Goal: Task Accomplishment & Management: Manage account settings

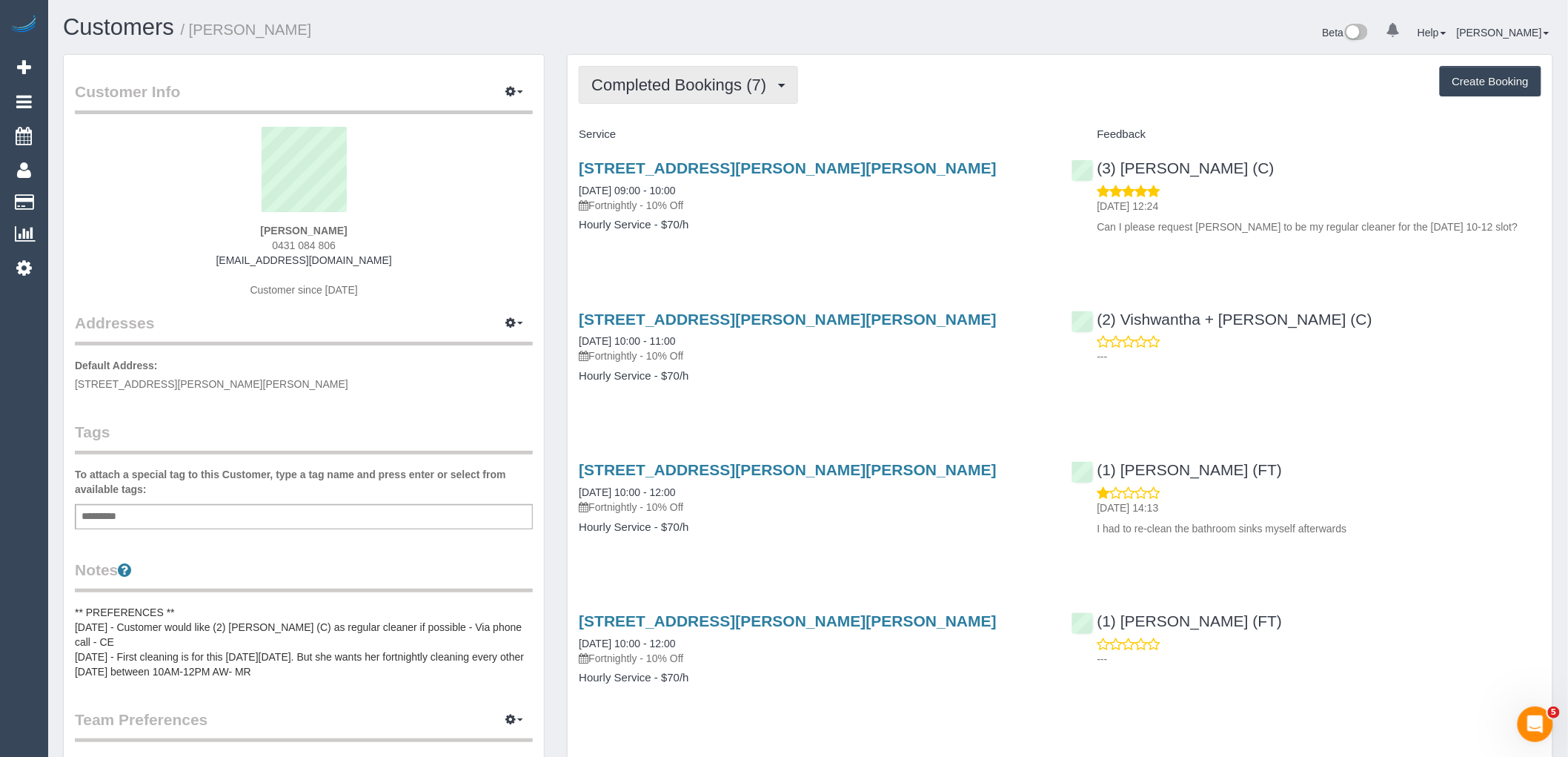
click at [755, 97] on button "Completed Bookings (7)" at bounding box center [688, 84] width 219 height 38
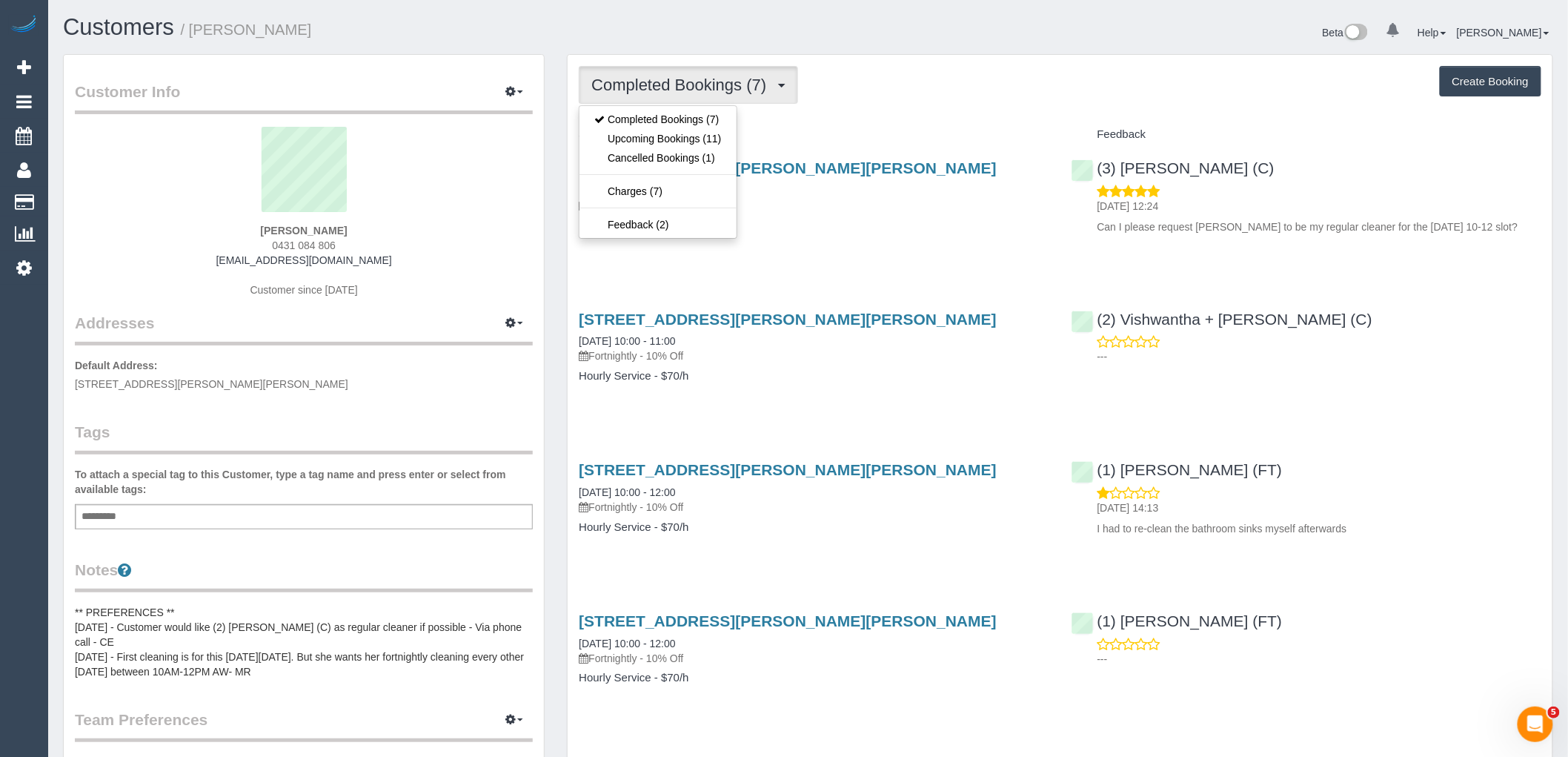
click at [879, 135] on h4 "Service" at bounding box center [813, 135] width 470 height 13
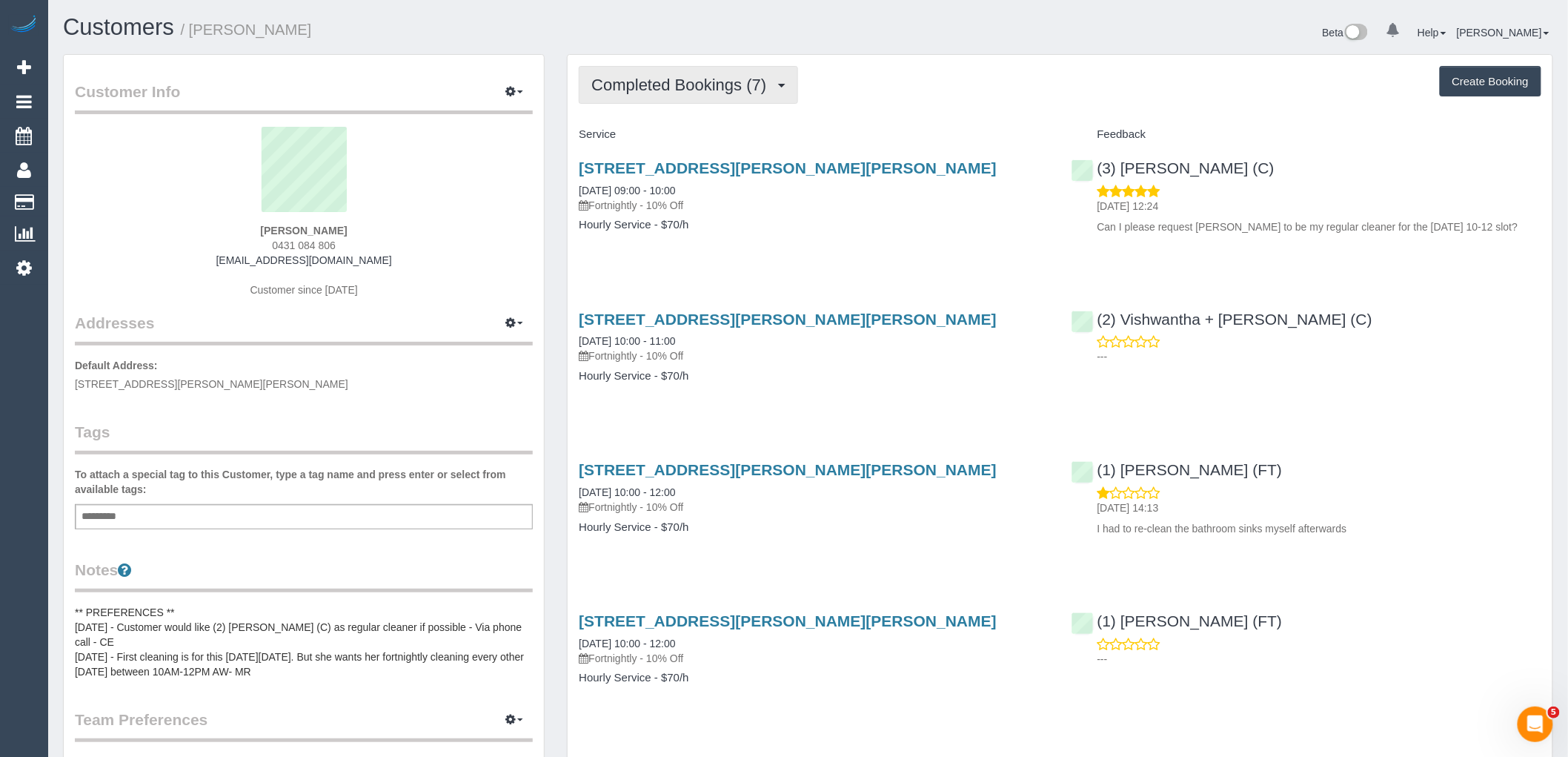
click at [719, 92] on span "Completed Bookings (7)" at bounding box center [682, 84] width 182 height 18
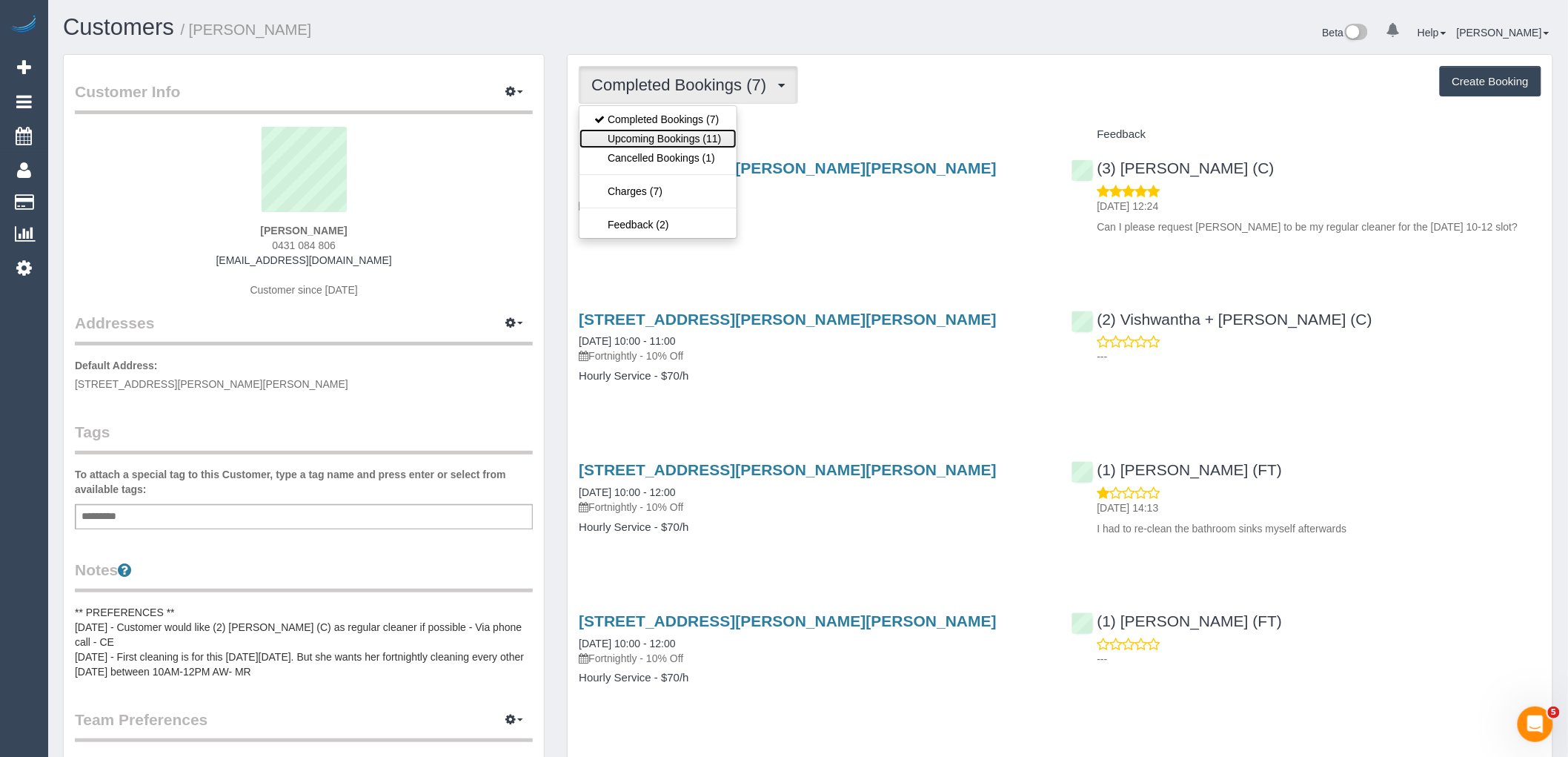
click at [698, 134] on link "Upcoming Bookings (11)" at bounding box center [658, 139] width 157 height 19
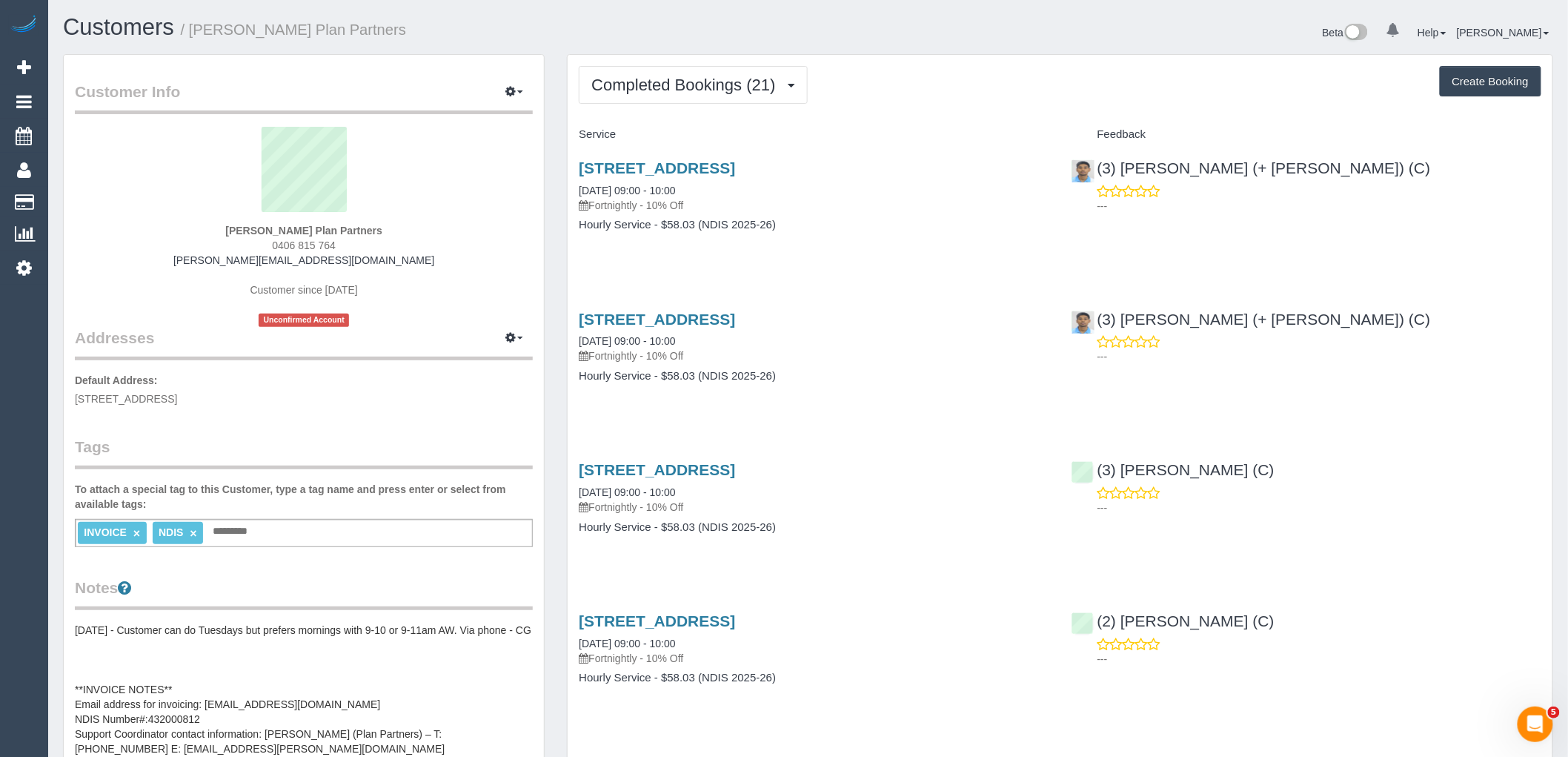
drag, startPoint x: 349, startPoint y: 243, endPoint x: 193, endPoint y: 246, distance: 156.0
click at [218, 243] on div "Mary Allwell Plan Partners 0406 815 764 mary.planpartners@fake.com Customer sin…" at bounding box center [303, 226] width 458 height 200
copy span "0406 815 764"
click at [664, 90] on span "Completed Bookings (21)" at bounding box center [687, 84] width 191 height 18
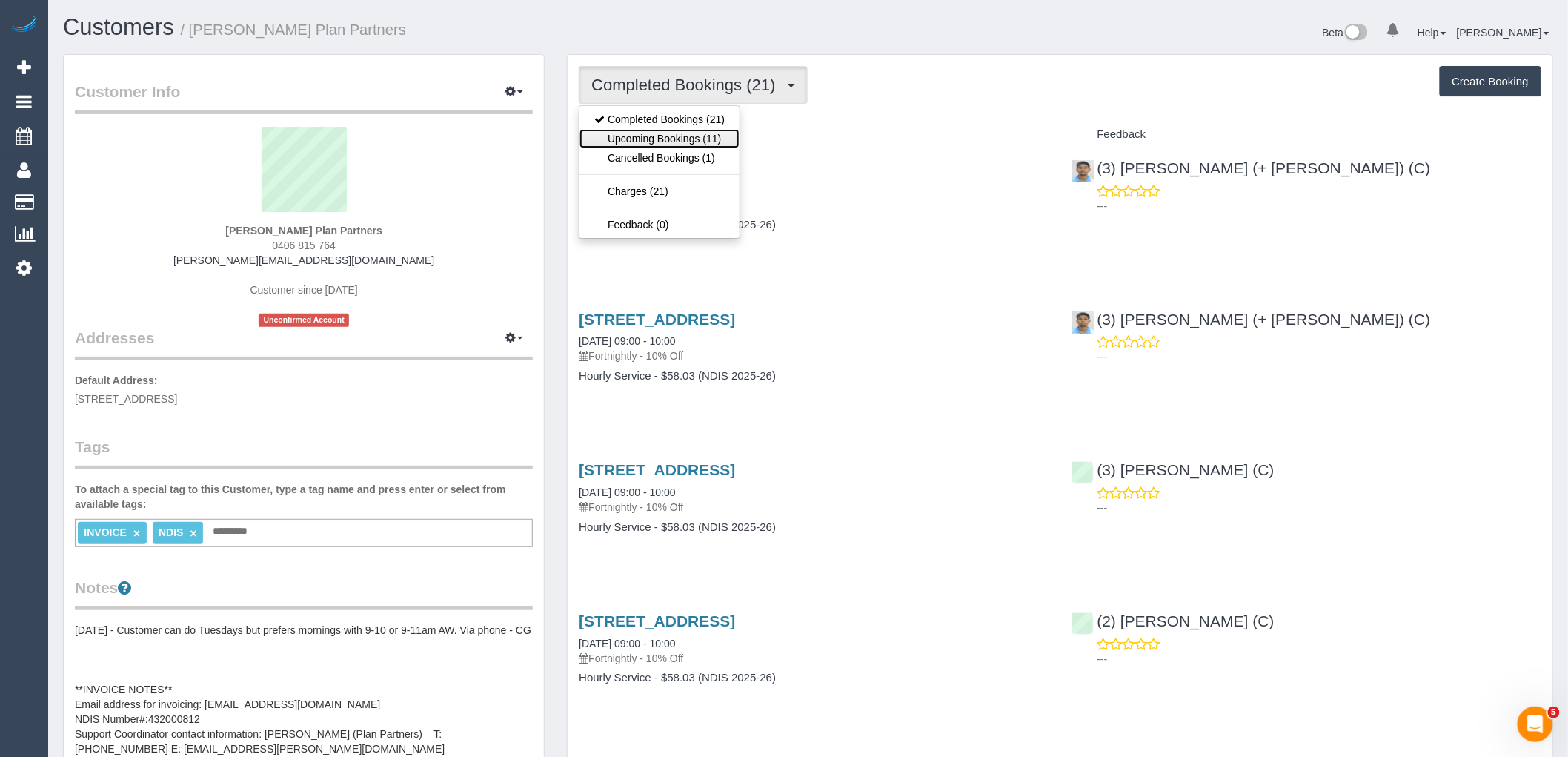
click at [669, 143] on link "Upcoming Bookings (11)" at bounding box center [659, 139] width 160 height 19
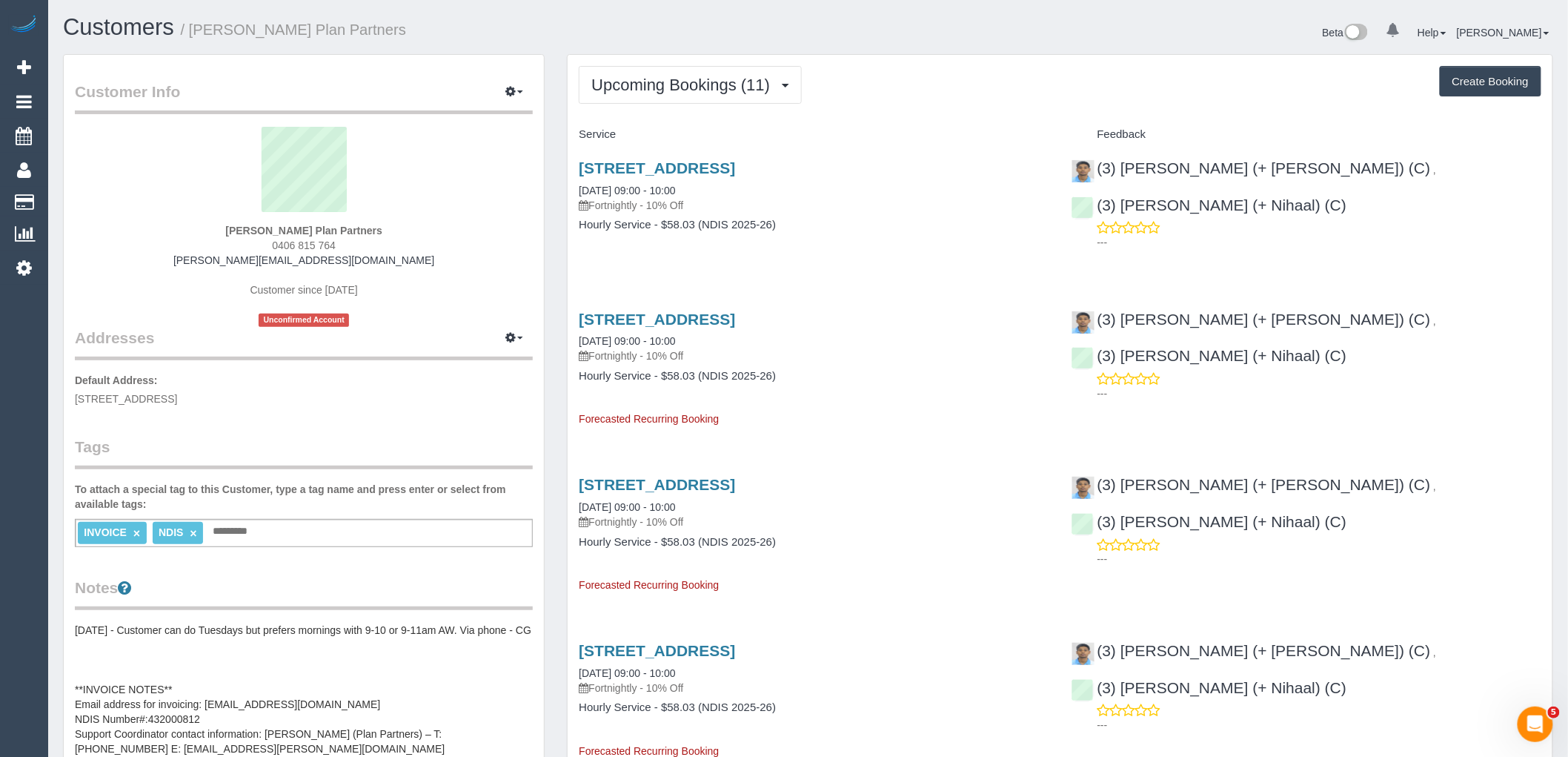
click at [507, 268] on div "Mary Allwell Plan Partners 0406 815 764 mary.planpartners@fake.com Customer sin…" at bounding box center [303, 226] width 458 height 200
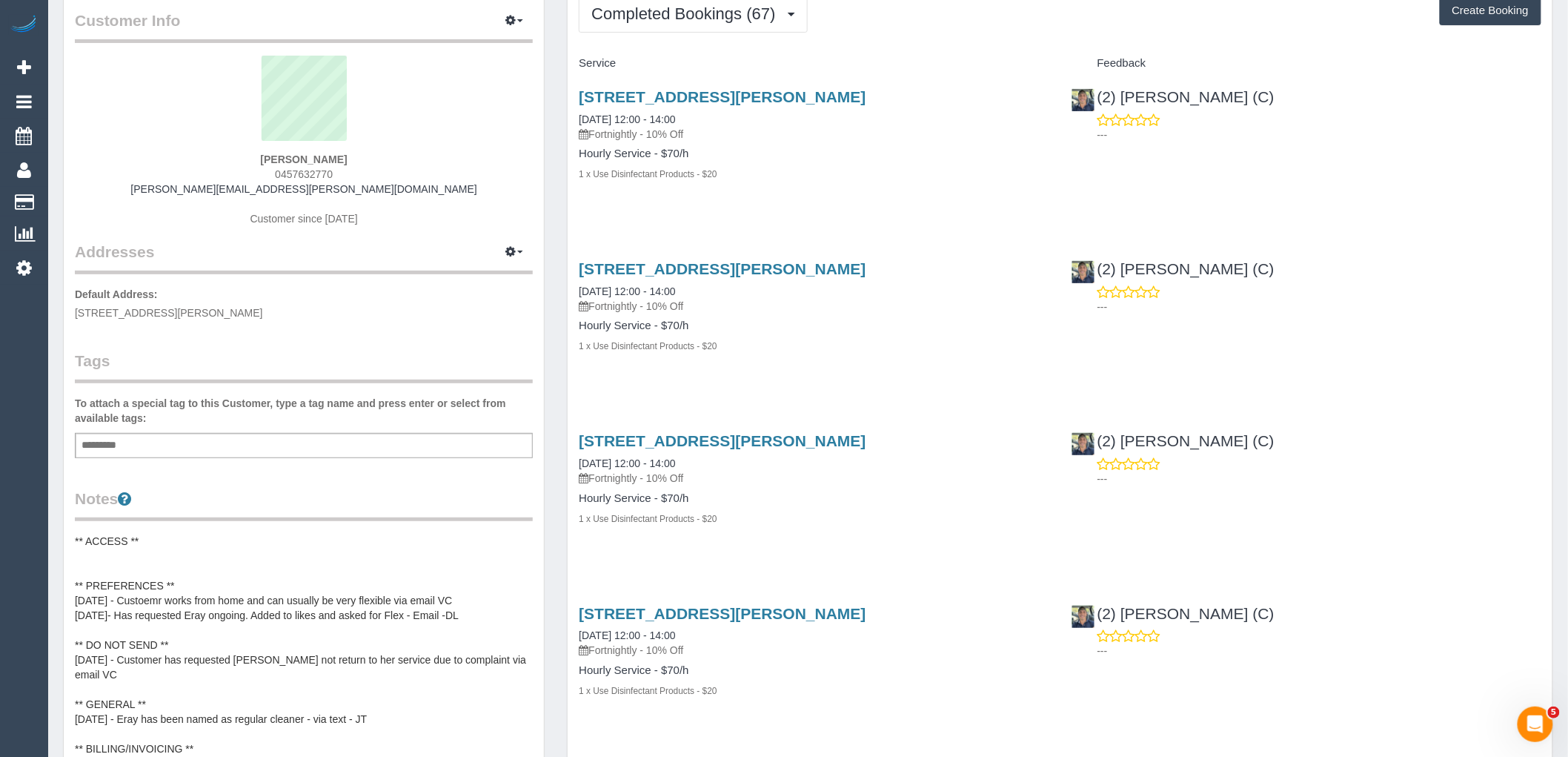
scroll to position [165, 0]
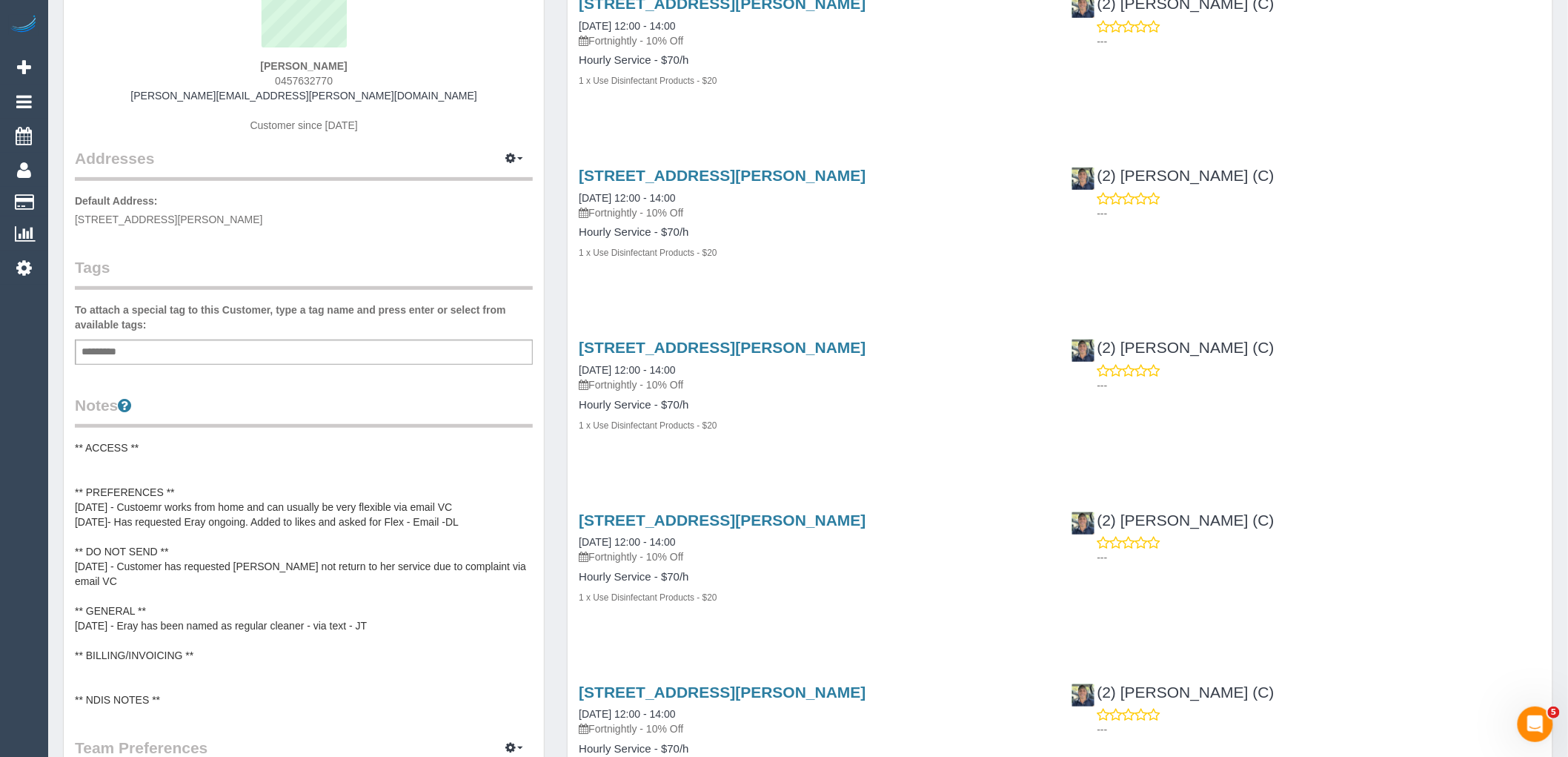
click at [226, 499] on pre "** ACCESS ** ** PREFERENCES ** 19/09/25 - Custoemr works from home and can usua…" at bounding box center [303, 573] width 458 height 267
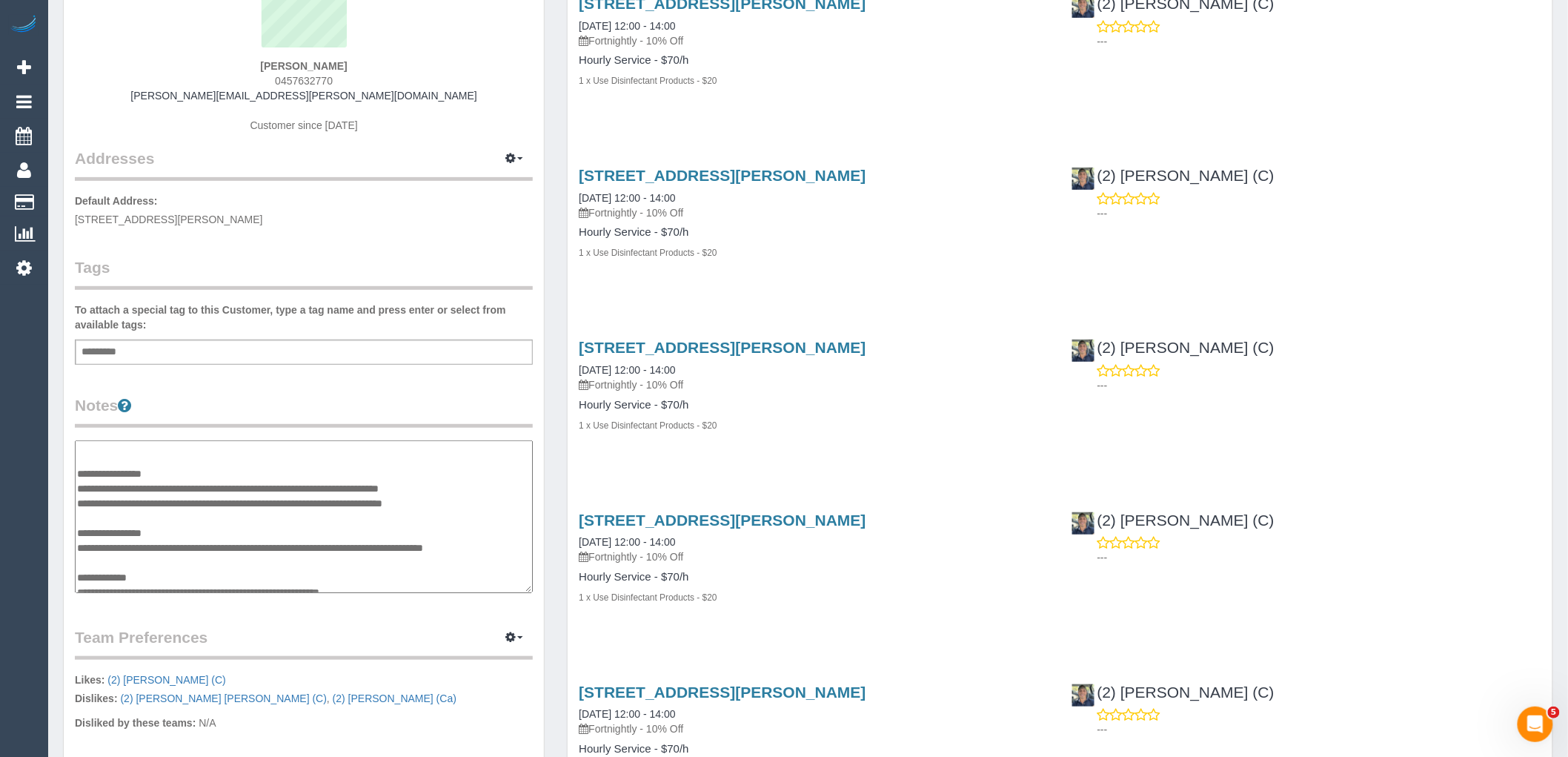
click at [198, 475] on textarea "**********" at bounding box center [303, 516] width 458 height 153
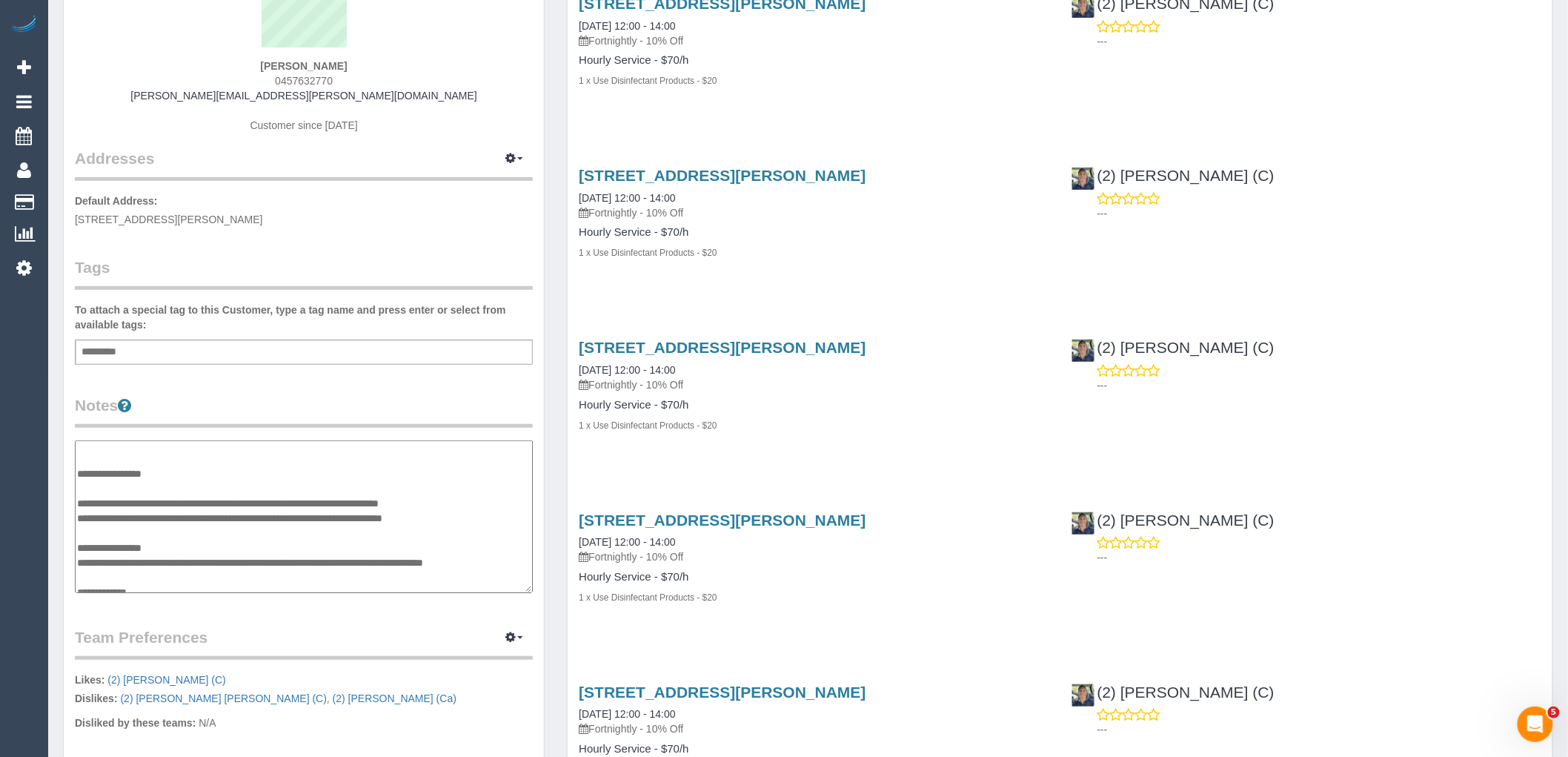
scroll to position [35, 0]
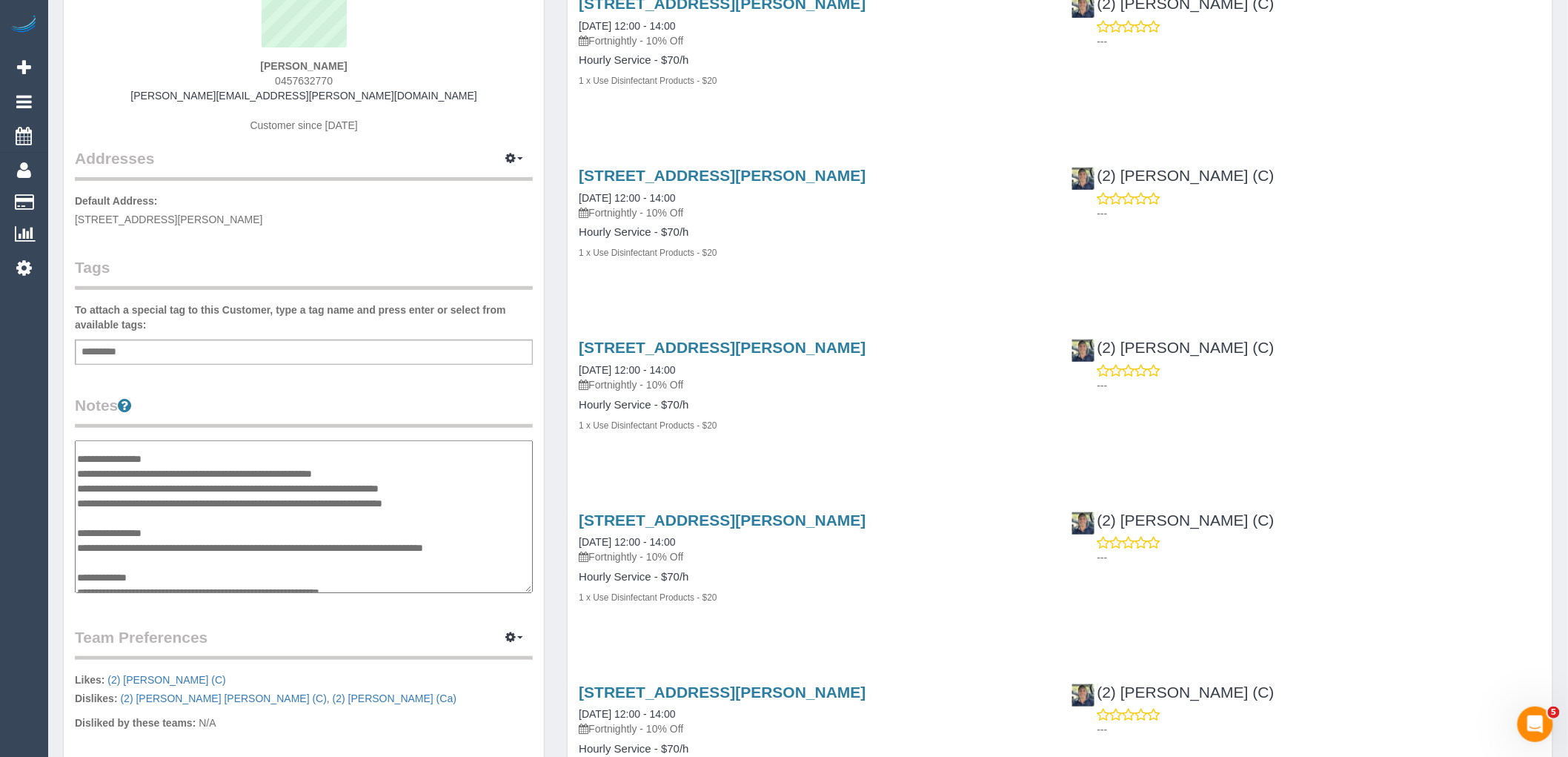
type textarea "**********"
click at [291, 408] on legend "Notes" at bounding box center [303, 411] width 458 height 34
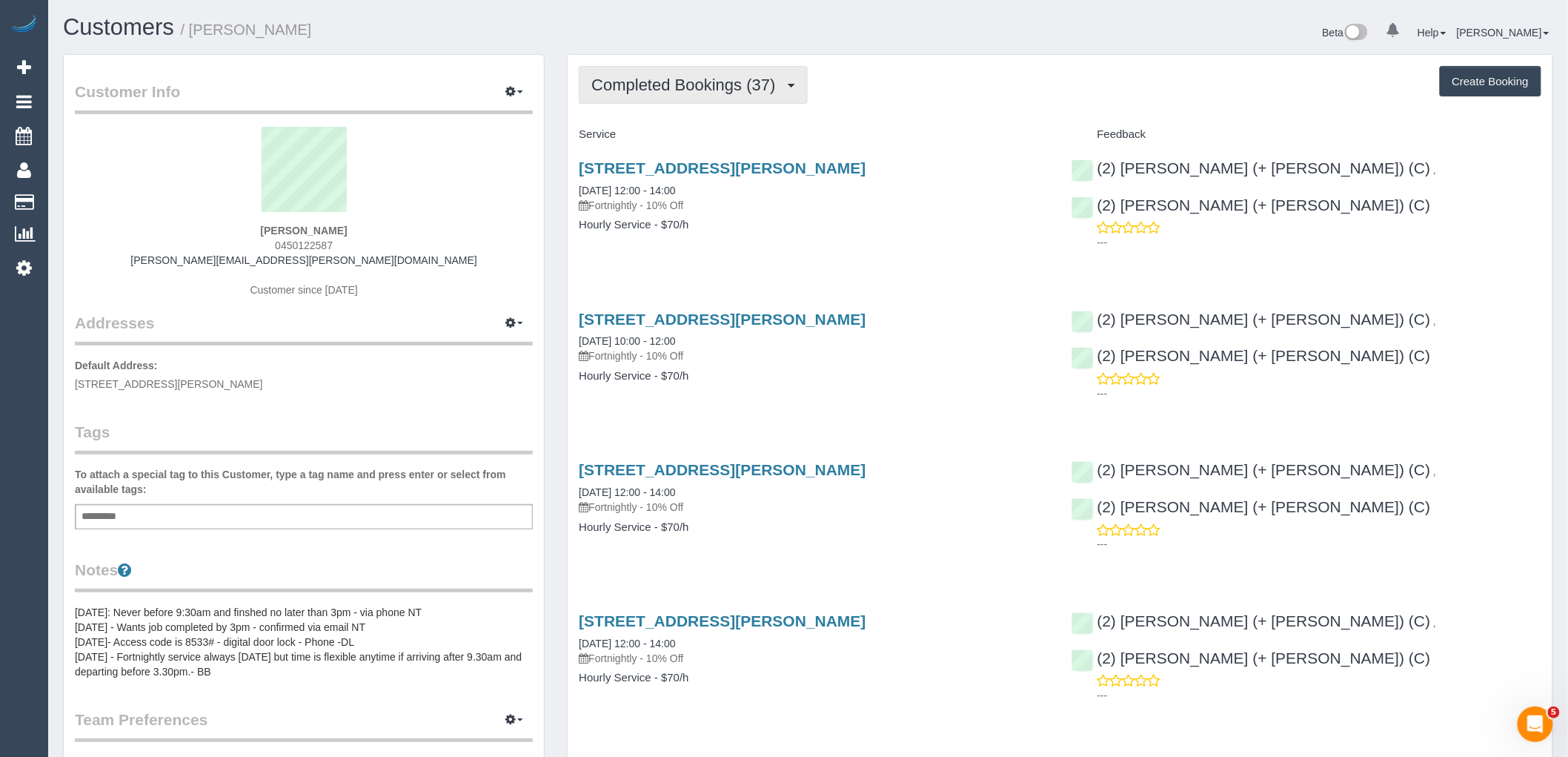
click at [621, 97] on button "Completed Bookings (37)" at bounding box center [693, 84] width 228 height 38
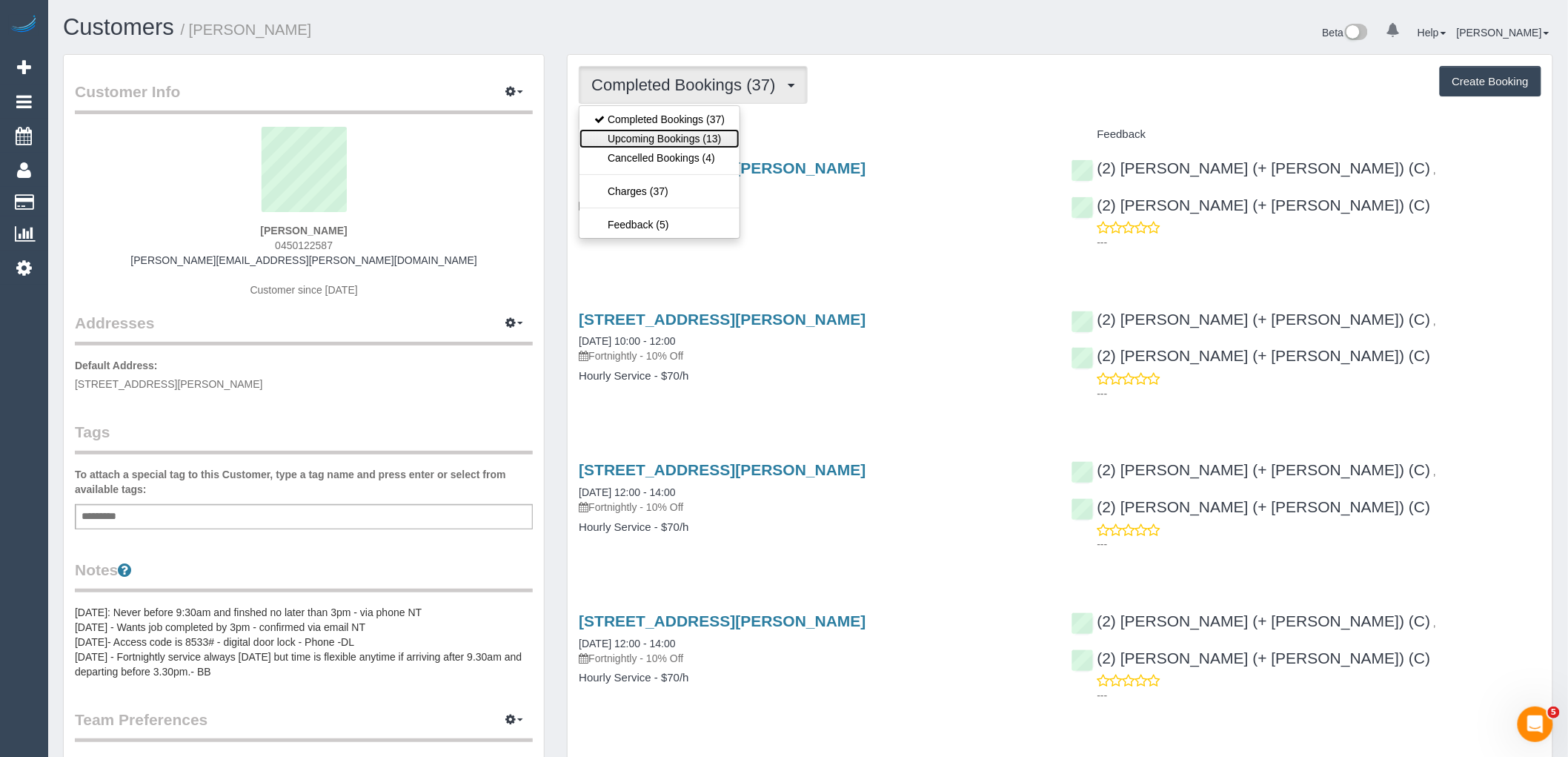
click at [621, 140] on link "Upcoming Bookings (13)" at bounding box center [659, 139] width 160 height 19
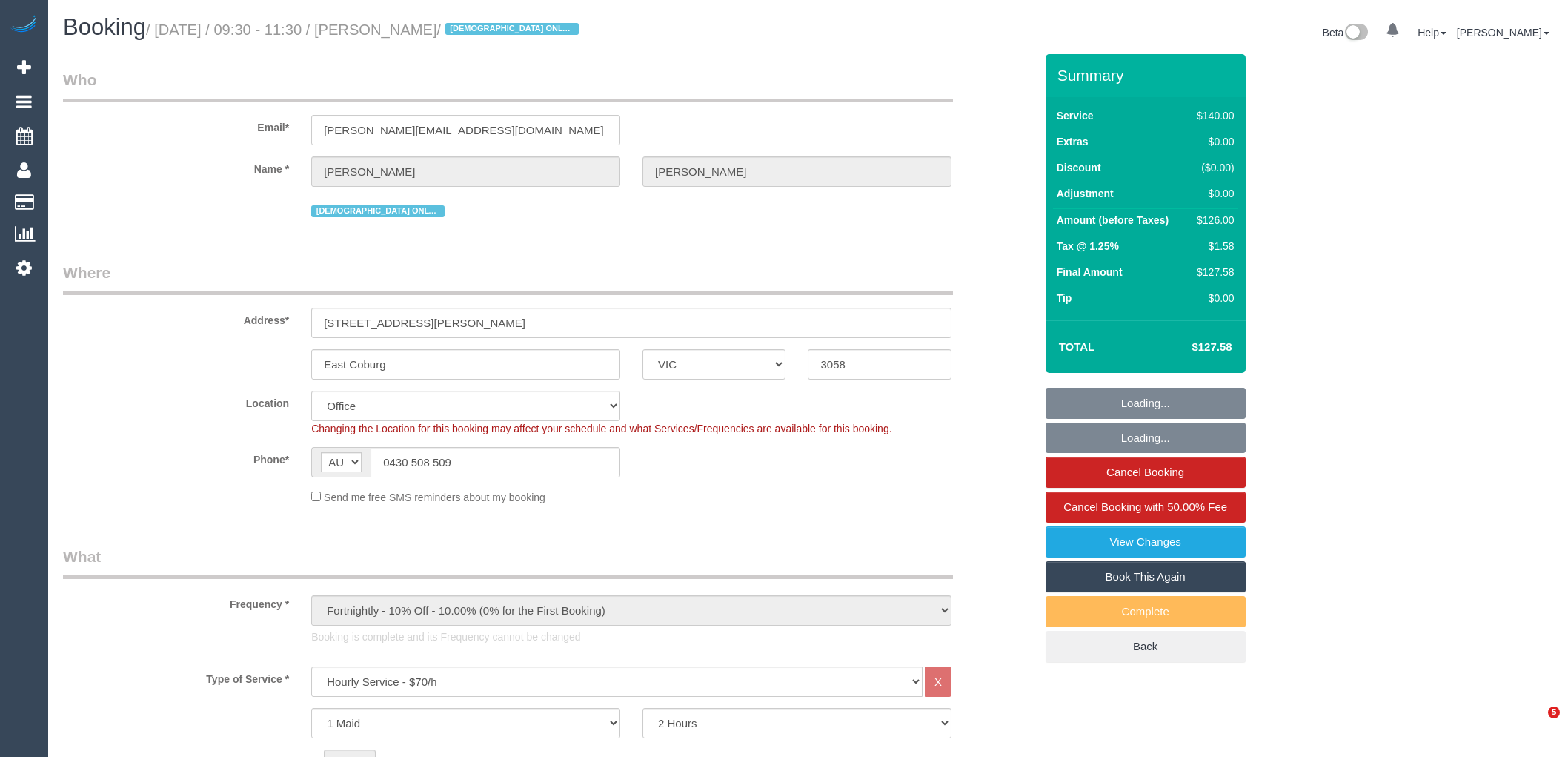
select select "VIC"
select select "number:28"
select select "number:14"
select select "number:19"
select select "number:25"
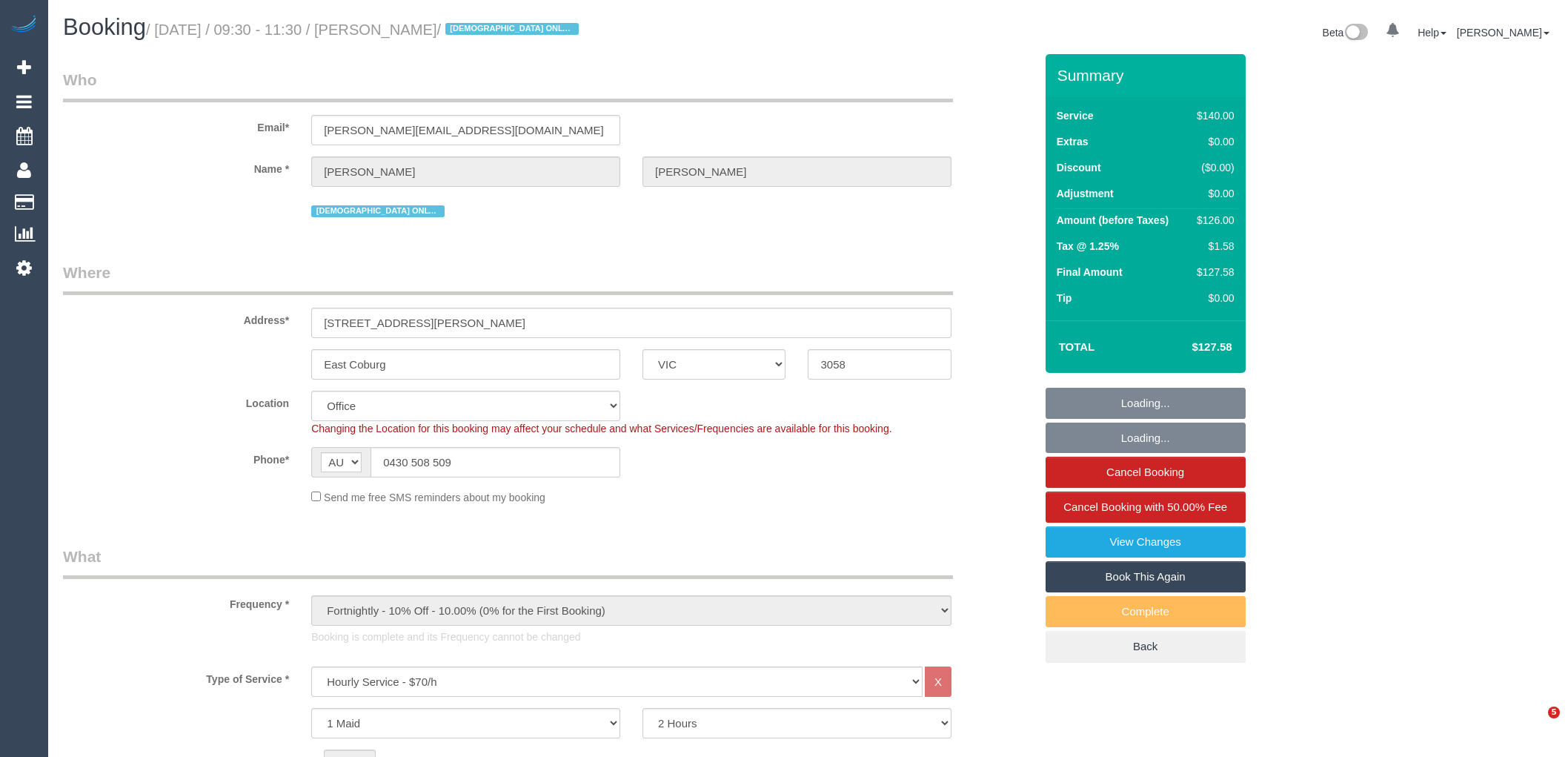
select select "number:35"
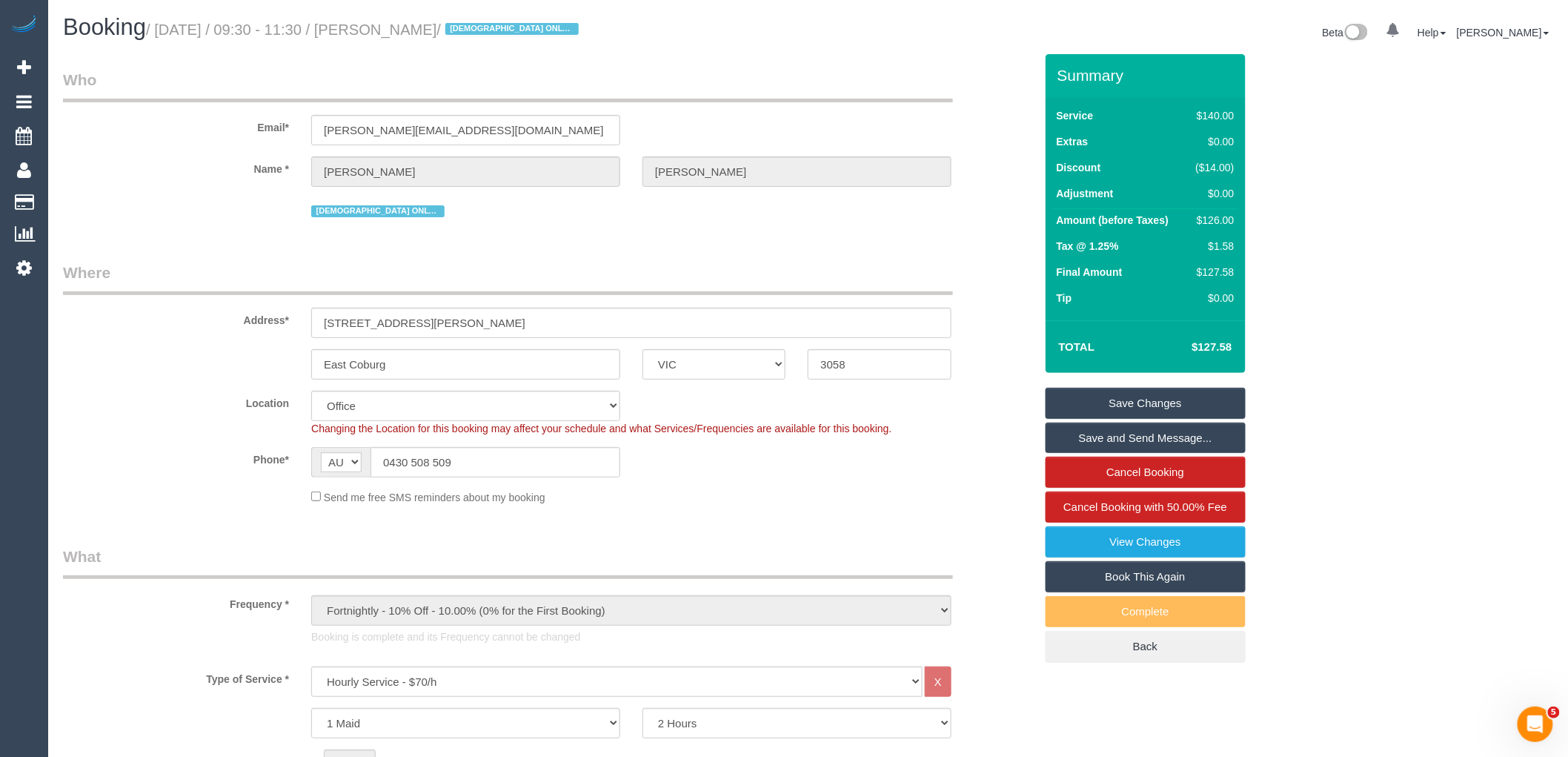
drag, startPoint x: 534, startPoint y: 31, endPoint x: 406, endPoint y: 27, distance: 128.1
click at [406, 27] on small "/ September 03, 2025 / 09:30 - 11:30 / Angelo Monteleone / FEMALE ONLY CLEANER" at bounding box center [365, 30] width 438 height 16
copy small "Angelo Monteleone"
drag, startPoint x: 462, startPoint y: 308, endPoint x: 284, endPoint y: 304, distance: 178.0
click at [291, 303] on div "Address* 15 Nicholson Street" at bounding box center [549, 299] width 994 height 76
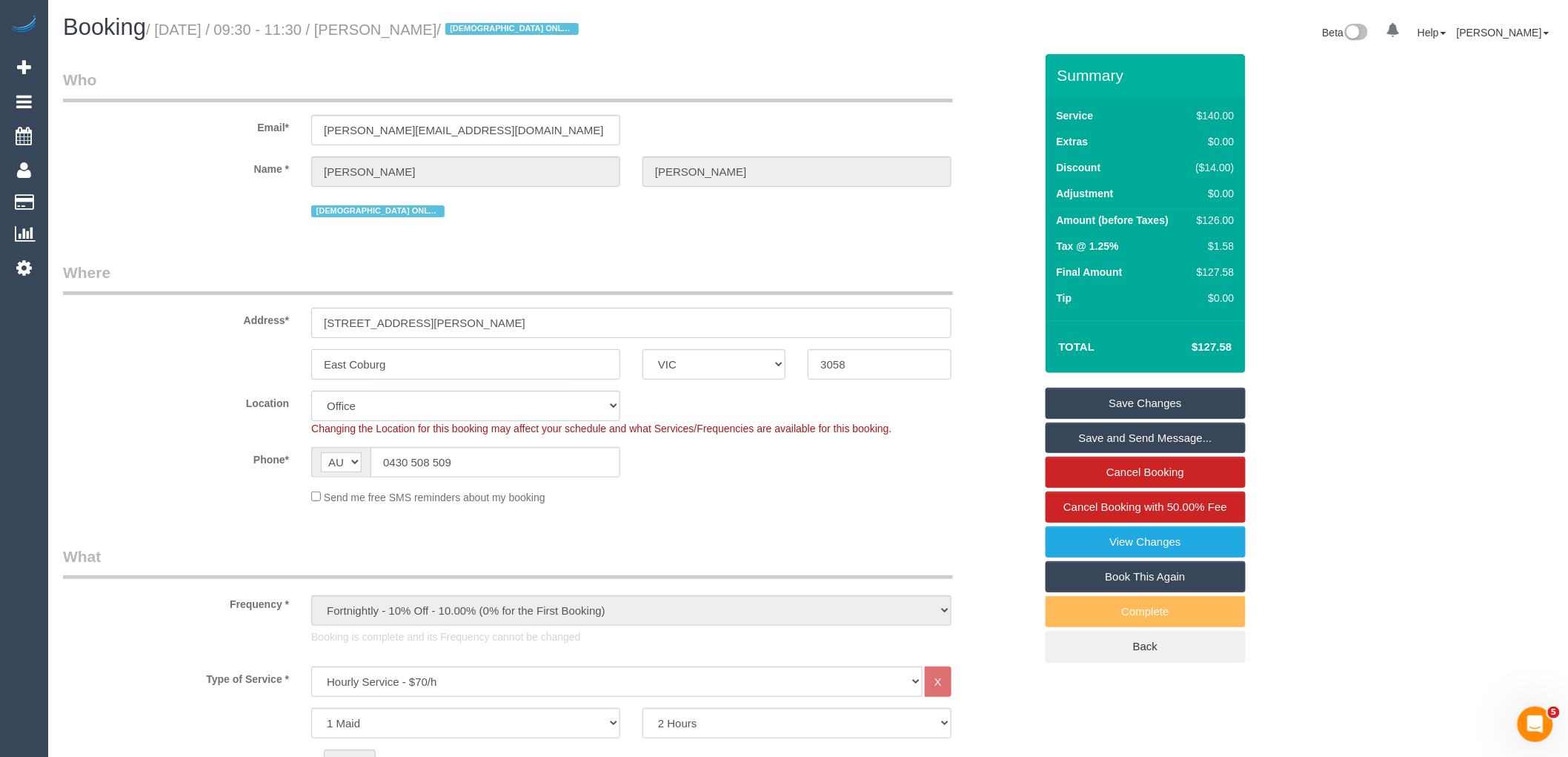
drag, startPoint x: 373, startPoint y: 367, endPoint x: 265, endPoint y: 366, distance: 108.0
click at [265, 366] on div "East Coburg ACT NSW NT QLD SA TAS VIC WA 3058" at bounding box center [549, 364] width 994 height 31
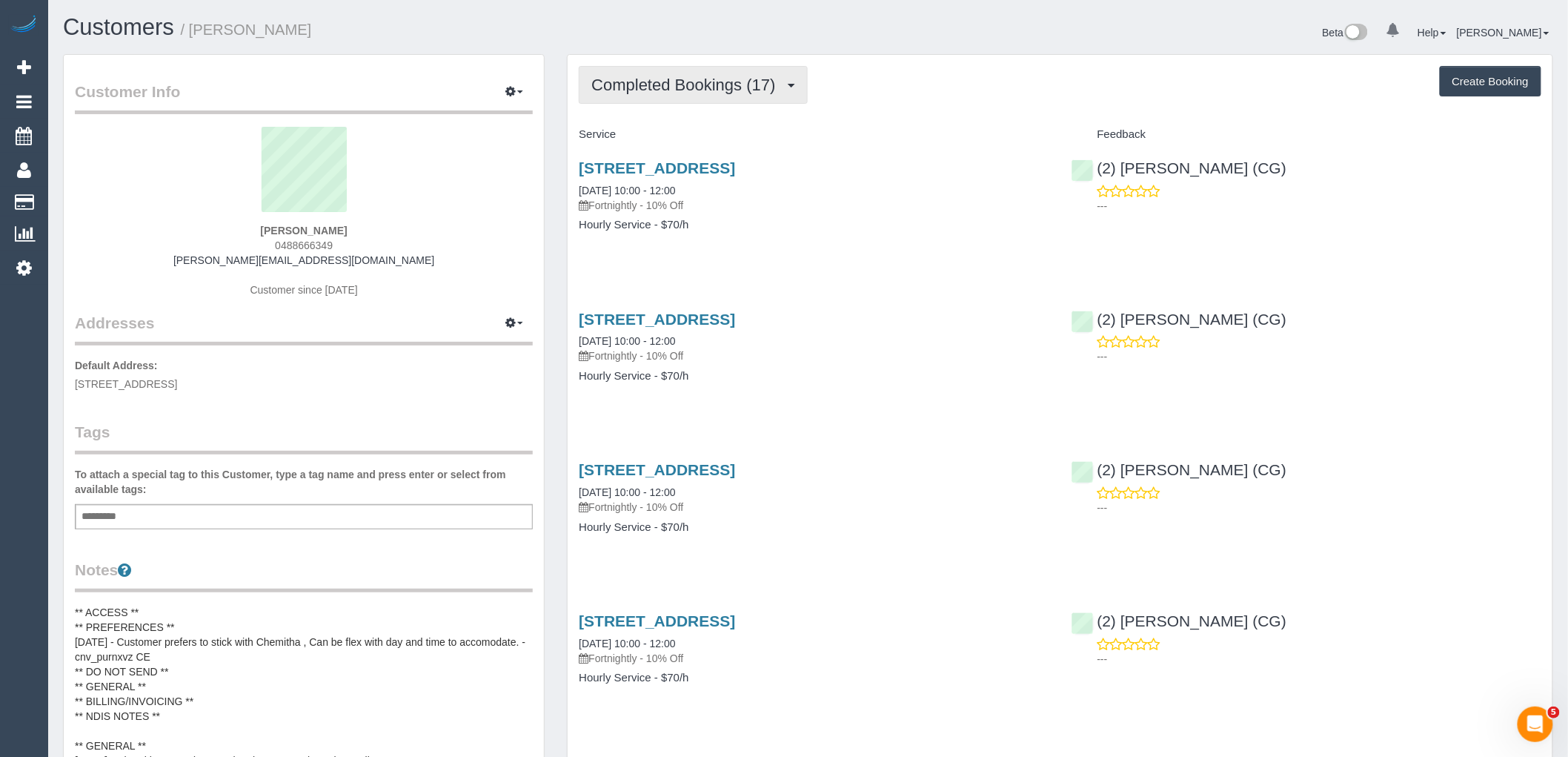
click at [694, 86] on span "Completed Bookings (17)" at bounding box center [687, 84] width 191 height 18
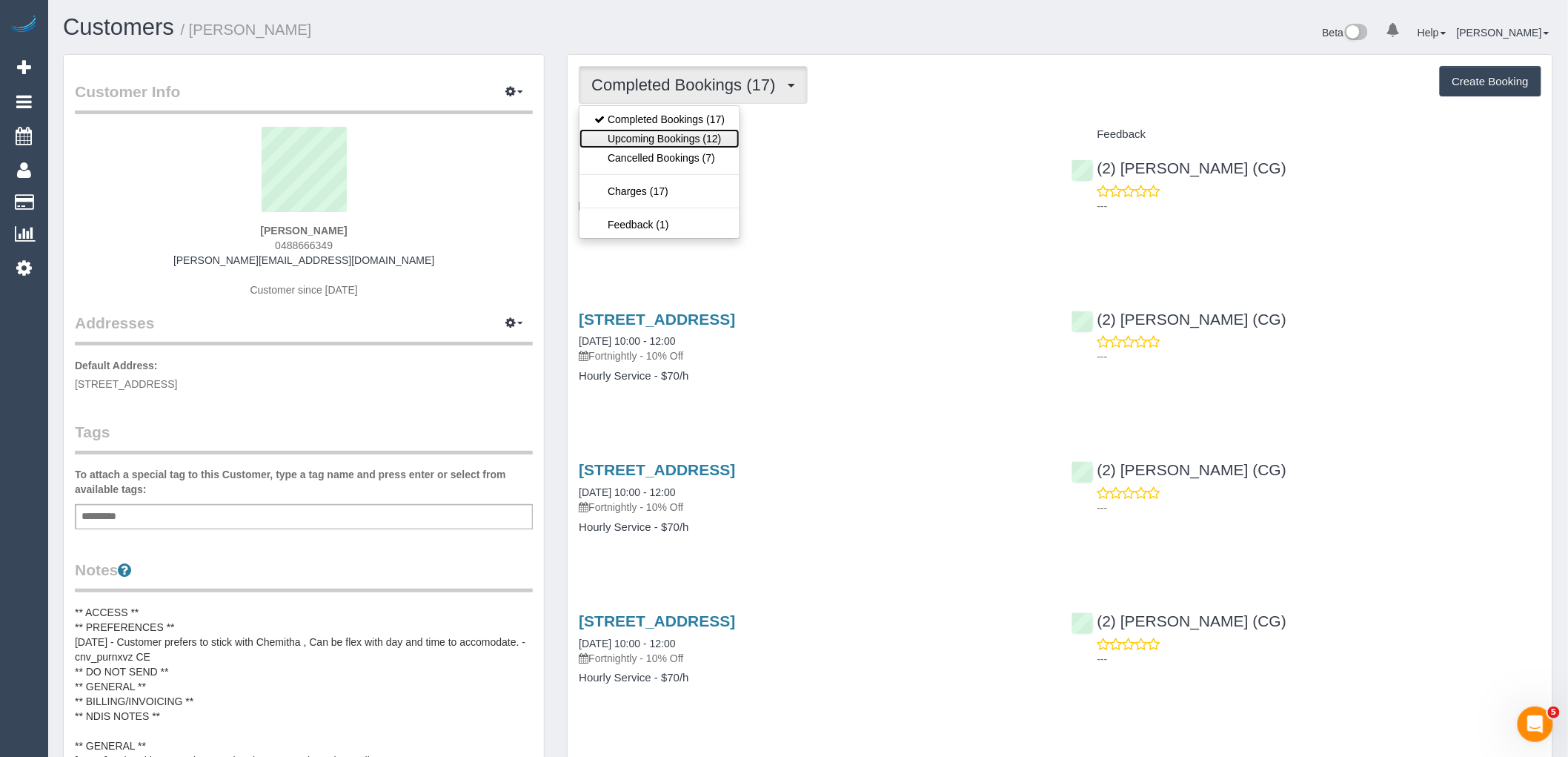
click at [688, 140] on link "Upcoming Bookings (12)" at bounding box center [659, 139] width 160 height 19
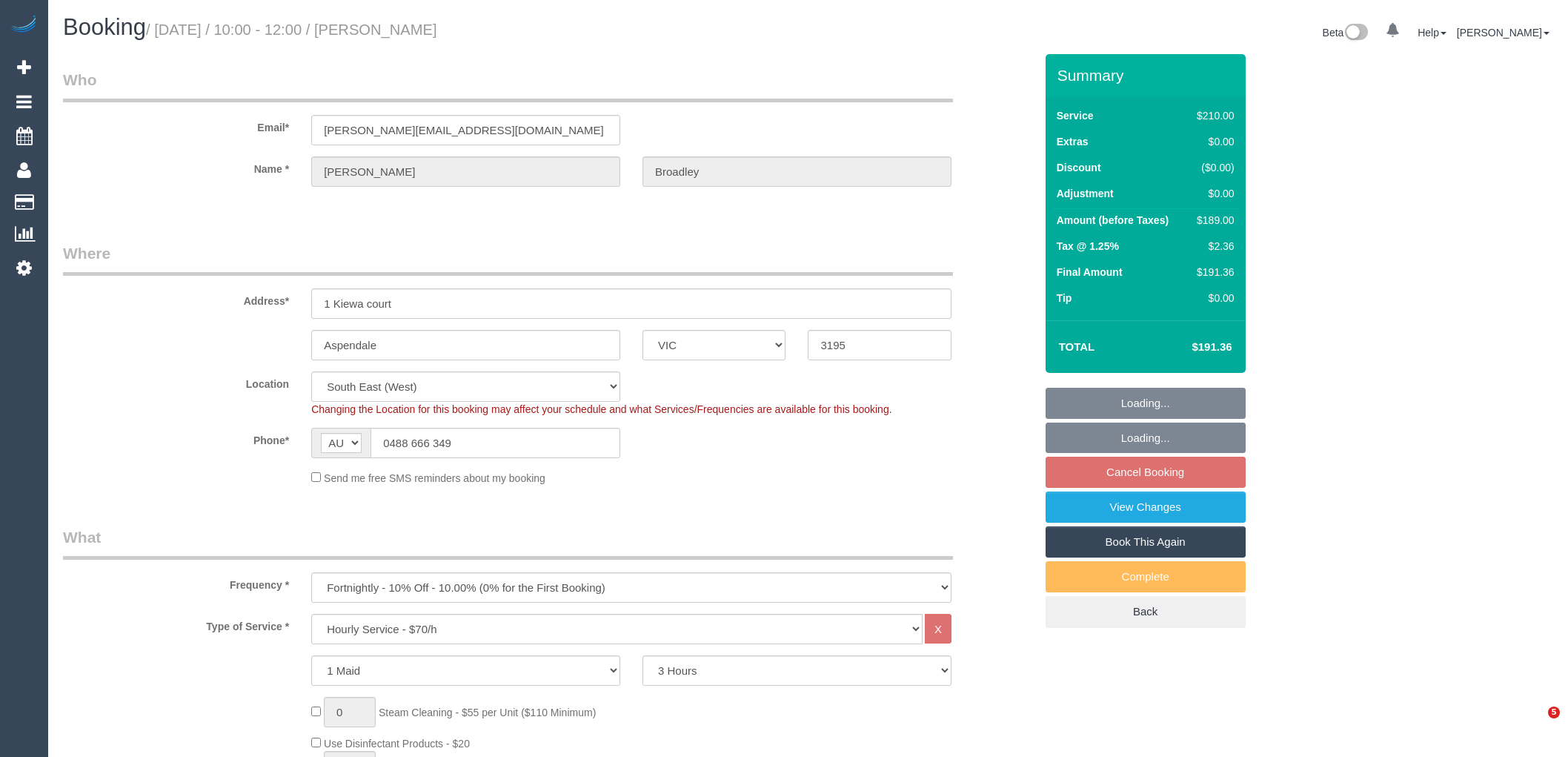
select select "VIC"
select select "180"
select select "string:stripe-pm_1QZ0oz2GScqysDRVtyTJ0NhQ"
select select "number:27"
select select "number:14"
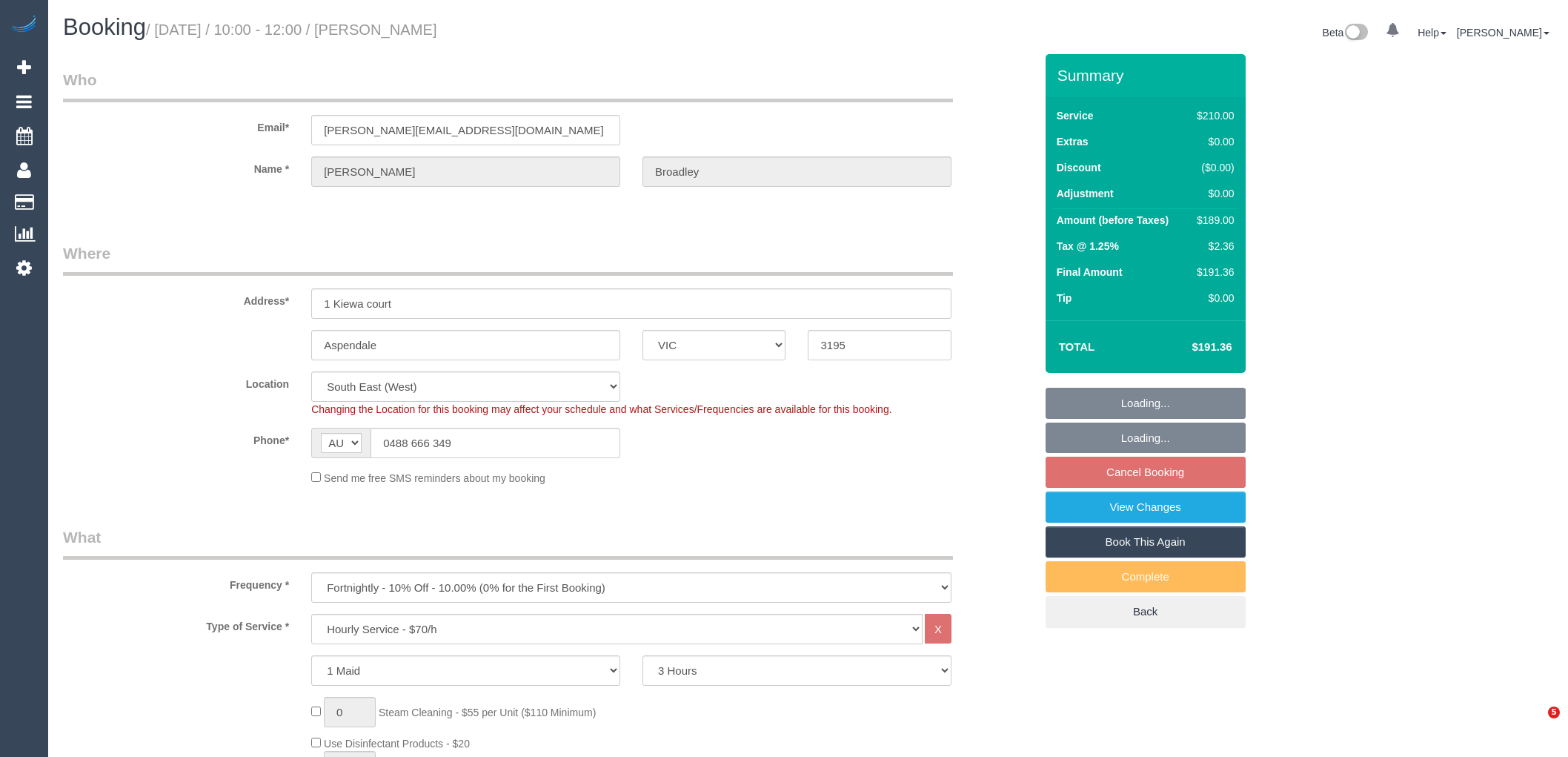
select select "number:19"
select select "number:22"
select select "number:34"
select select "number:26"
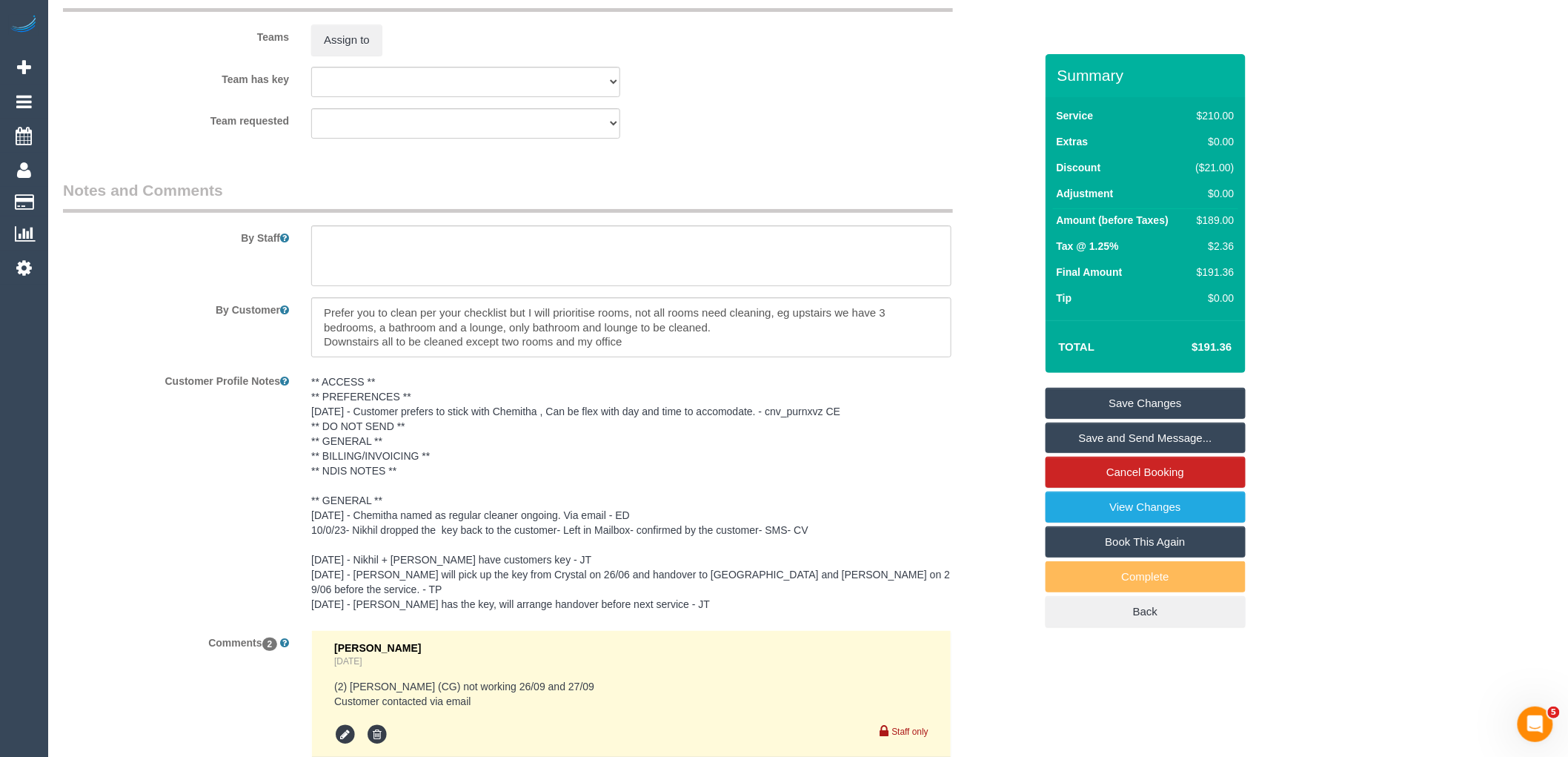
scroll to position [2588, 0]
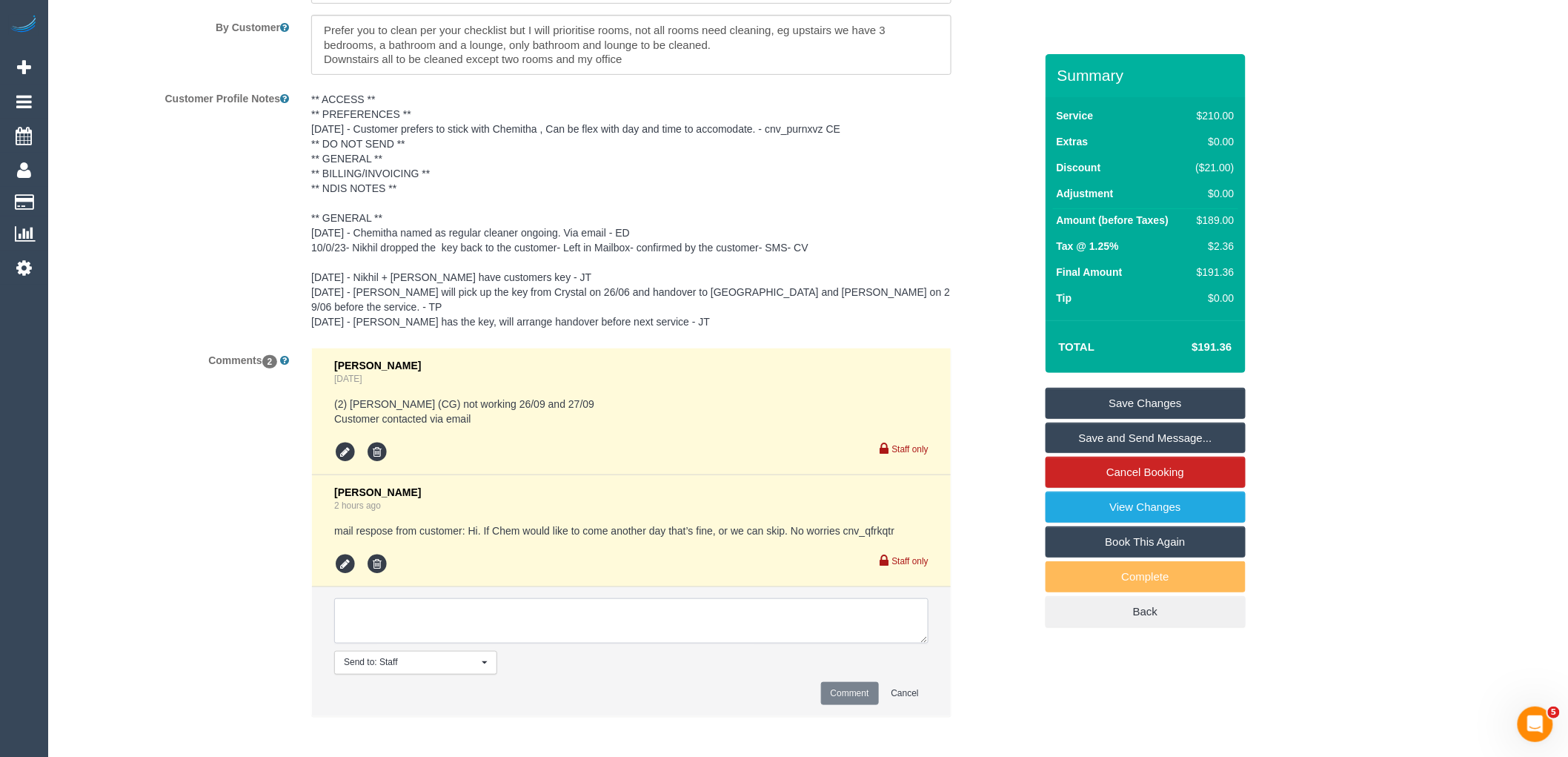
click at [477, 615] on textarea at bounding box center [631, 621] width 594 height 46
click at [350, 554] on icon at bounding box center [345, 564] width 22 height 22
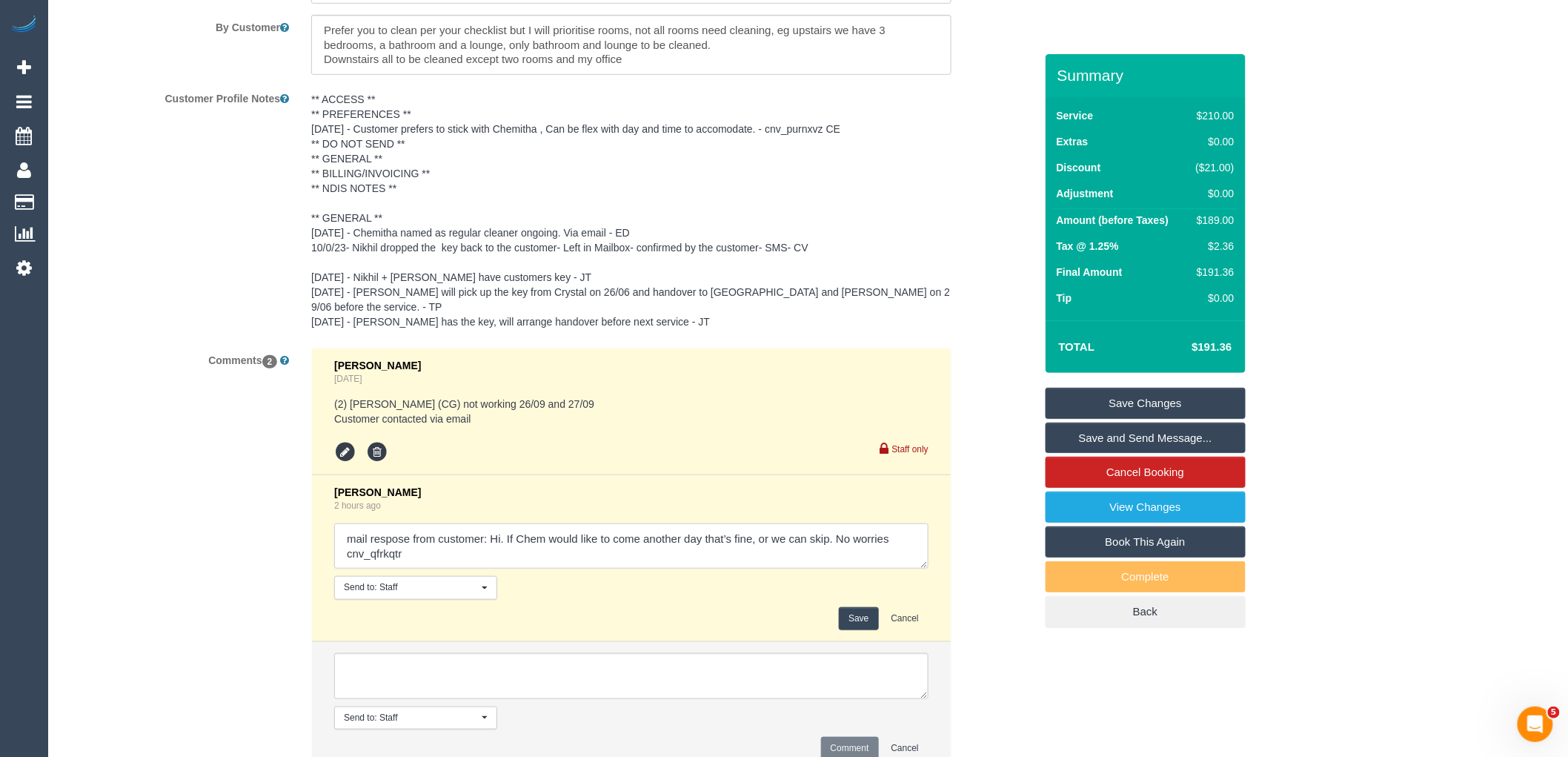
click at [753, 531] on textarea at bounding box center [631, 546] width 594 height 46
click at [909, 607] on button "Cancel" at bounding box center [906, 618] width 47 height 23
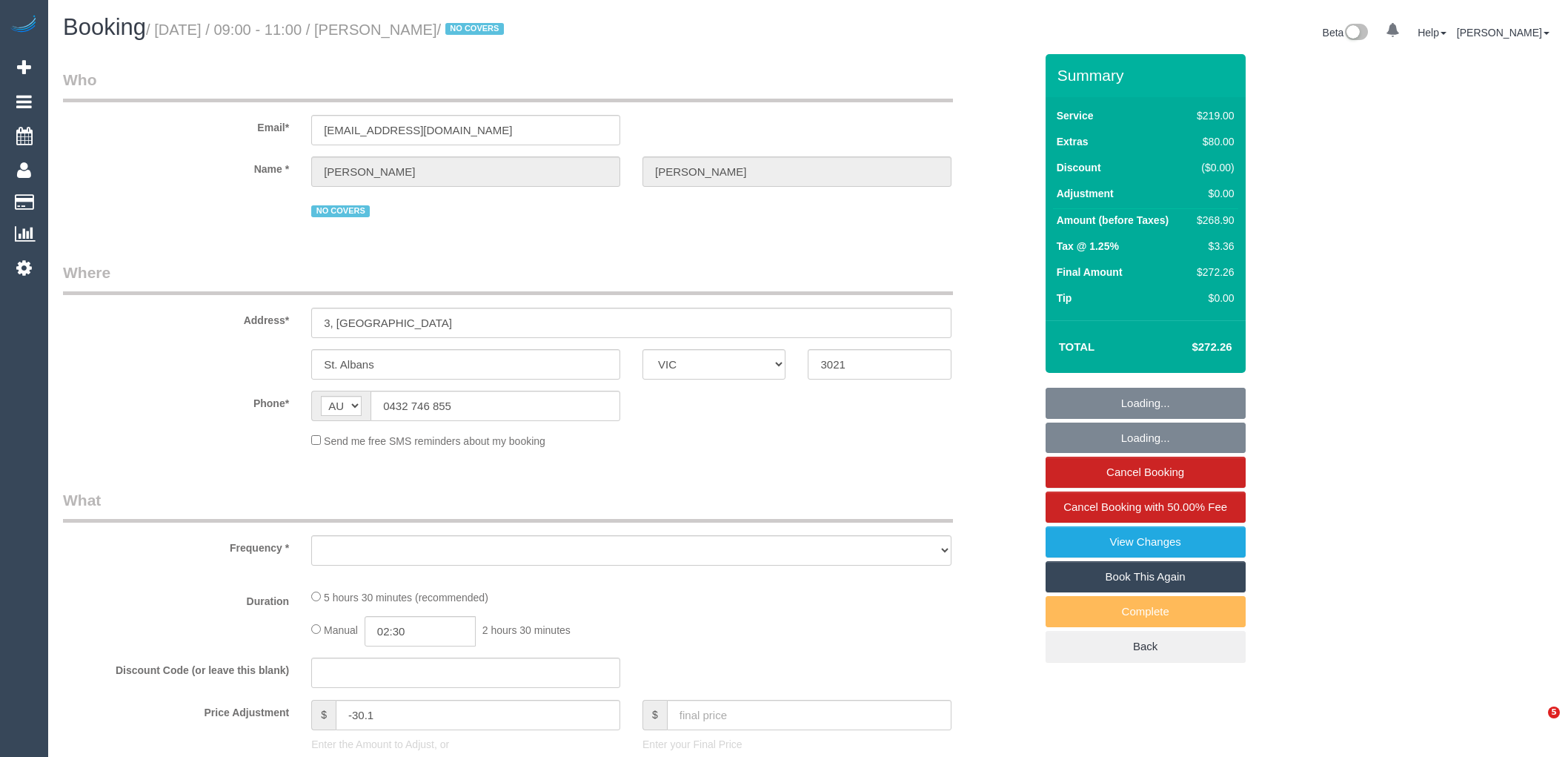
select select "VIC"
select select "object:587"
select select "string:stripe-pm_1NdrsU2GScqysDRViDc3dfiW"
select select "number:30"
select select "number:16"
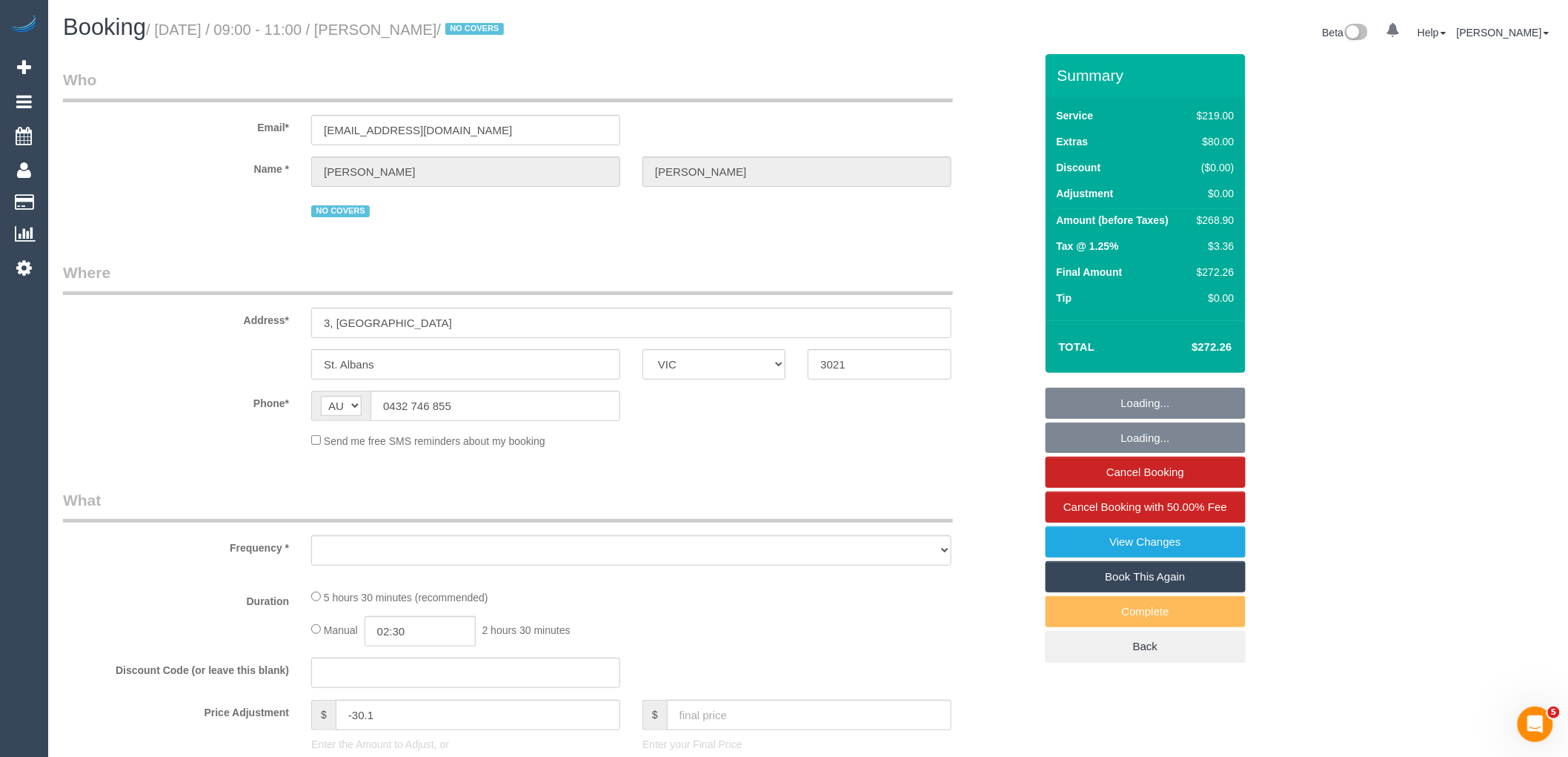
select select "number:19"
select select "number:24"
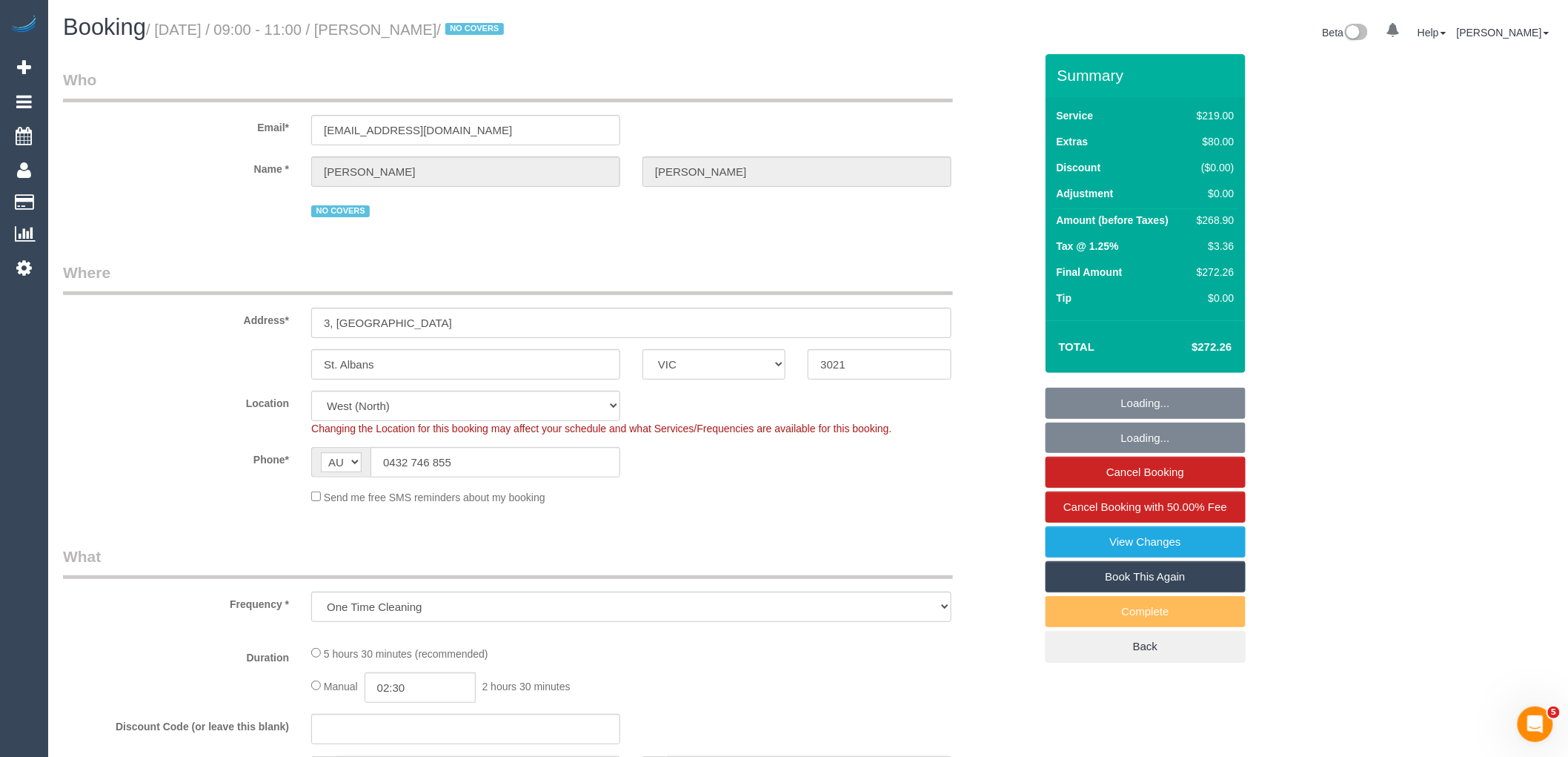
select select "object:754"
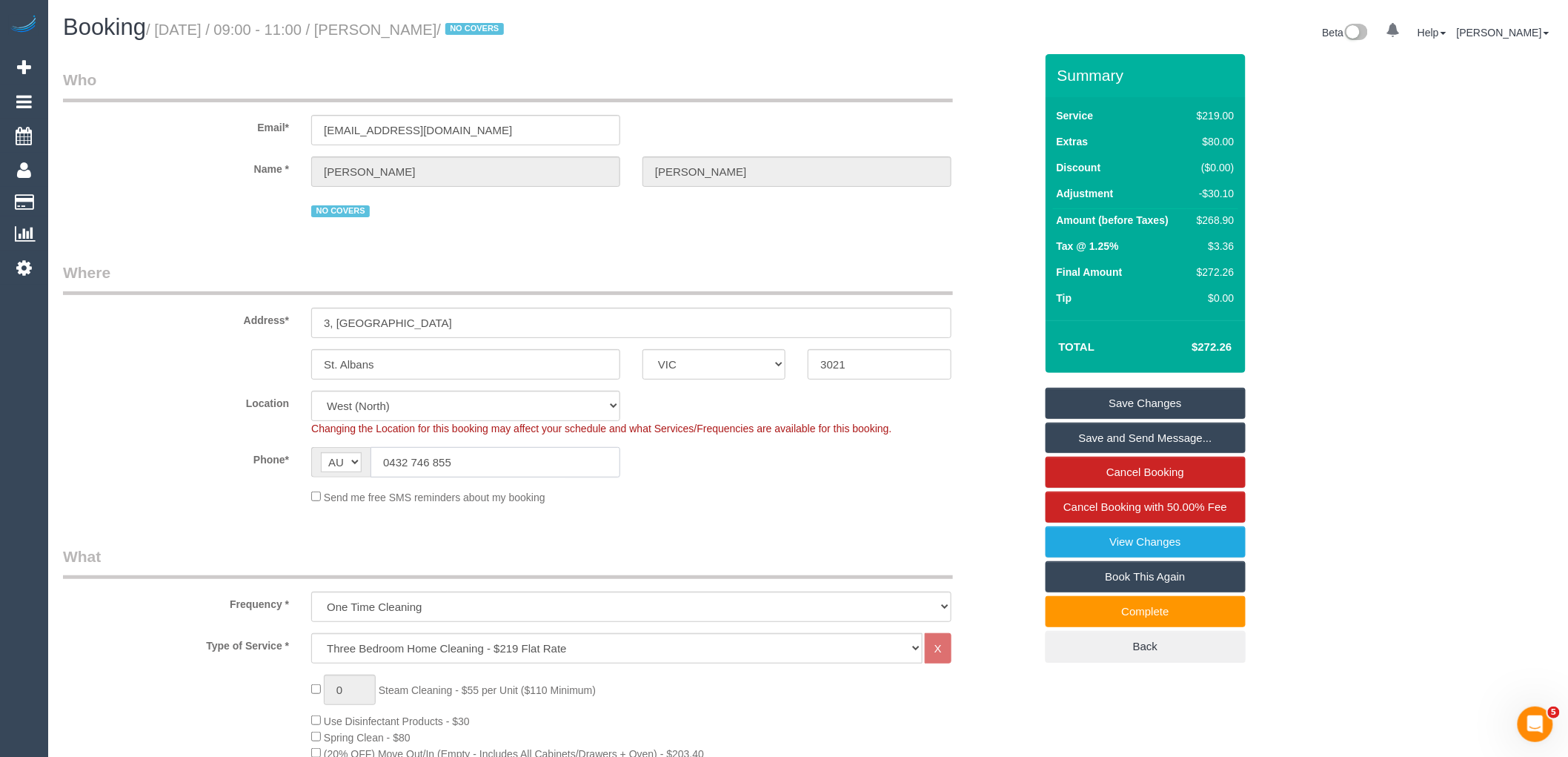
drag, startPoint x: 511, startPoint y: 456, endPoint x: 198, endPoint y: 457, distance: 313.0
click at [206, 458] on div "Phone* AF AL DZ AD AO AI AQ AG AR AM AW AU AT AZ BS BH BD BB BY BE BZ BJ BM BT …" at bounding box center [549, 462] width 994 height 31
drag, startPoint x: 528, startPoint y: 136, endPoint x: 222, endPoint y: 142, distance: 306.1
click at [245, 136] on div "Email* carolinehuggard@gmail.com" at bounding box center [549, 107] width 994 height 76
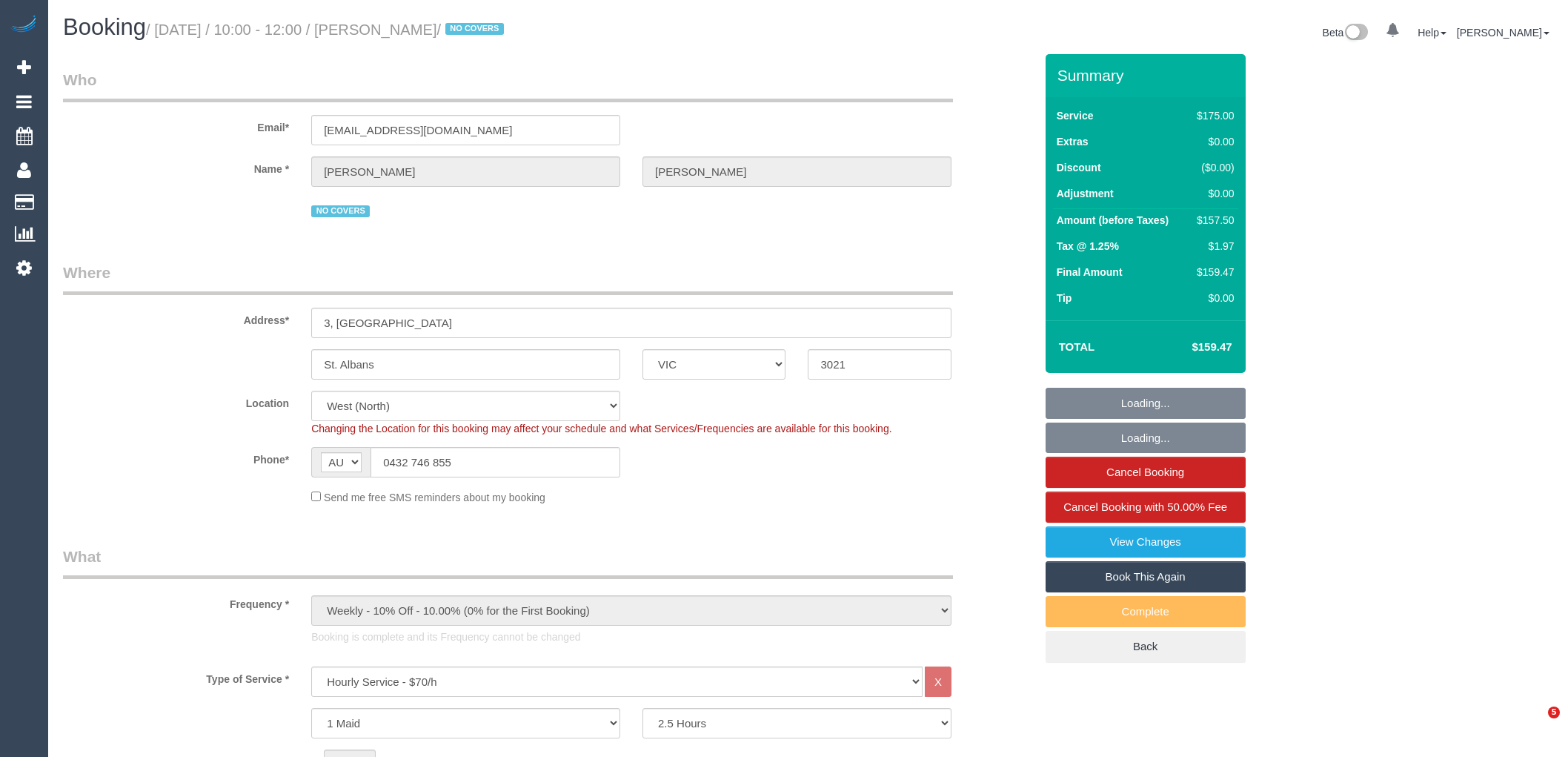
select select "VIC"
select select "150"
select select "number:30"
select select "number:16"
select select "number:19"
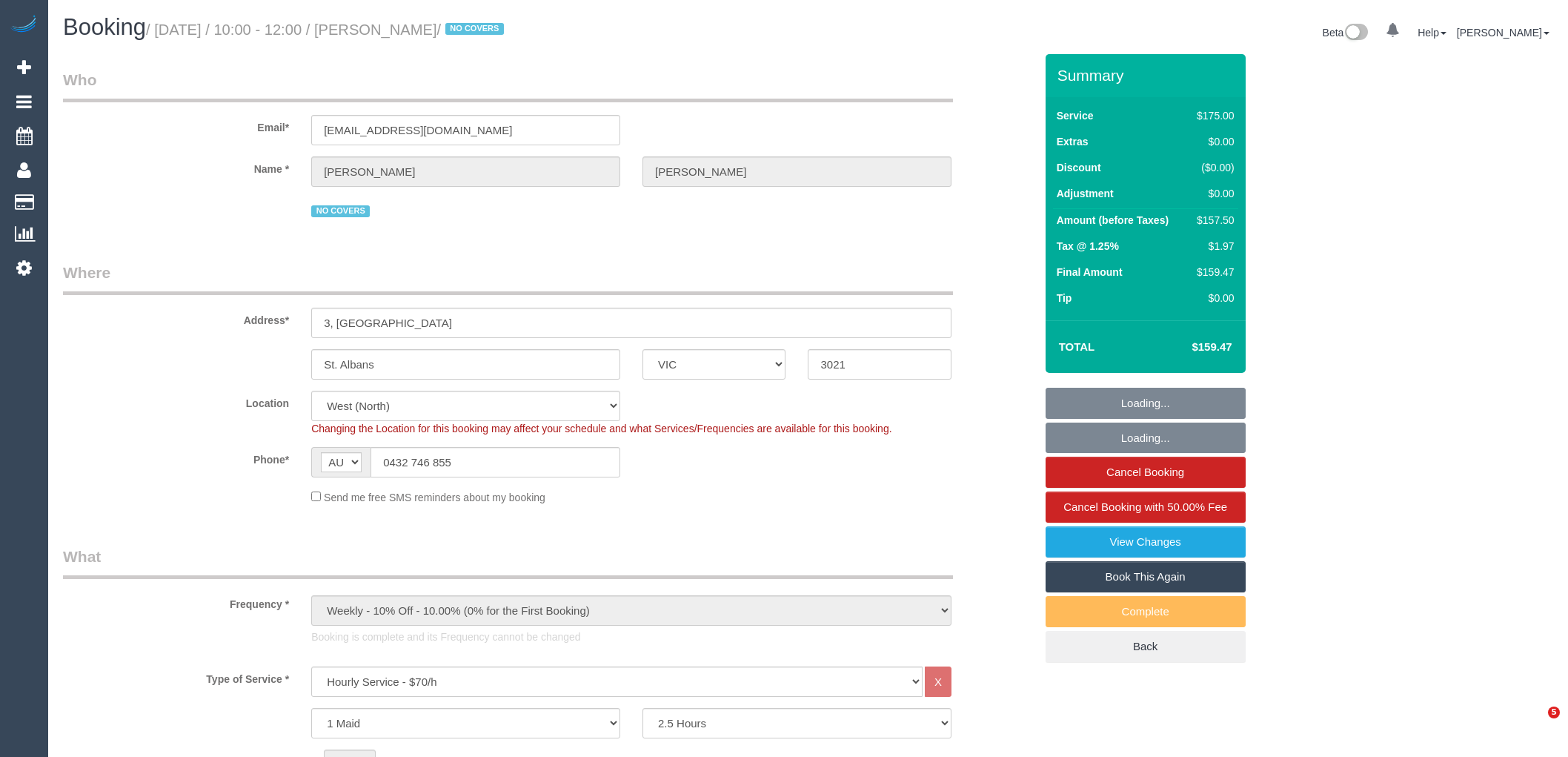
select select "number:23"
select select "number:34"
select select "number:26"
select select "object:1415"
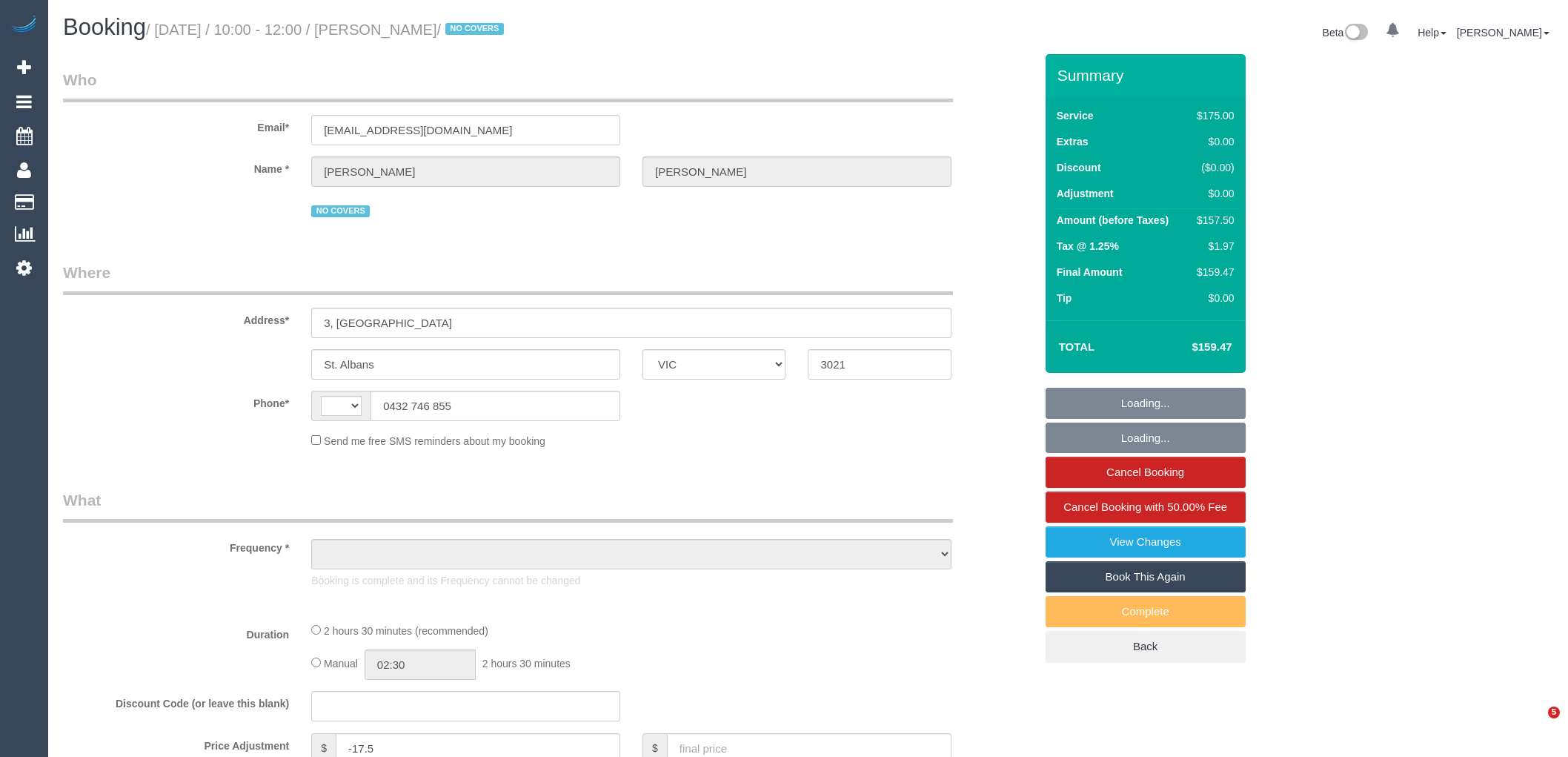
select select "VIC"
select select "string:AU"
select select "object:567"
select select "string:stripe-pm_1NdrsU2GScqysDRViDc3dfiW"
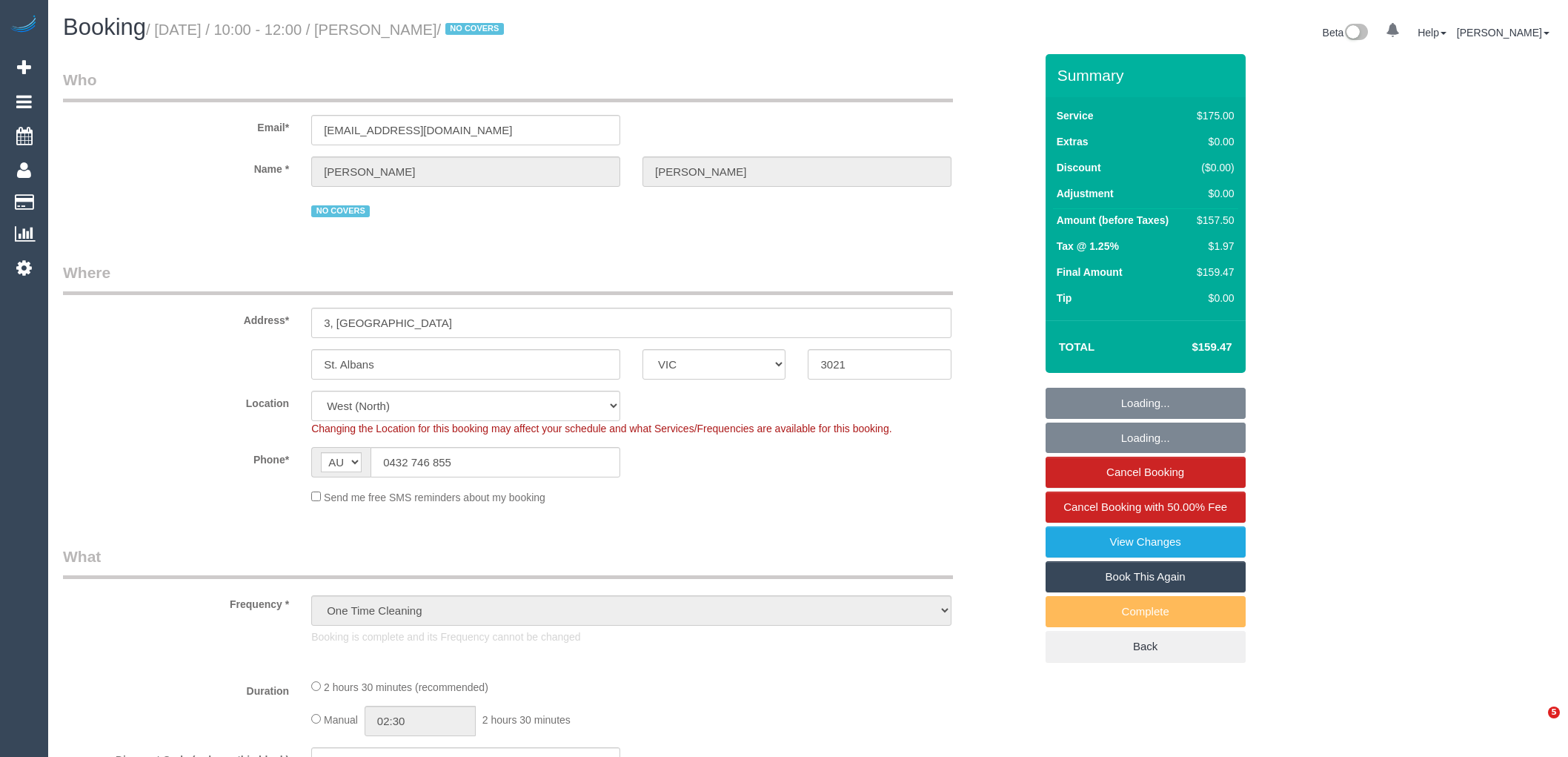
select select "object:1424"
select select "150"
select select "number:30"
select select "number:16"
select select "number:19"
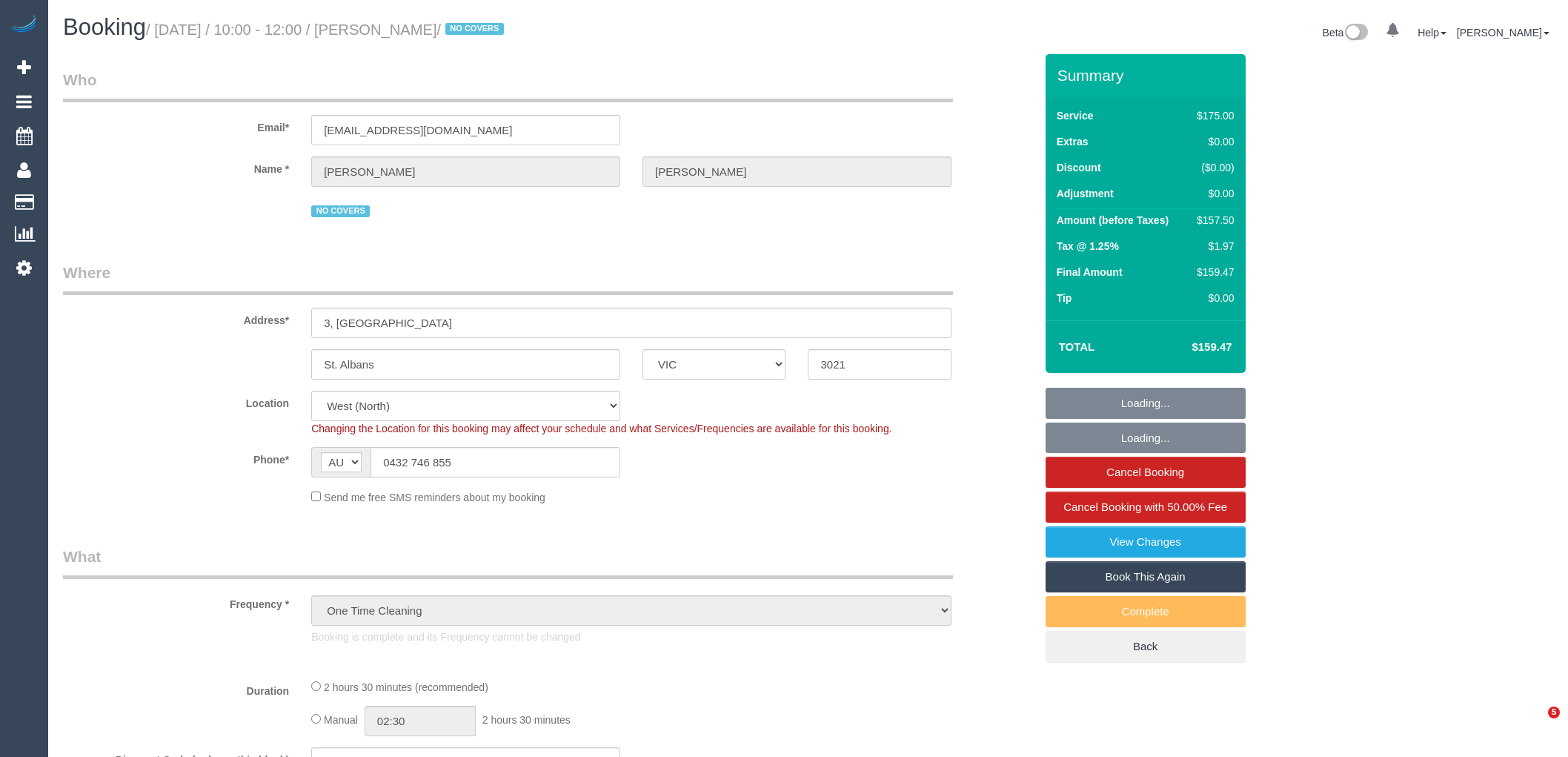
select select "number:23"
select select "number:34"
select select "number:26"
select select "spot1"
select select "VIC"
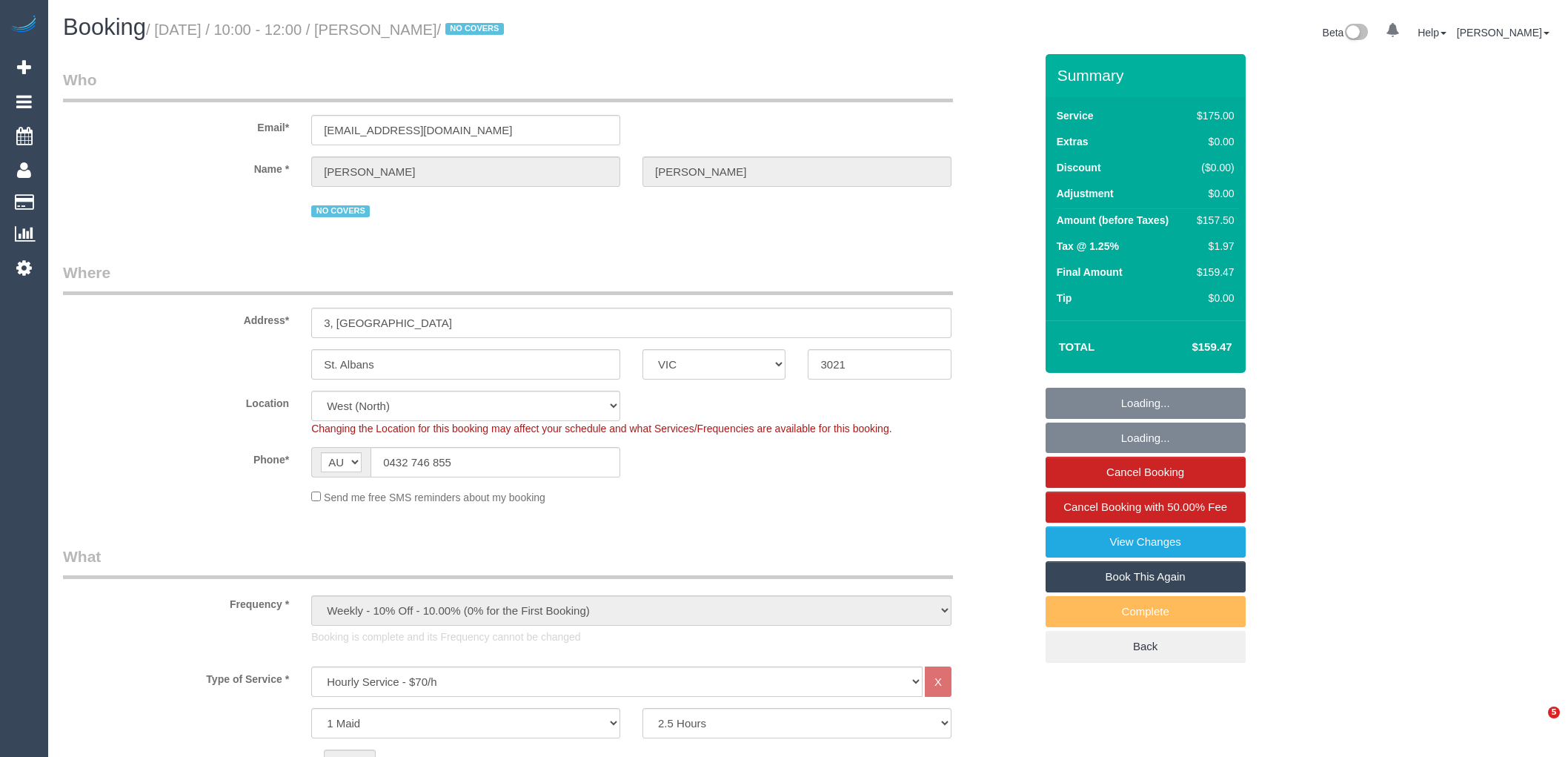
select select "150"
select select "number:30"
select select "number:16"
select select "number:19"
select select "number:23"
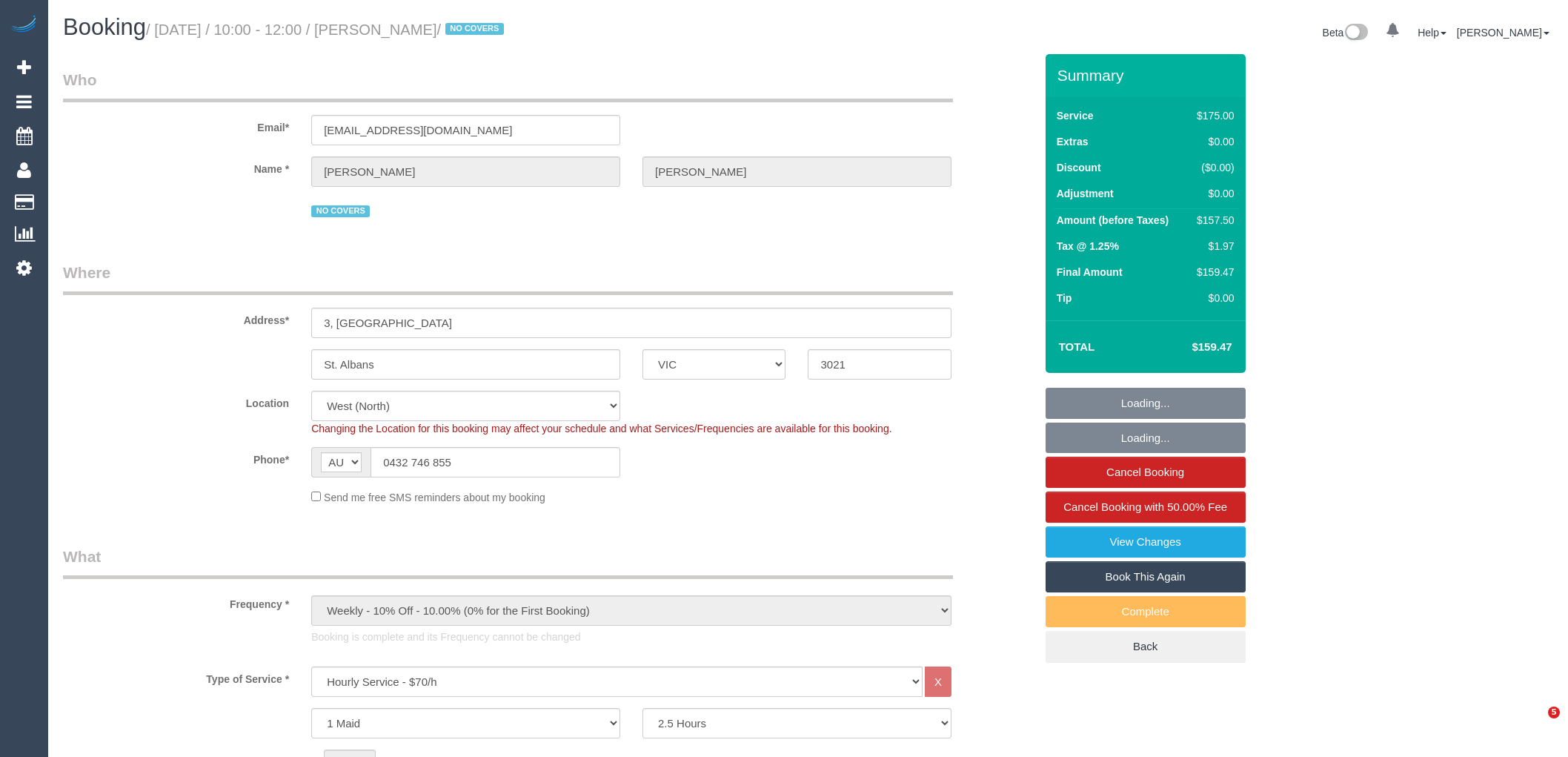
select select "number:34"
select select "number:26"
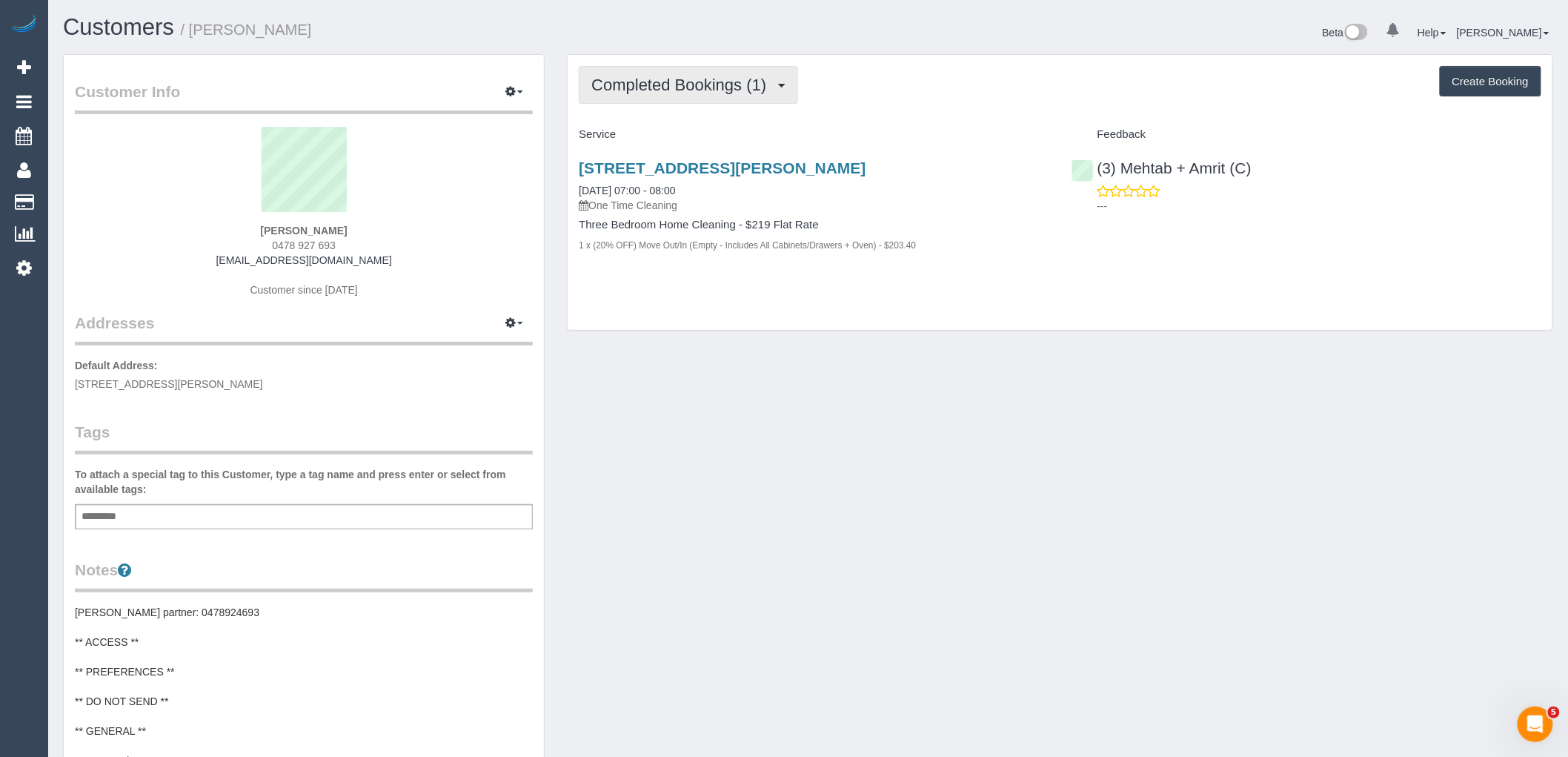
click at [761, 77] on span "Completed Bookings (1)" at bounding box center [682, 84] width 182 height 18
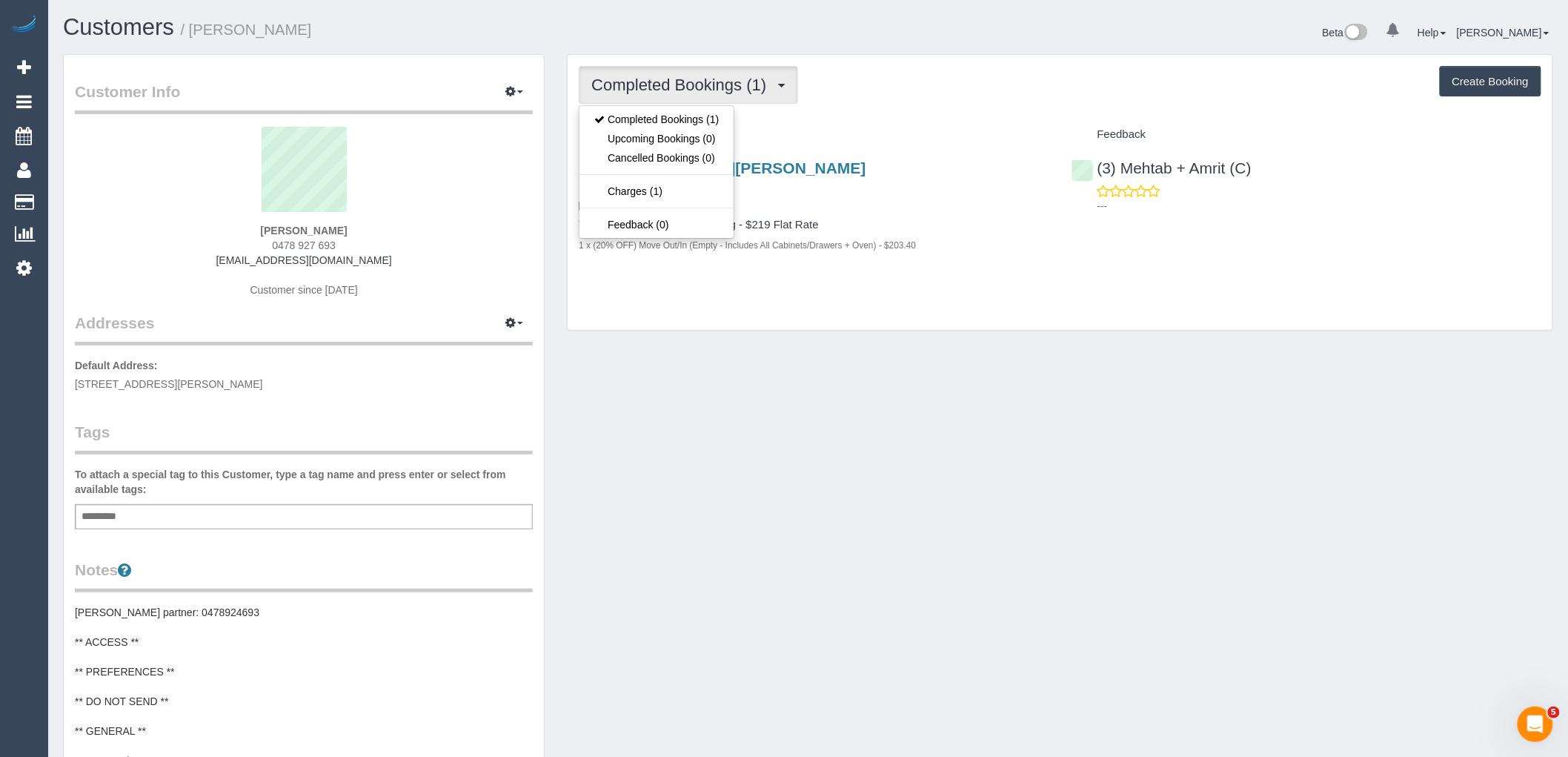
click at [1069, 82] on div "Completed Bookings (1) Completed Bookings (1) Upcoming Bookings (0) Cancelled B…" at bounding box center [1060, 84] width 963 height 38
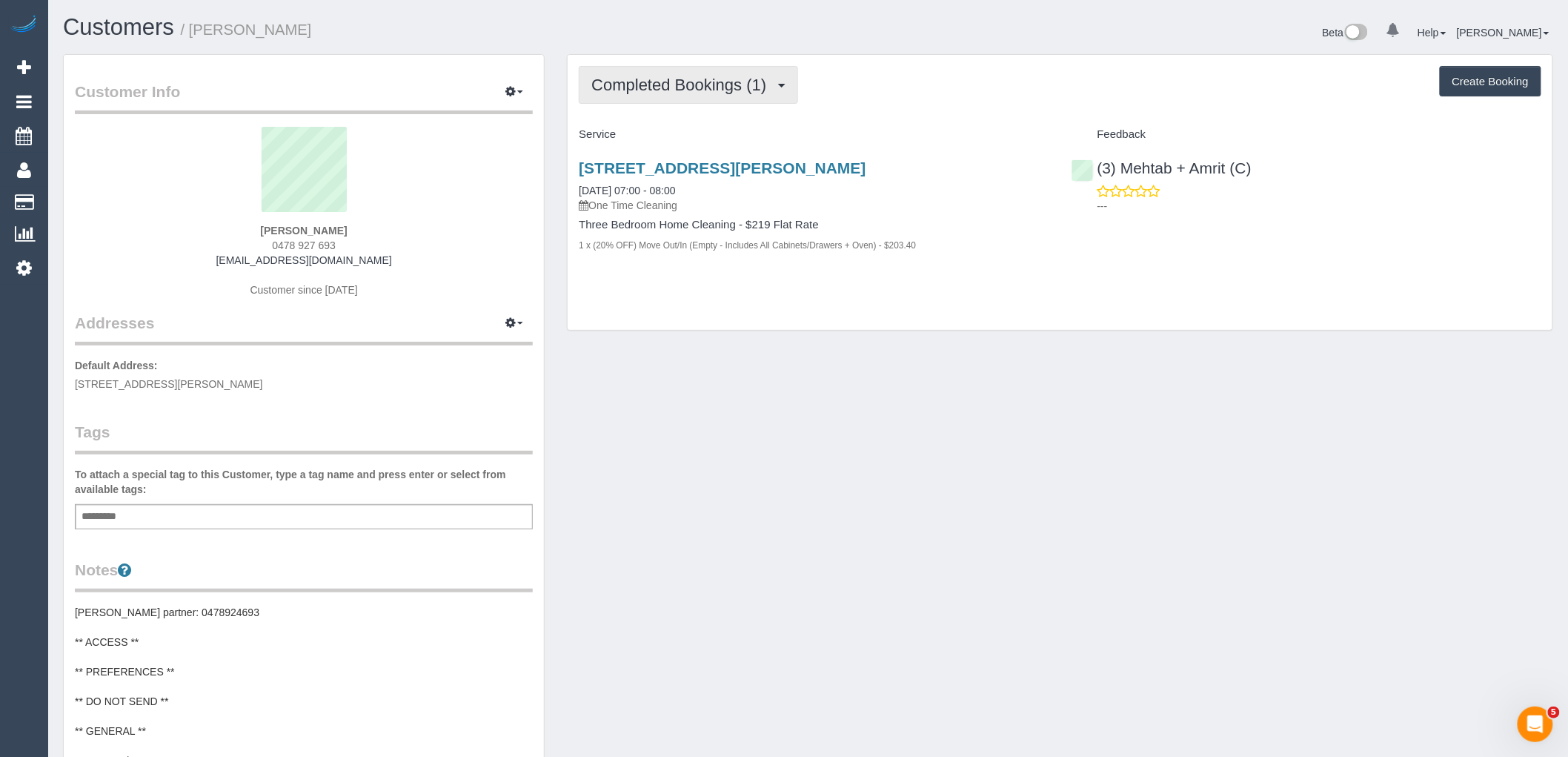
click at [699, 93] on span "Completed Bookings (1)" at bounding box center [682, 84] width 182 height 18
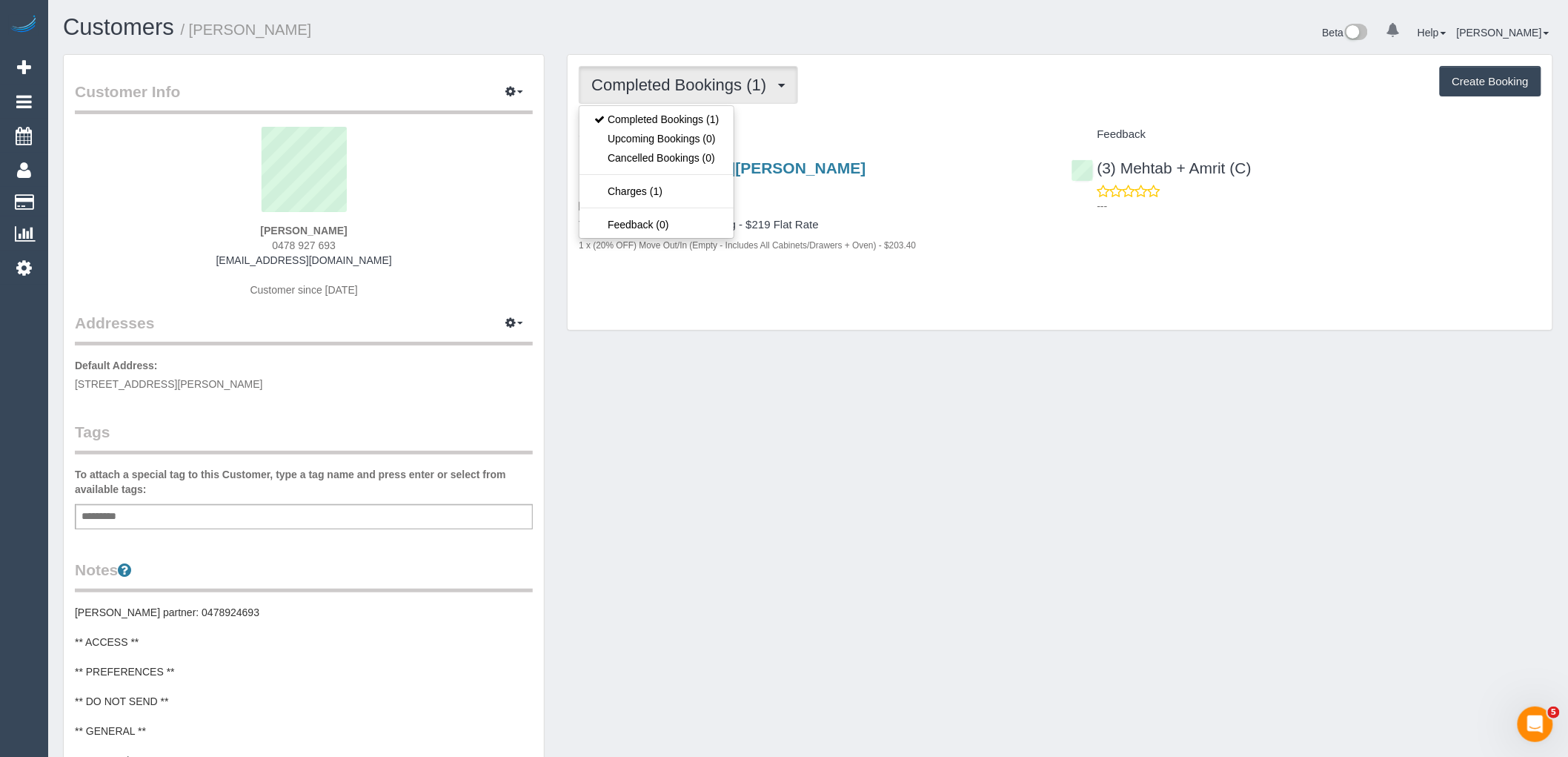
click at [881, 83] on div "Completed Bookings (1) Completed Bookings (1) Upcoming Bookings (0) Cancelled B…" at bounding box center [1060, 84] width 963 height 38
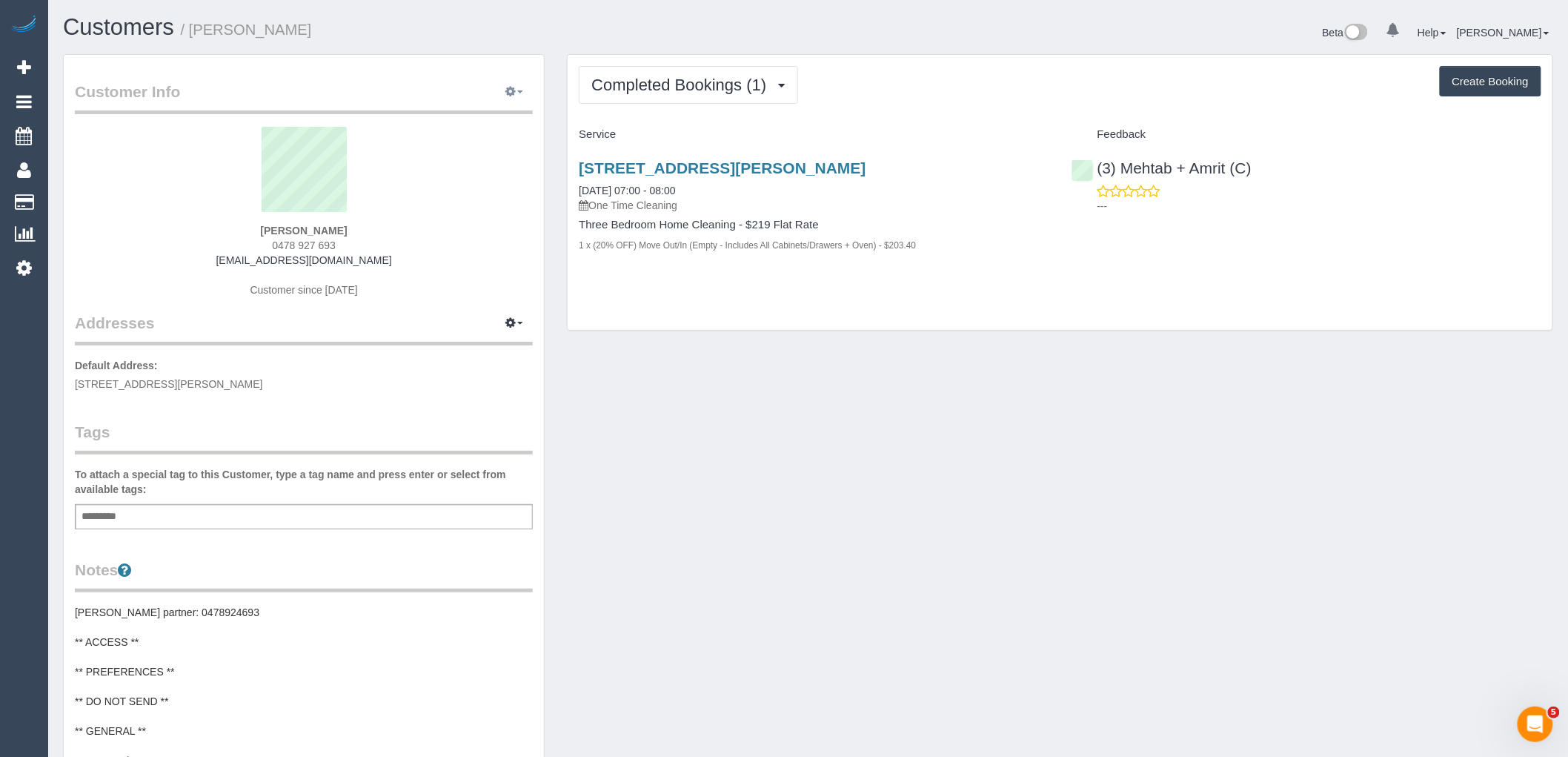
click at [519, 93] on span "button" at bounding box center [519, 92] width 6 height 3
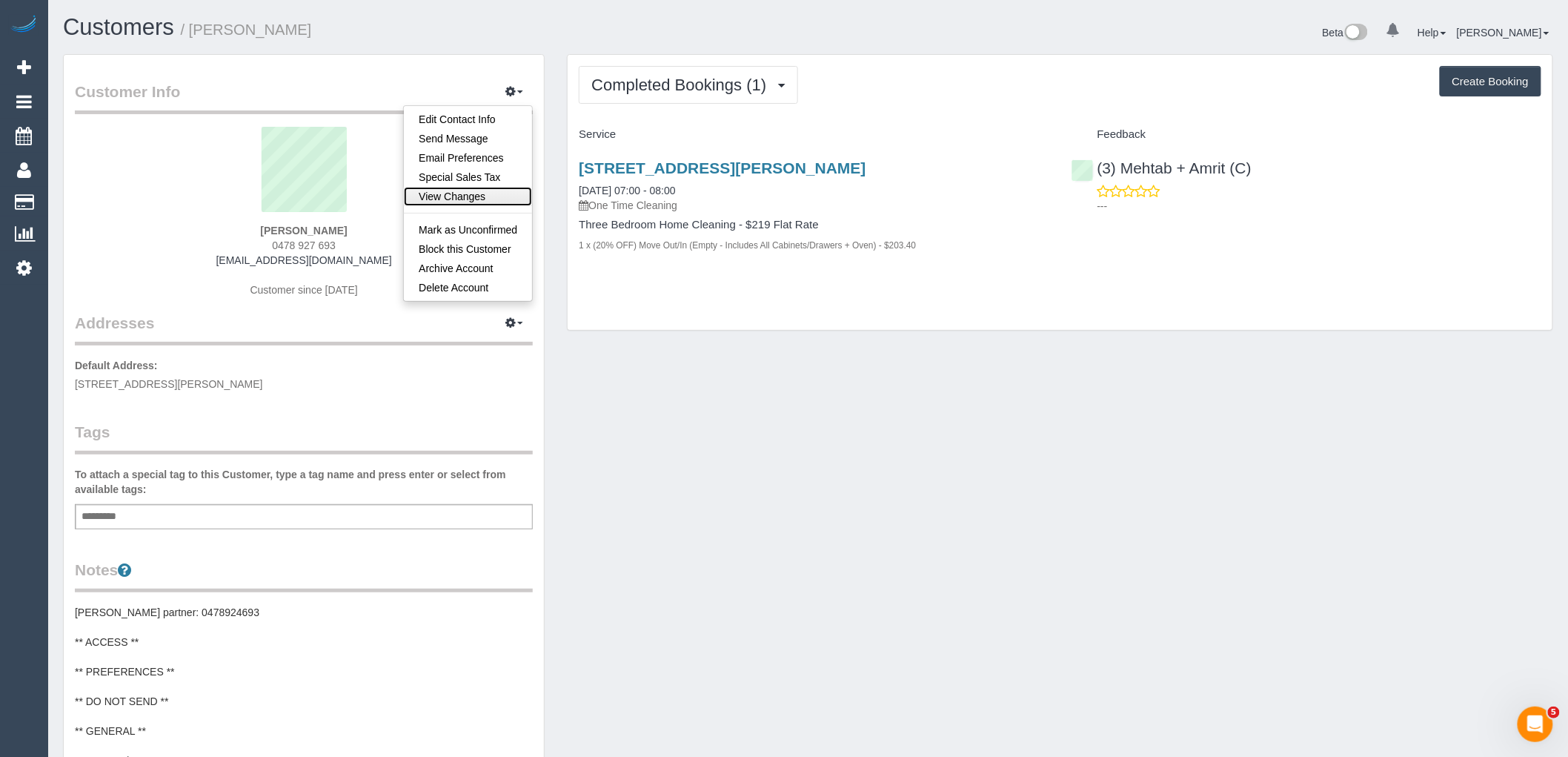
click at [487, 193] on link "View Changes" at bounding box center [468, 197] width 128 height 19
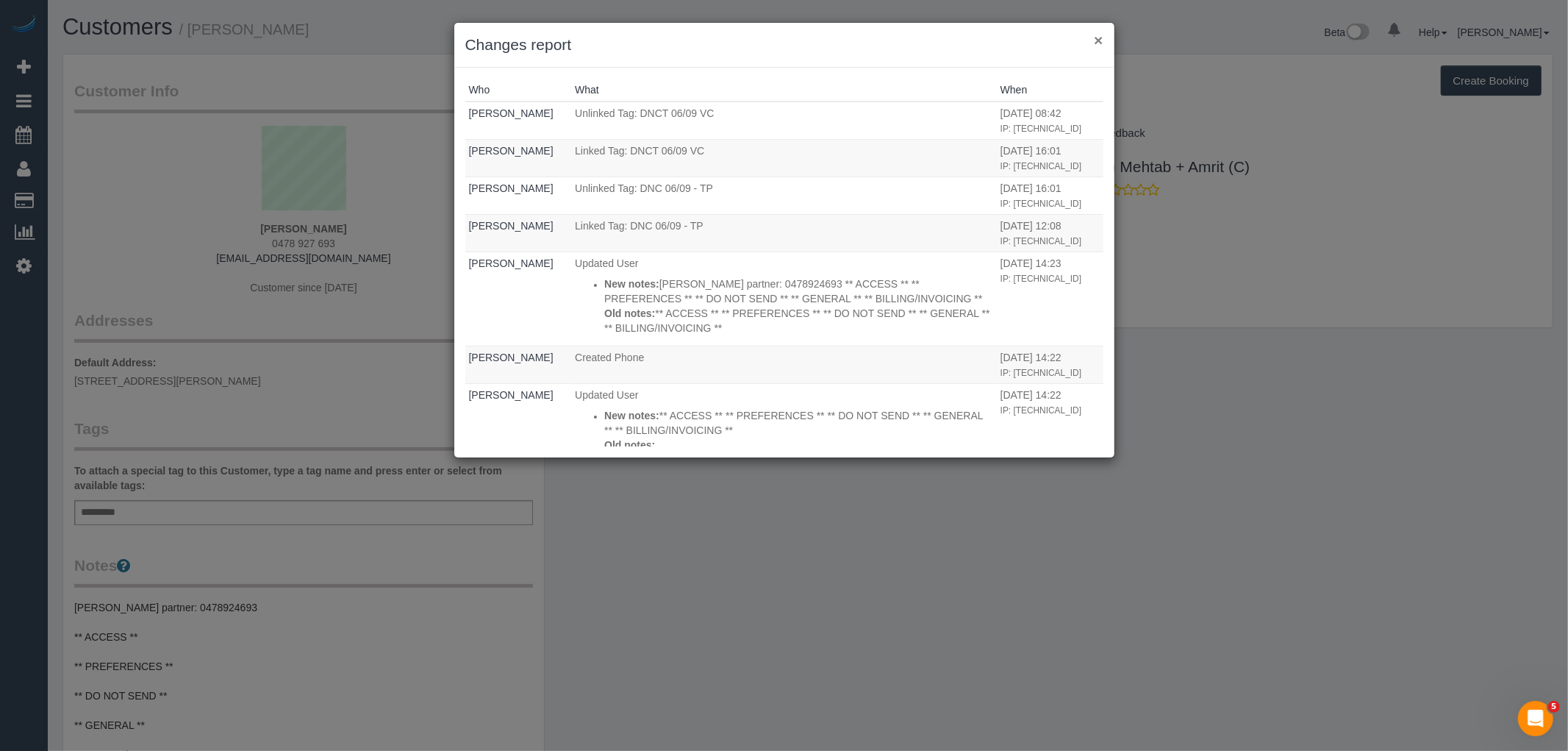
click at [1094, 34] on button "×" at bounding box center [1098, 40] width 9 height 15
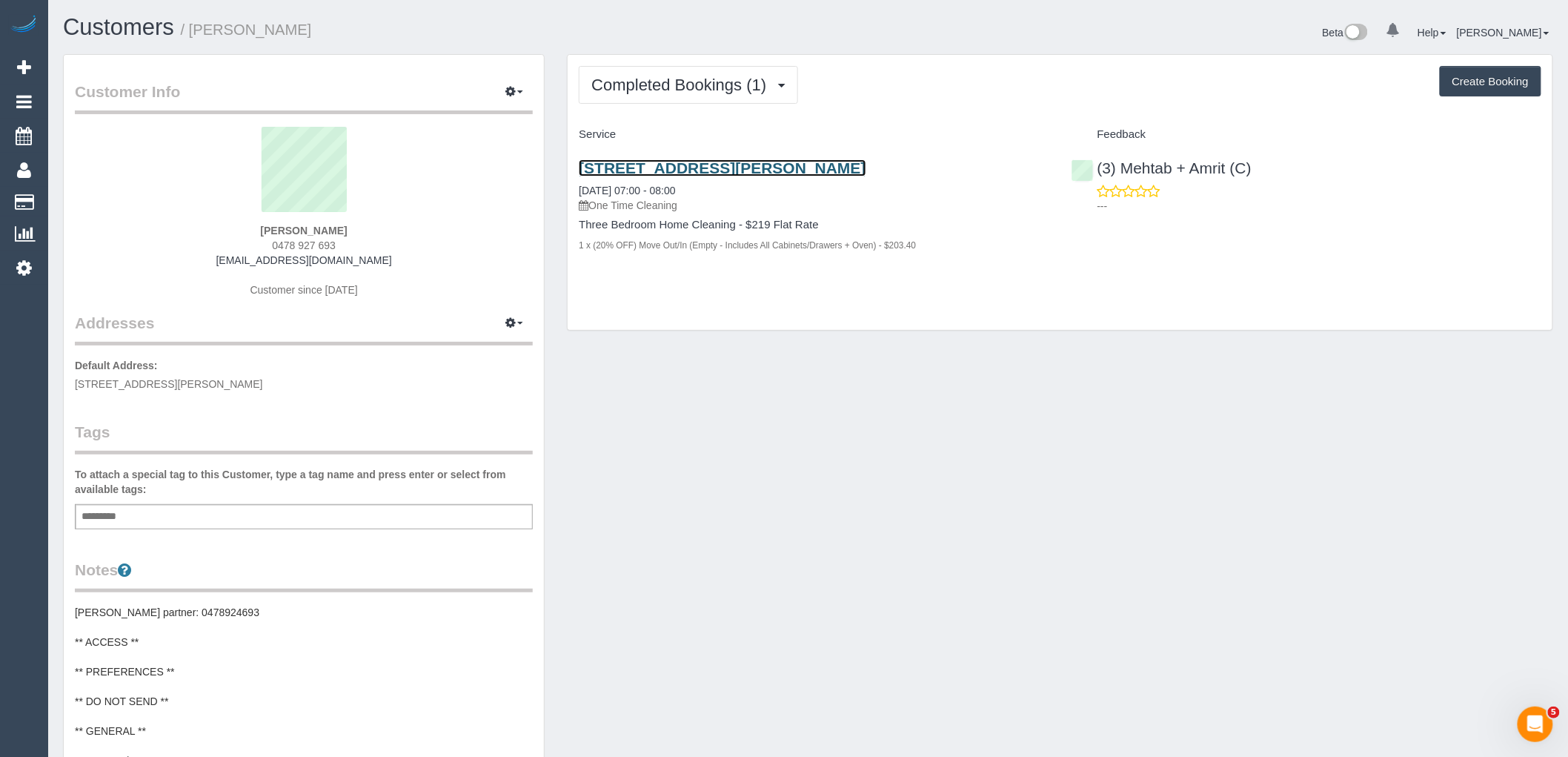
click at [865, 169] on link "60 Mcewan Road, Heidelberg Heights, VIC 3081" at bounding box center [722, 167] width 287 height 17
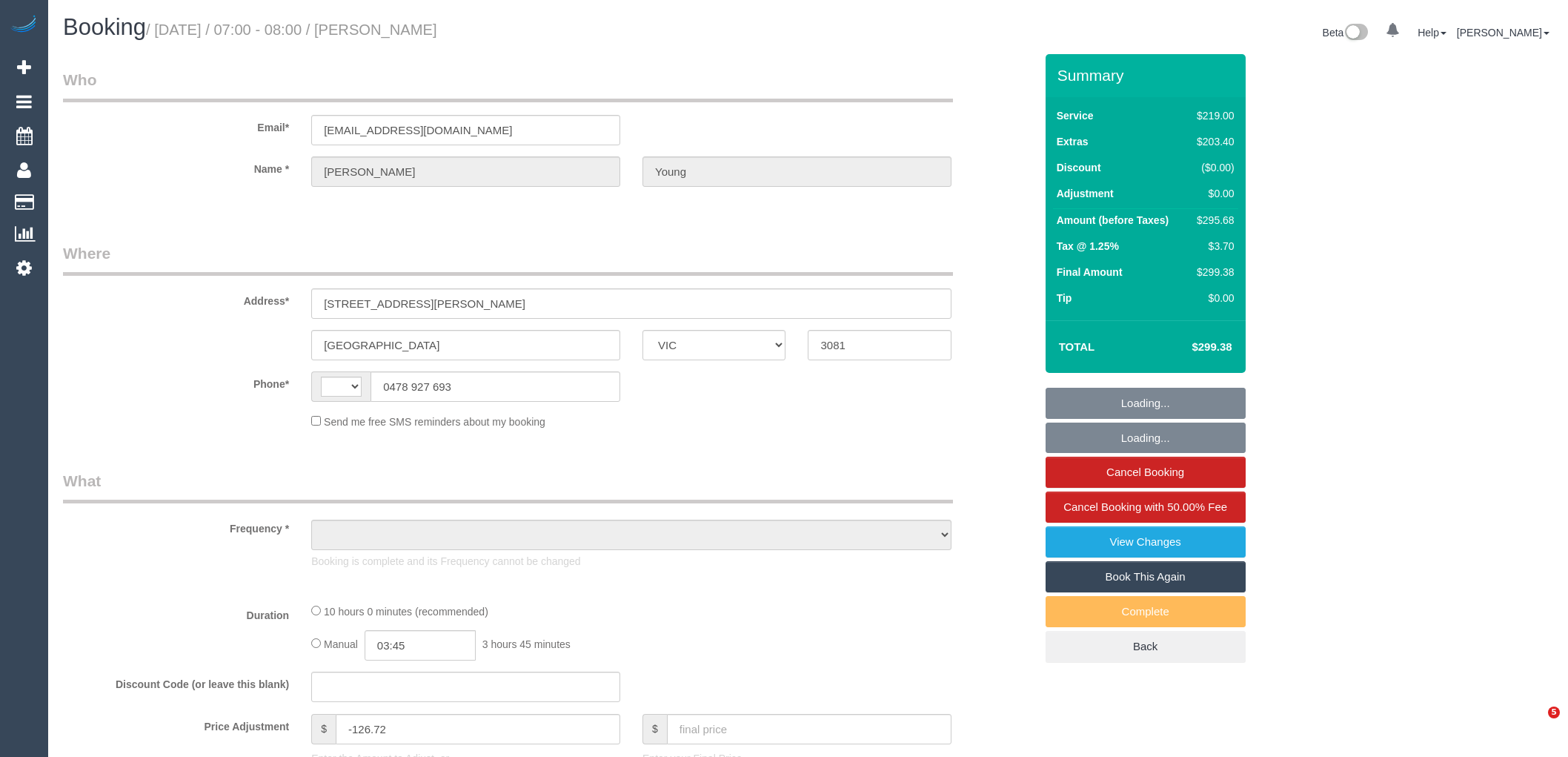
select select "VIC"
select select "string:AU"
select select "string:stripe-pm_1S3Ax62GScqysDRV3Ld263yA"
select select "number:28"
select select "number:15"
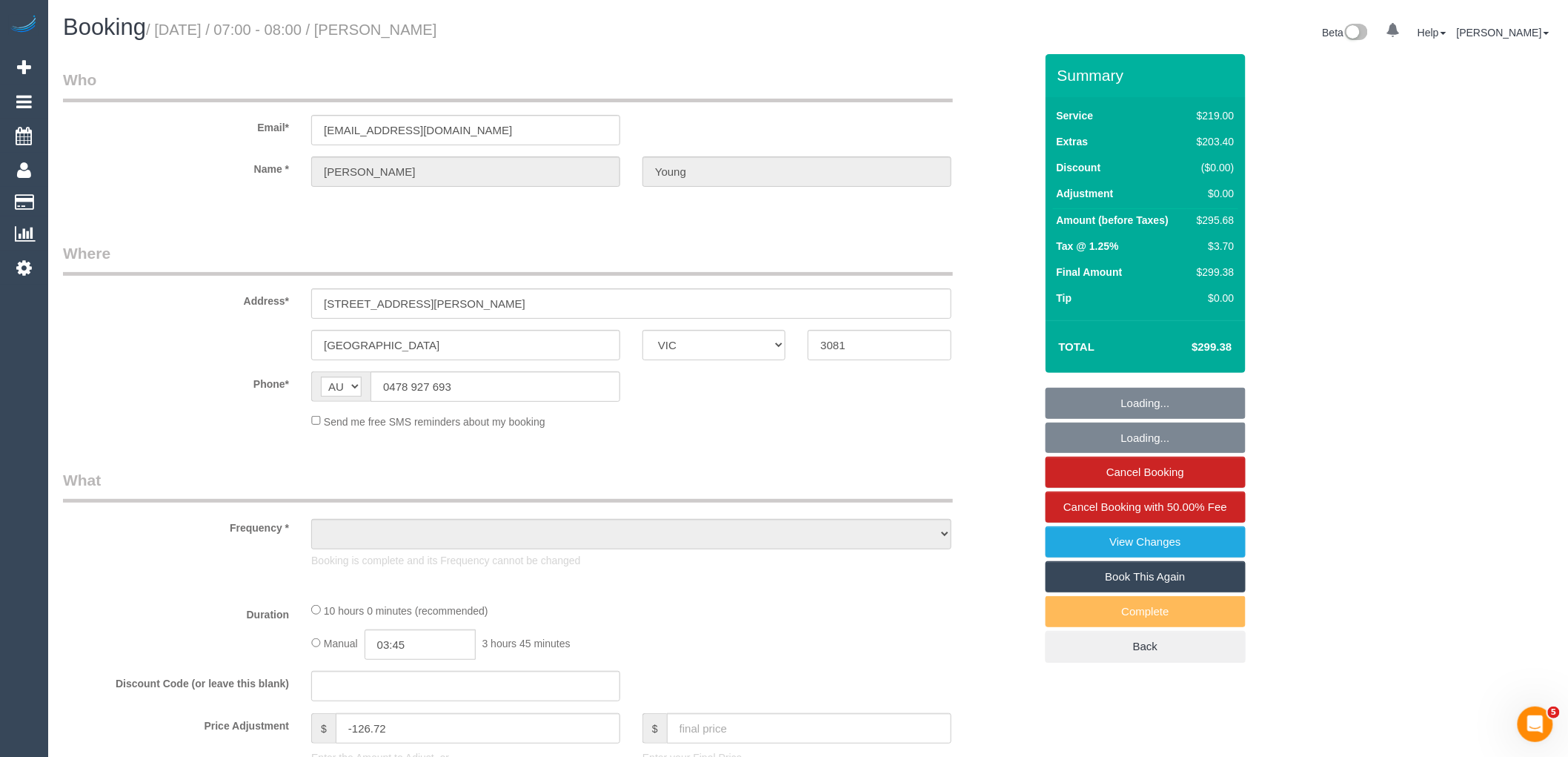
select select "number:18"
select select "number:22"
select select "number:35"
select select "number:26"
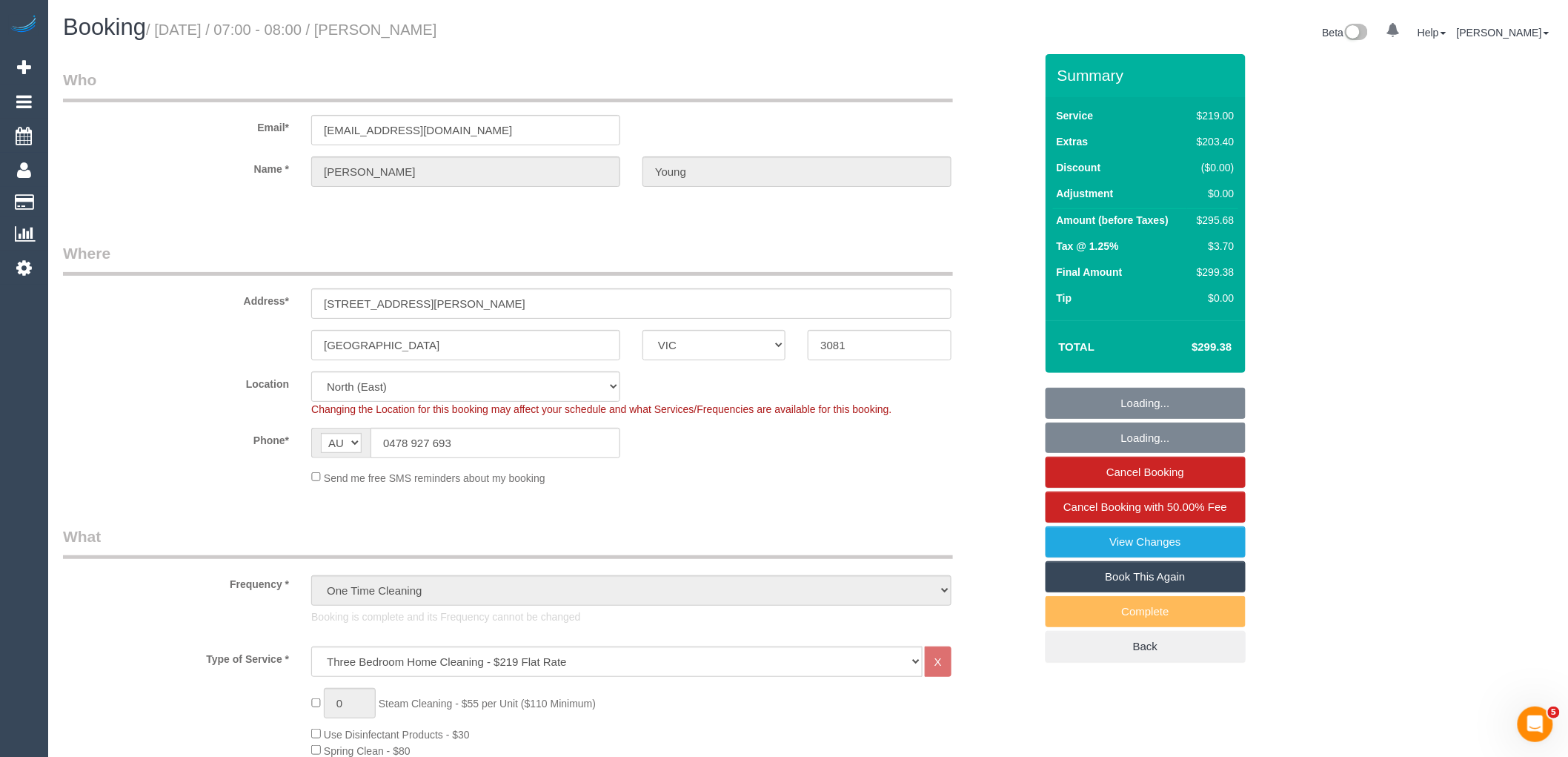
select select "object:1454"
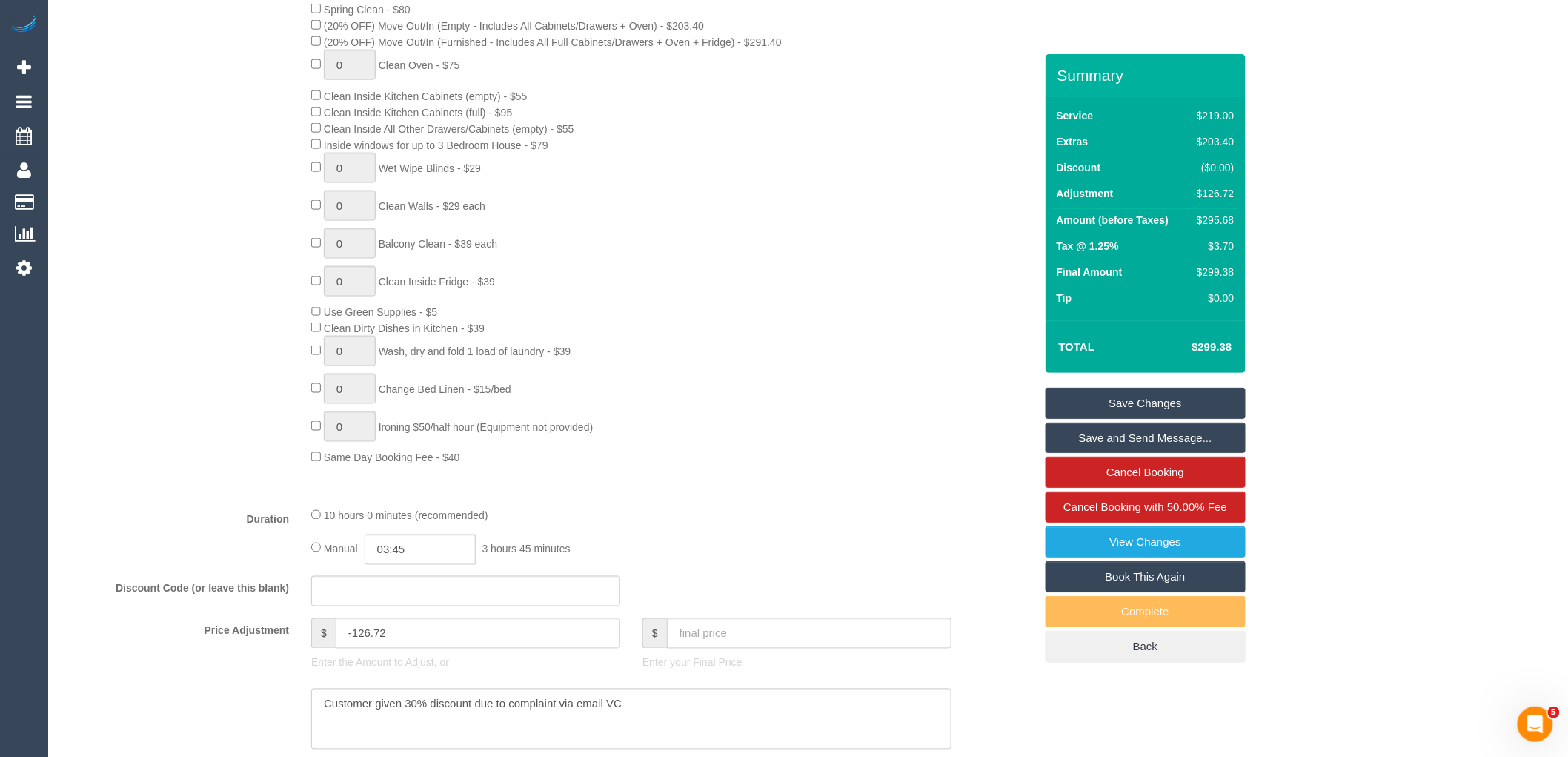
scroll to position [988, 0]
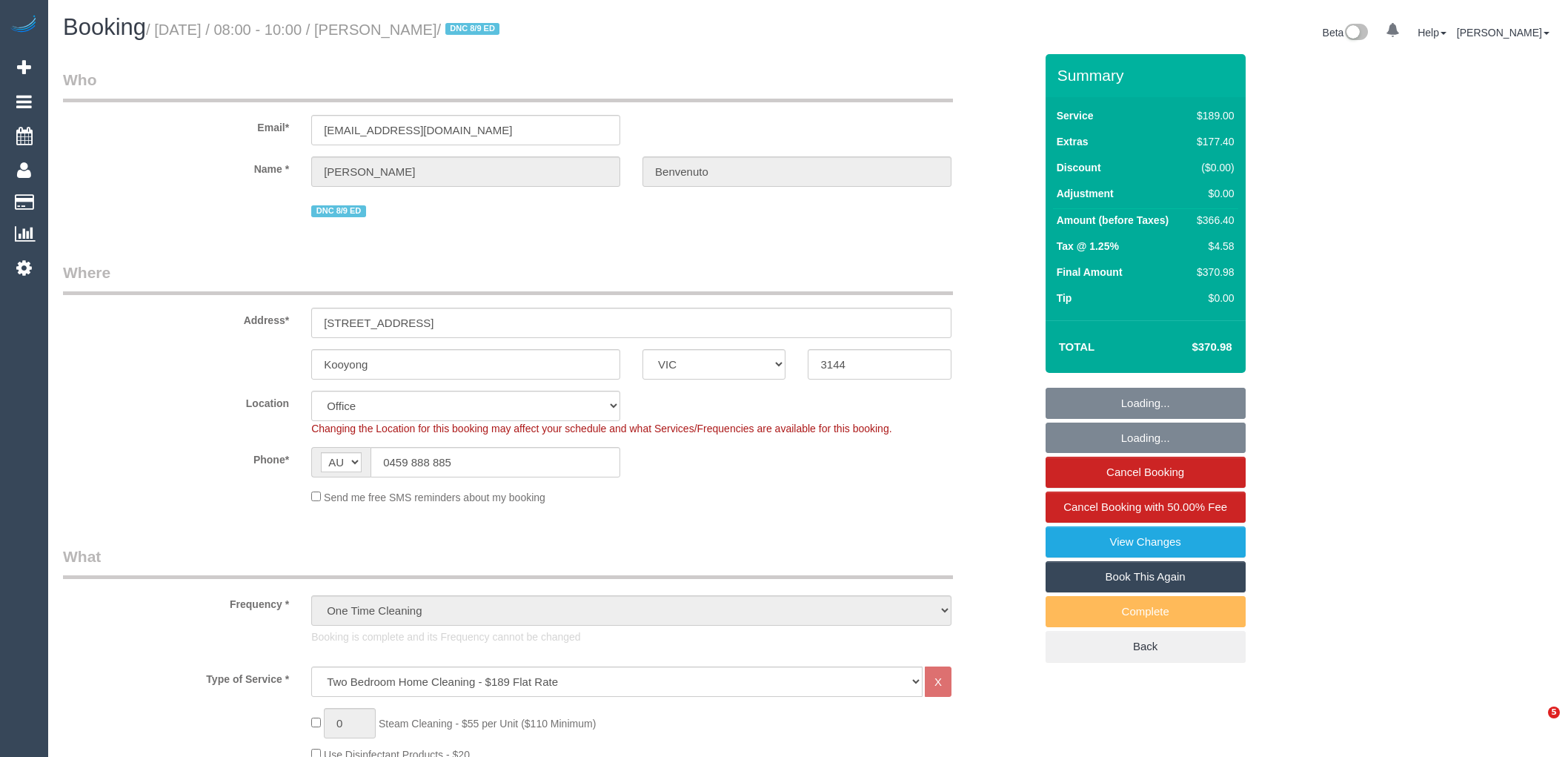
select select "VIC"
select select "number:28"
select select "number:15"
select select "number:19"
select select "number:36"
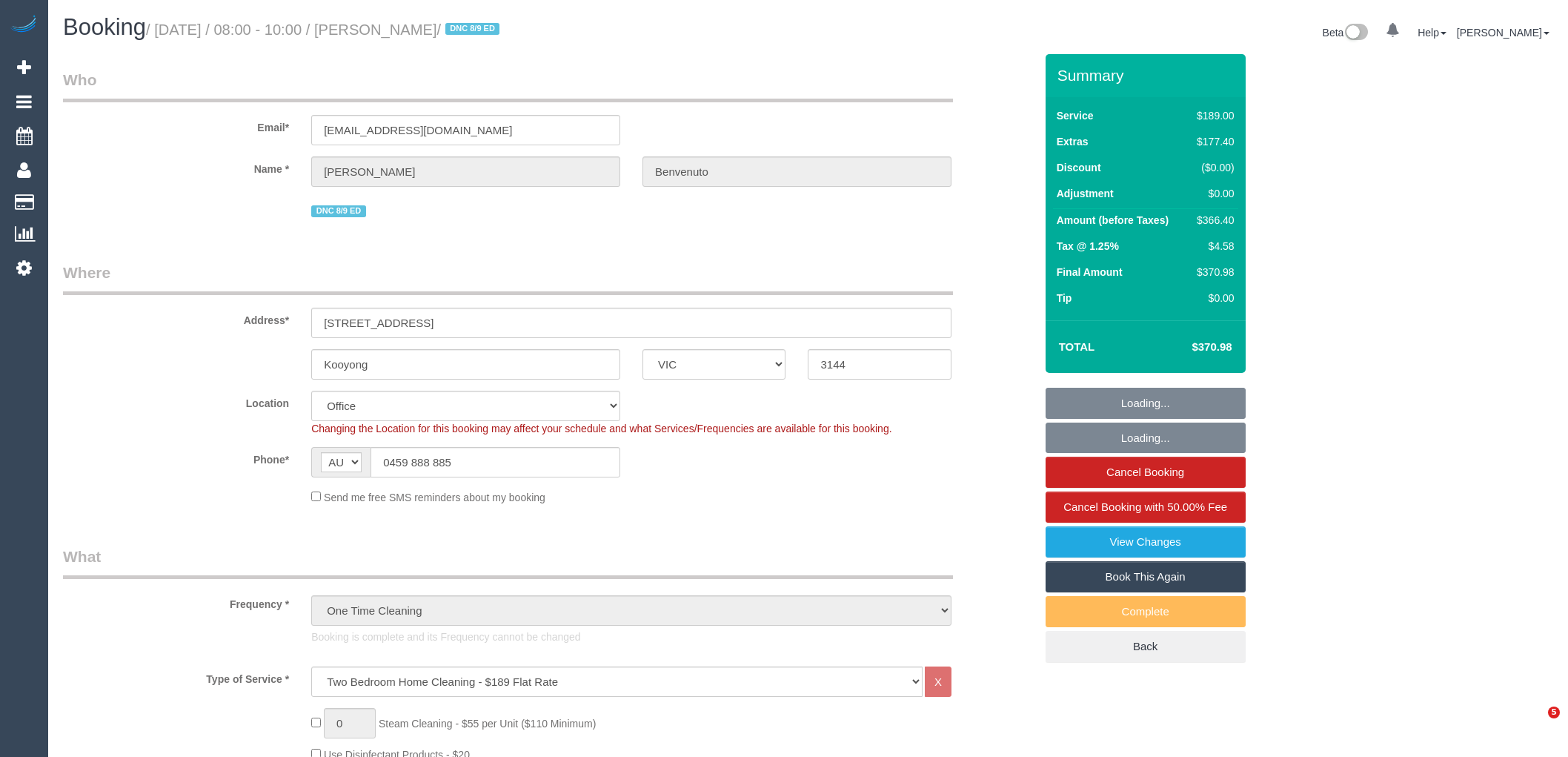
select select "object:2251"
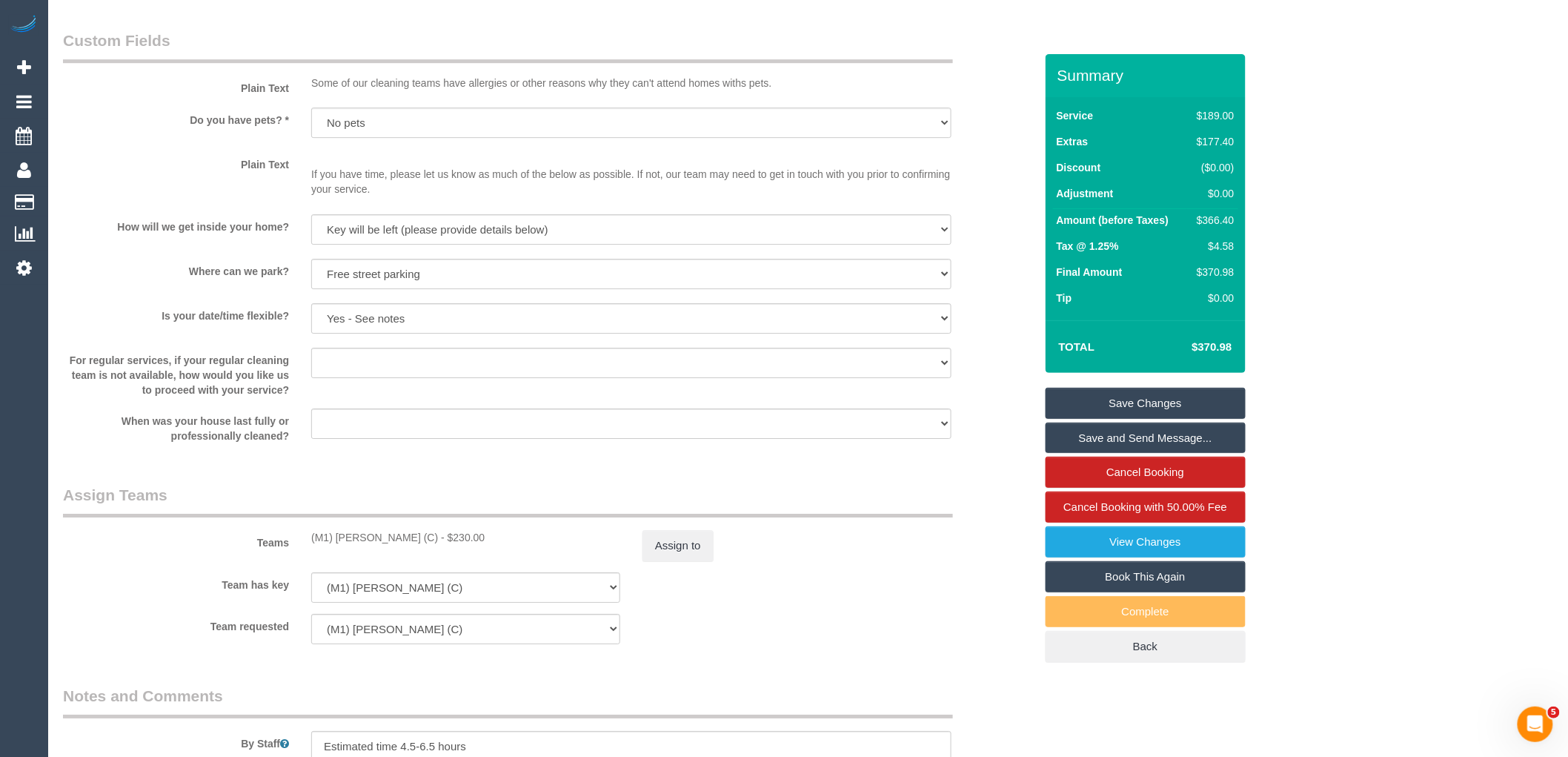
scroll to position [1894, 0]
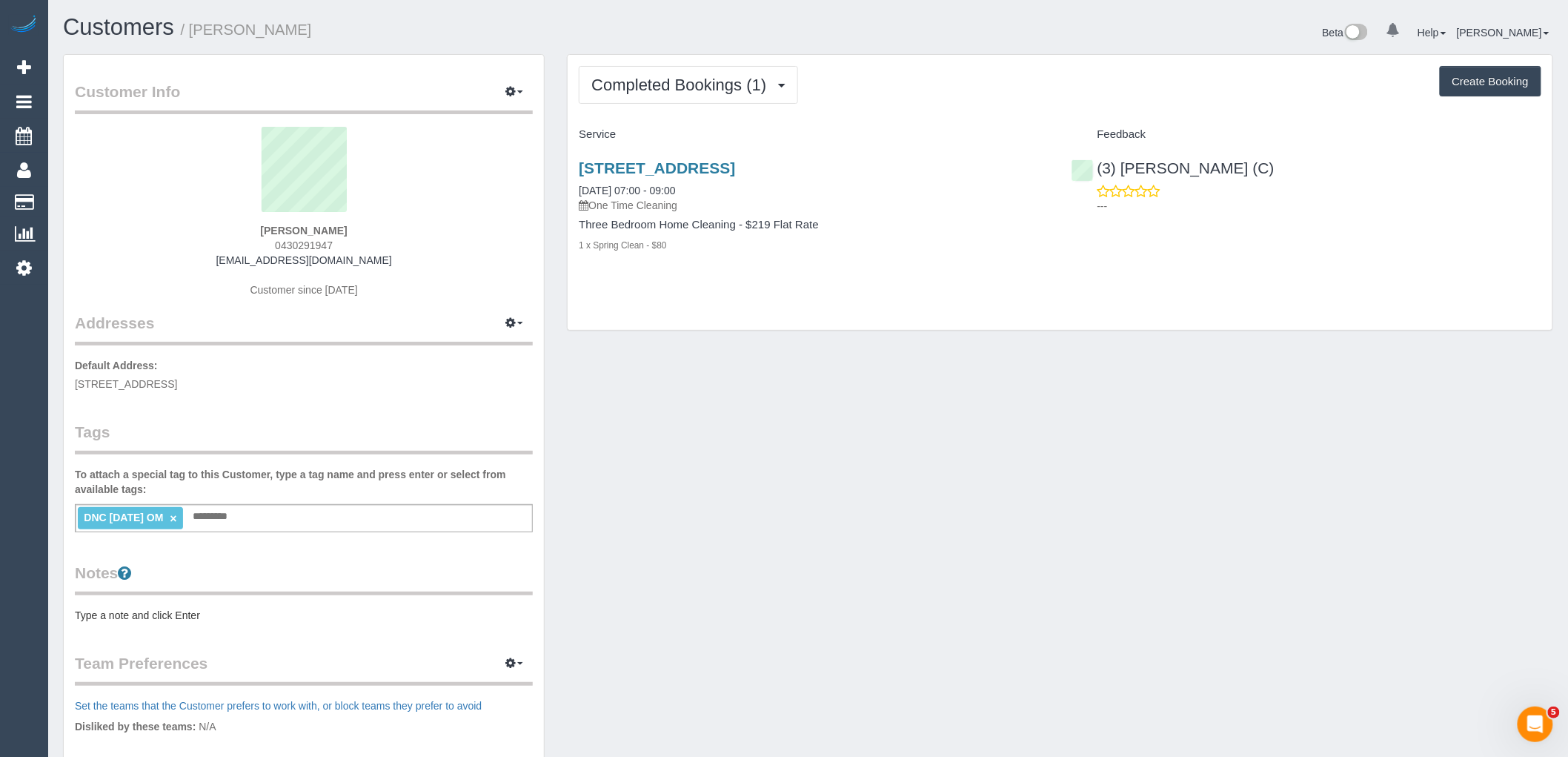
drag, startPoint x: 344, startPoint y: 240, endPoint x: 226, endPoint y: 243, distance: 118.0
click at [226, 243] on div "Kate McKenna 0430291947 kcmckenna123@gmail.com Customer since 2025" at bounding box center [303, 219] width 458 height 185
copy span "0430291947"
click at [379, 237] on div "Kate McKenna 0430291947 kcmckenna123@gmail.com Customer since 2025" at bounding box center [303, 219] width 458 height 185
drag, startPoint x: 352, startPoint y: 245, endPoint x: 220, endPoint y: 247, distance: 132.0
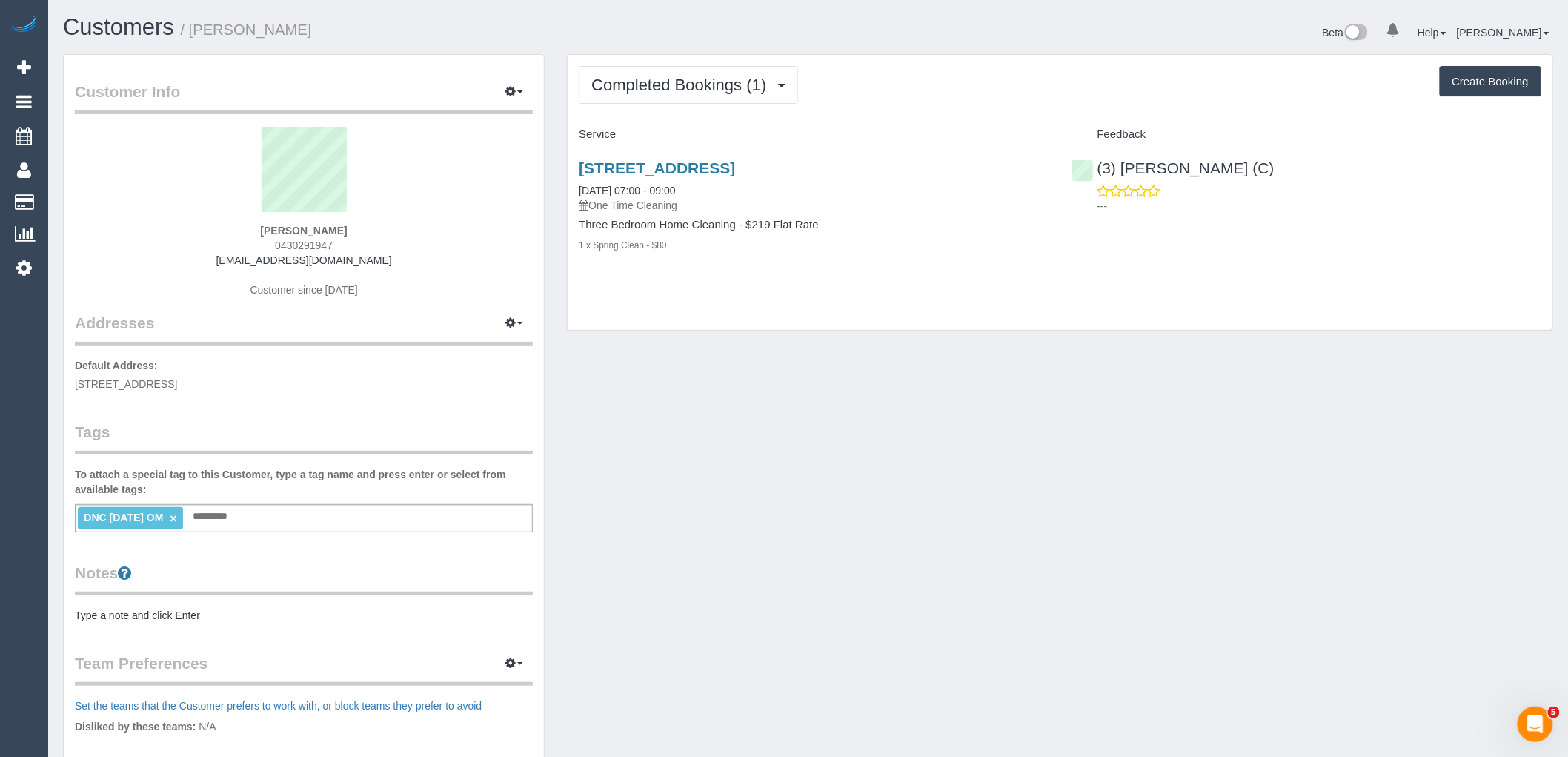
click at [220, 247] on div "Kate McKenna 0430291947 kcmckenna123@gmail.com Customer since 2025" at bounding box center [303, 219] width 458 height 185
copy span "0430291947"
click at [177, 523] on link "×" at bounding box center [173, 519] width 6 height 13
drag, startPoint x: 361, startPoint y: 230, endPoint x: 188, endPoint y: 220, distance: 173.3
click at [188, 220] on div "Kate McKenna 0430291947 kcmckenna123@gmail.com Customer since 2025" at bounding box center [303, 219] width 458 height 185
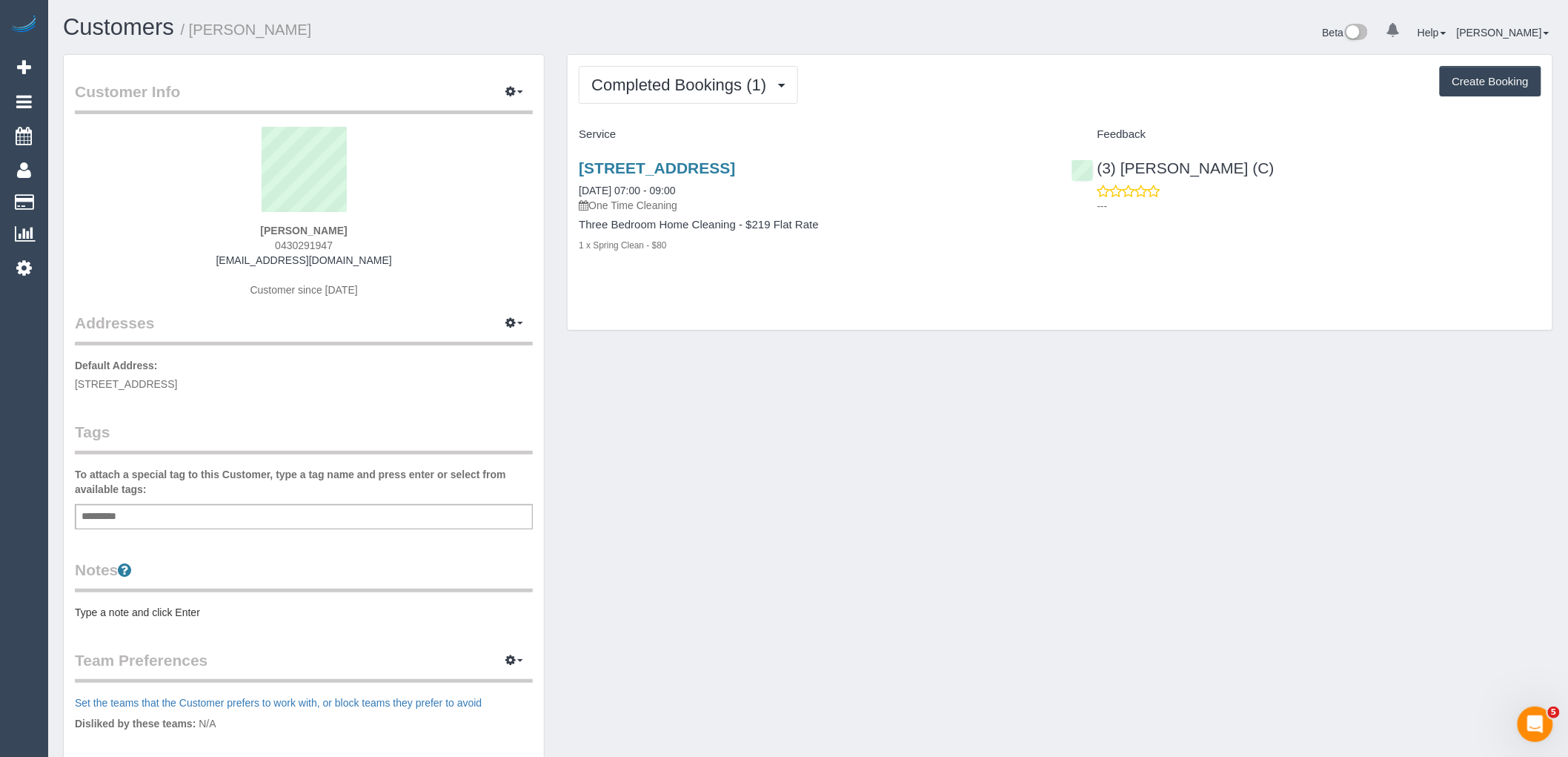
copy div "[PERSON_NAME]"
click at [735, 165] on link "12 Beith St, Unit 10, Brunswick, VIC 3056" at bounding box center [657, 167] width 157 height 17
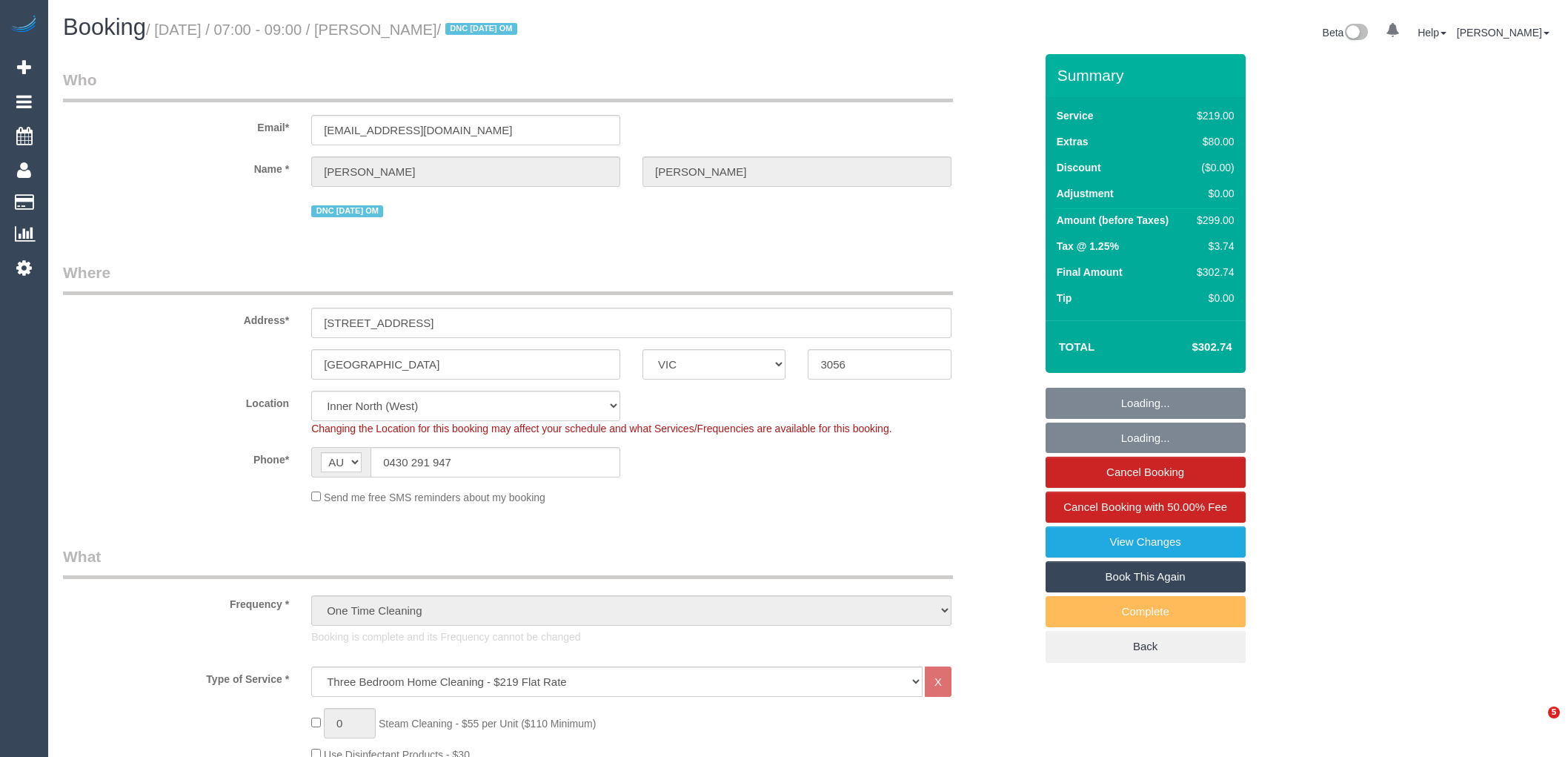
select select "VIC"
select select "number:28"
select select "number:15"
select select "number:19"
select select "number:22"
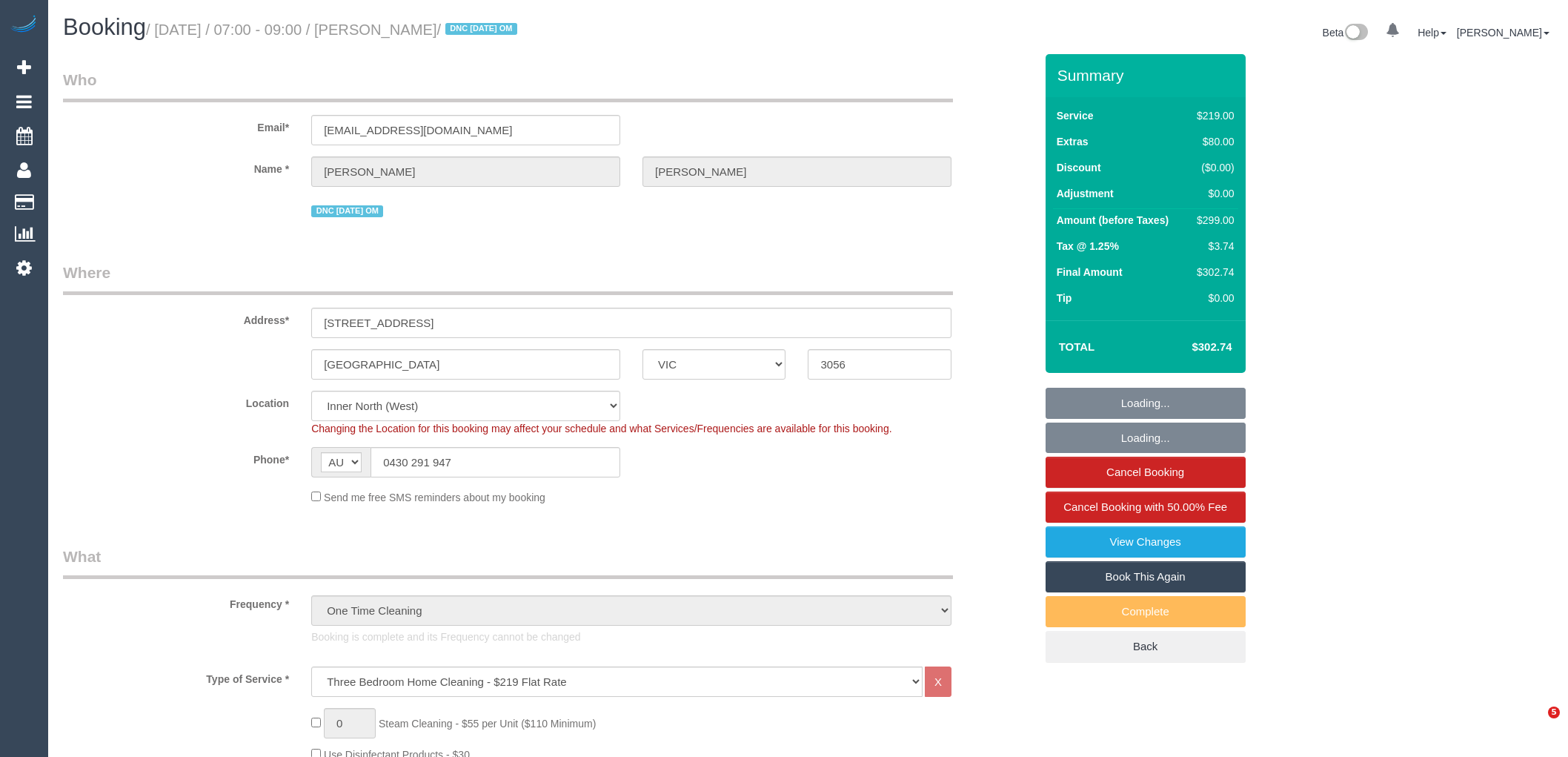
select select "number:26"
select select "object:1720"
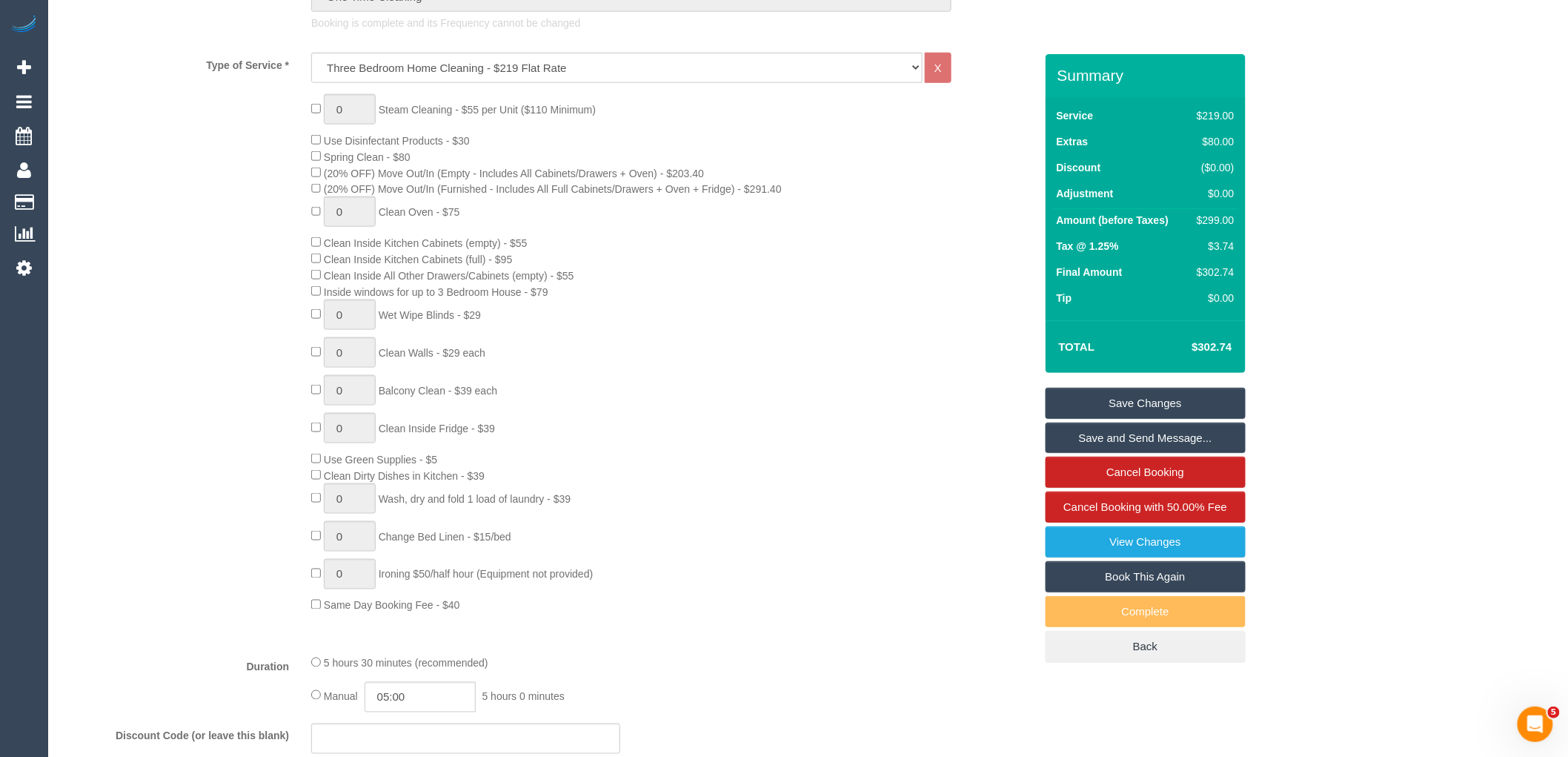
scroll to position [1070, 0]
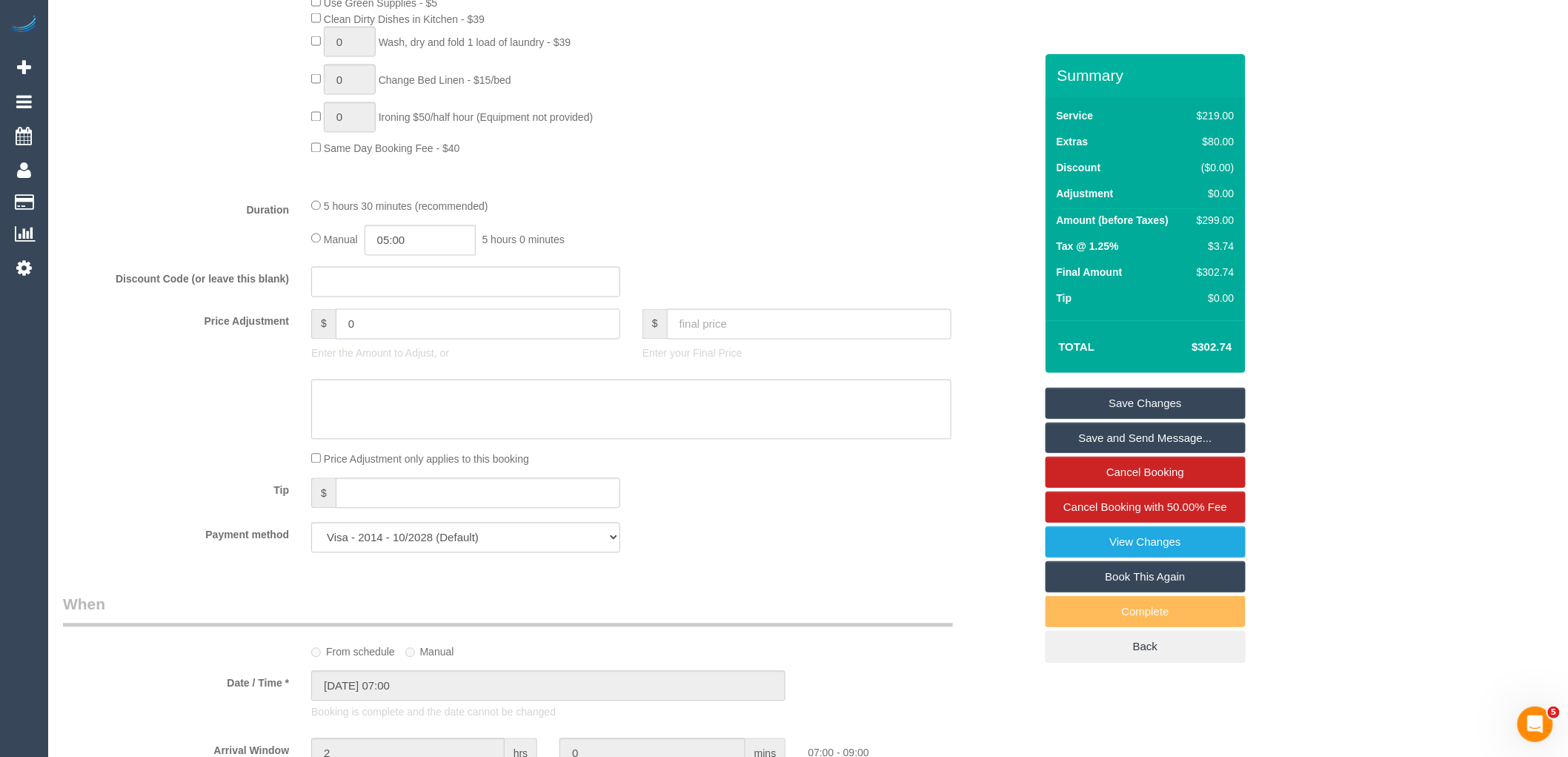
click at [391, 335] on input "0" at bounding box center [478, 324] width 284 height 31
type input "-80"
click at [438, 429] on textarea at bounding box center [632, 410] width 641 height 61
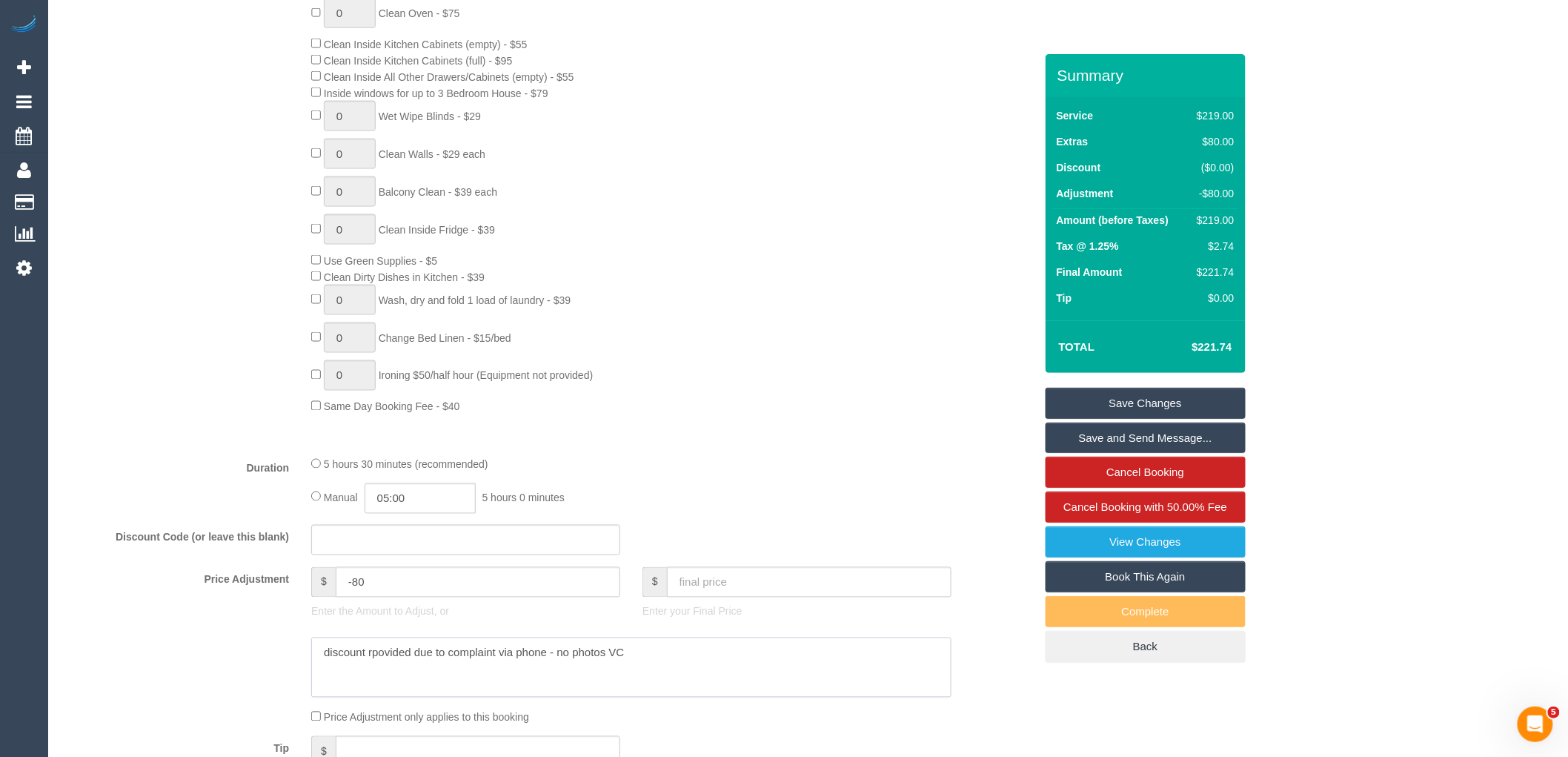
scroll to position [576, 0]
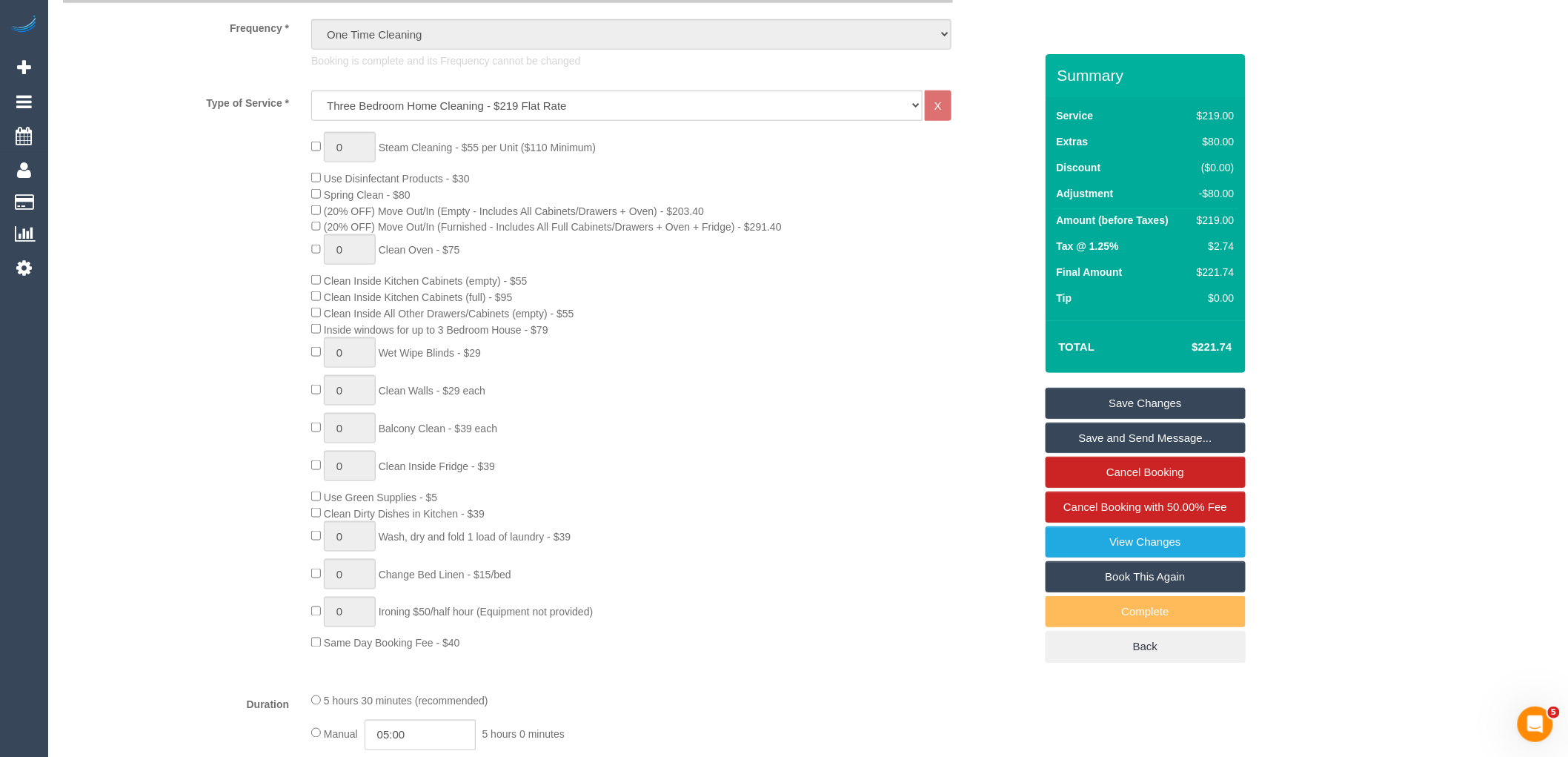
type textarea "discount rpovided due to complaint via phone - no photos VC"
click at [1143, 390] on link "Save Changes" at bounding box center [1146, 403] width 200 height 31
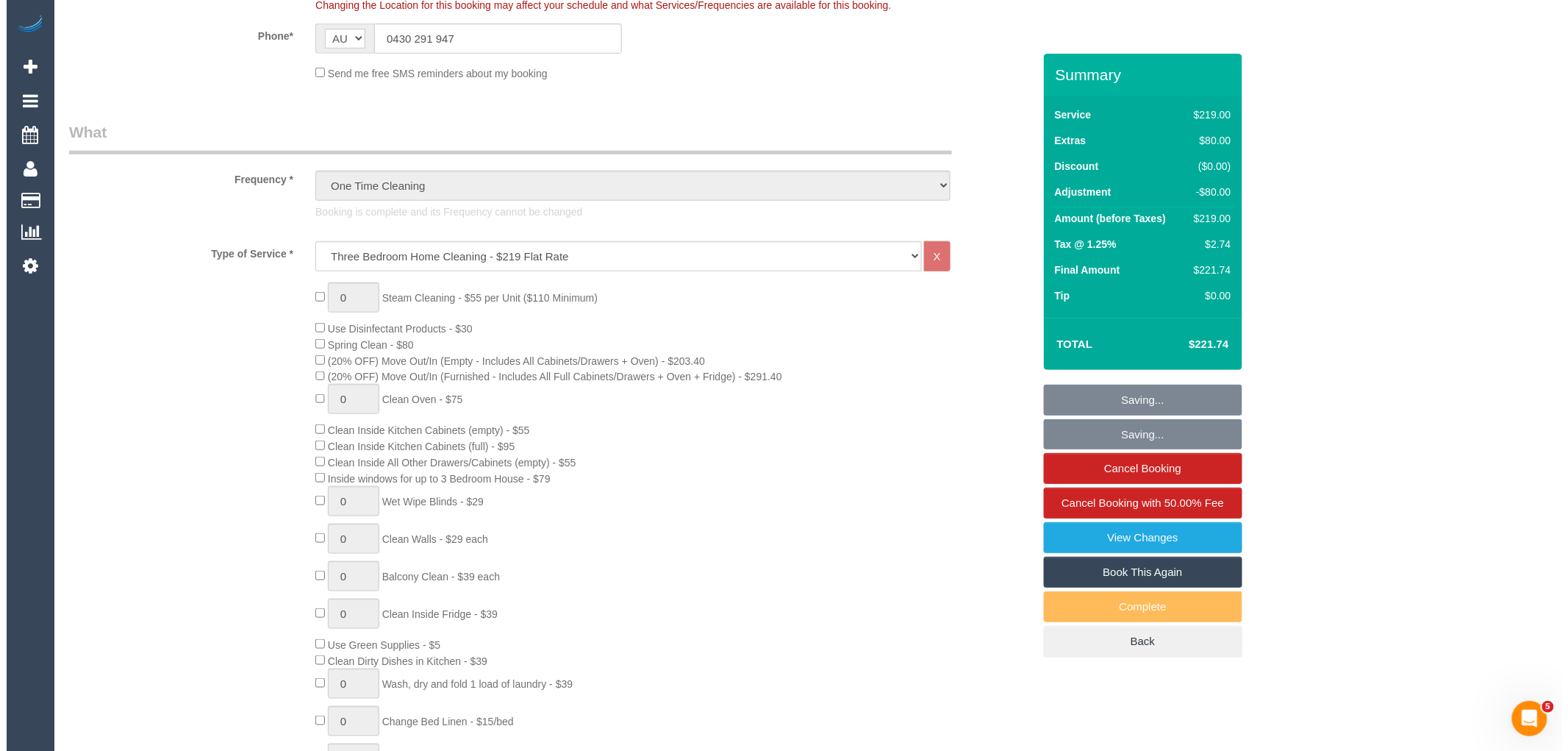
scroll to position [0, 0]
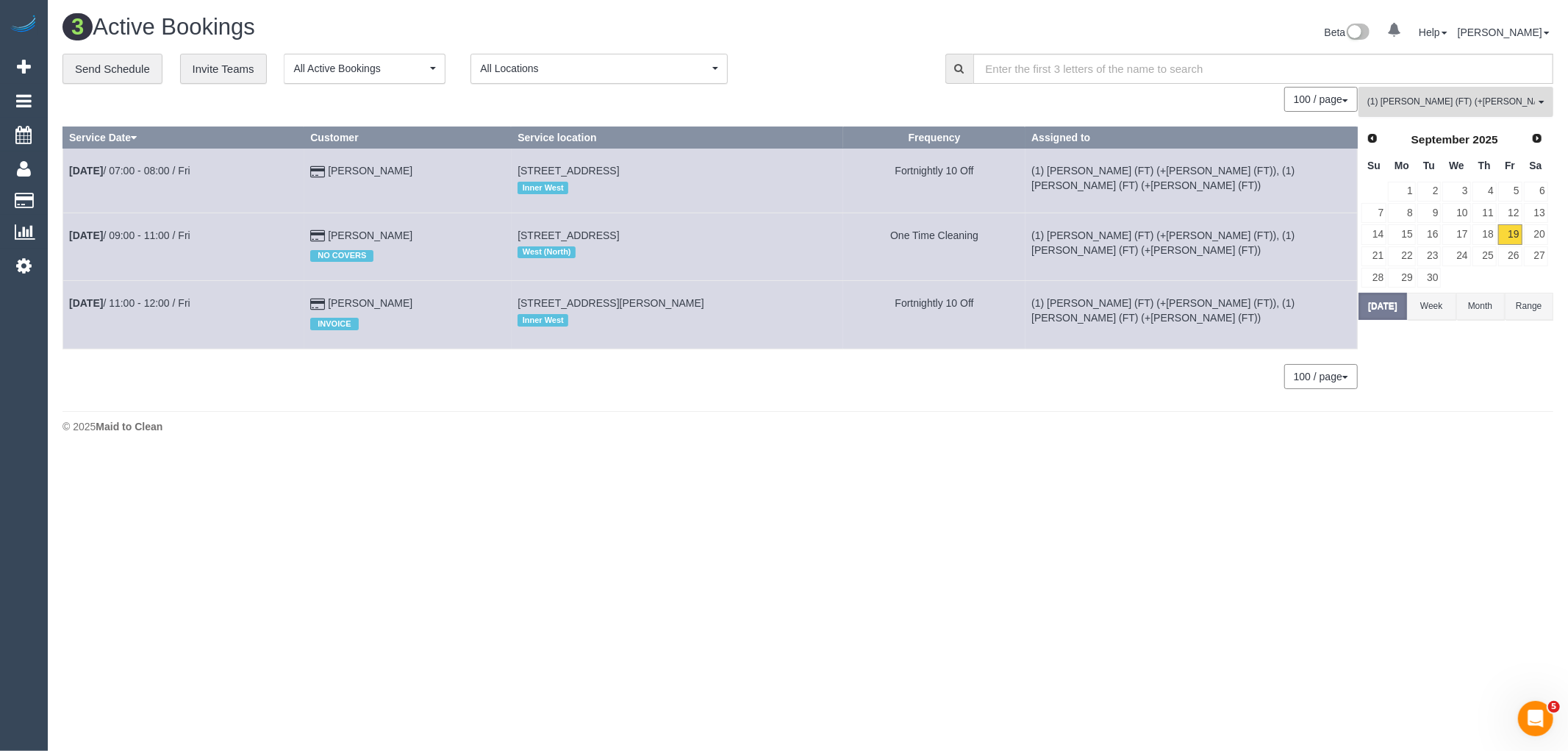
click at [1468, 107] on span "(1) [PERSON_NAME] (FT) (+[PERSON_NAME] (FT))" at bounding box center [1451, 102] width 167 height 13
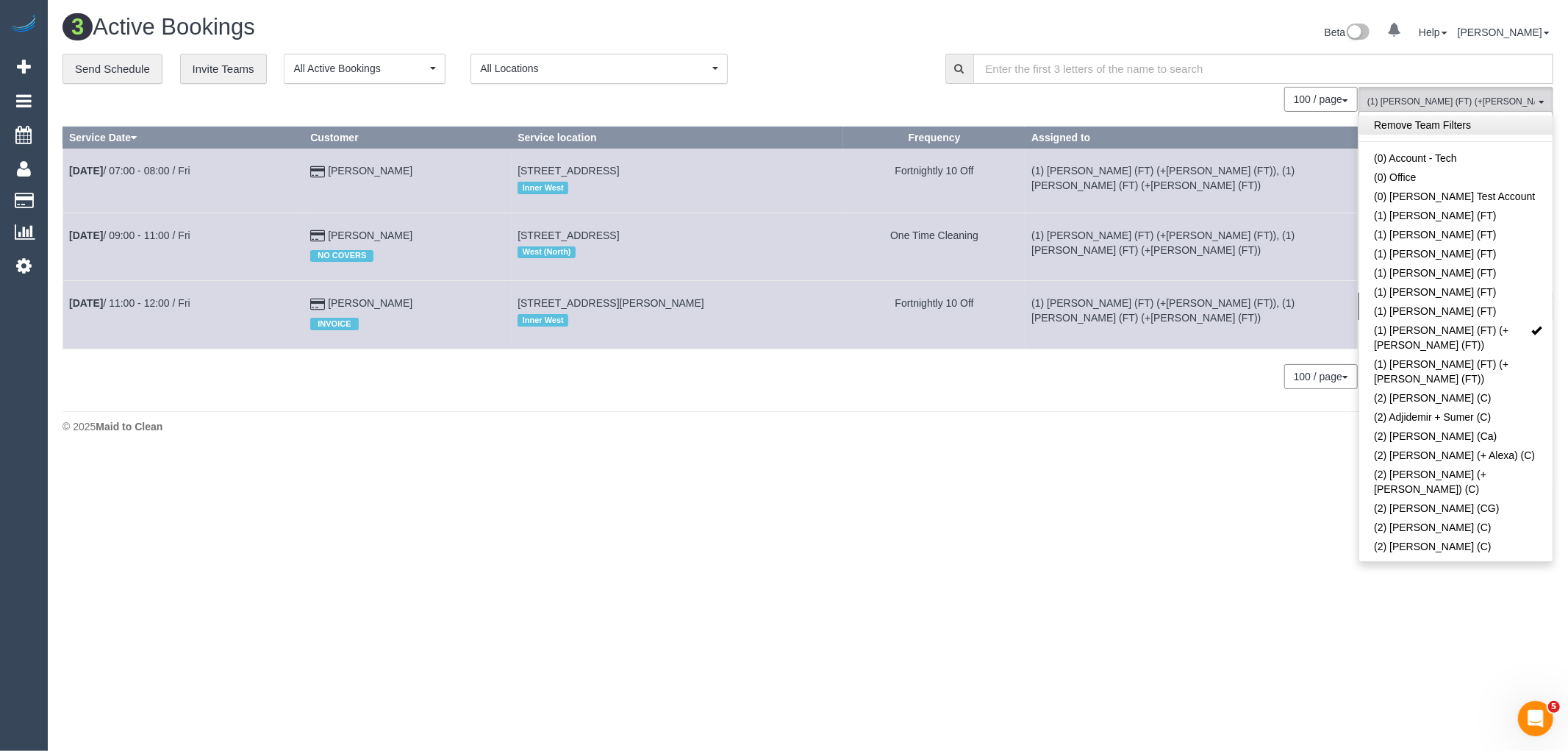
click at [1449, 126] on link "Remove Team Filters" at bounding box center [1456, 125] width 194 height 19
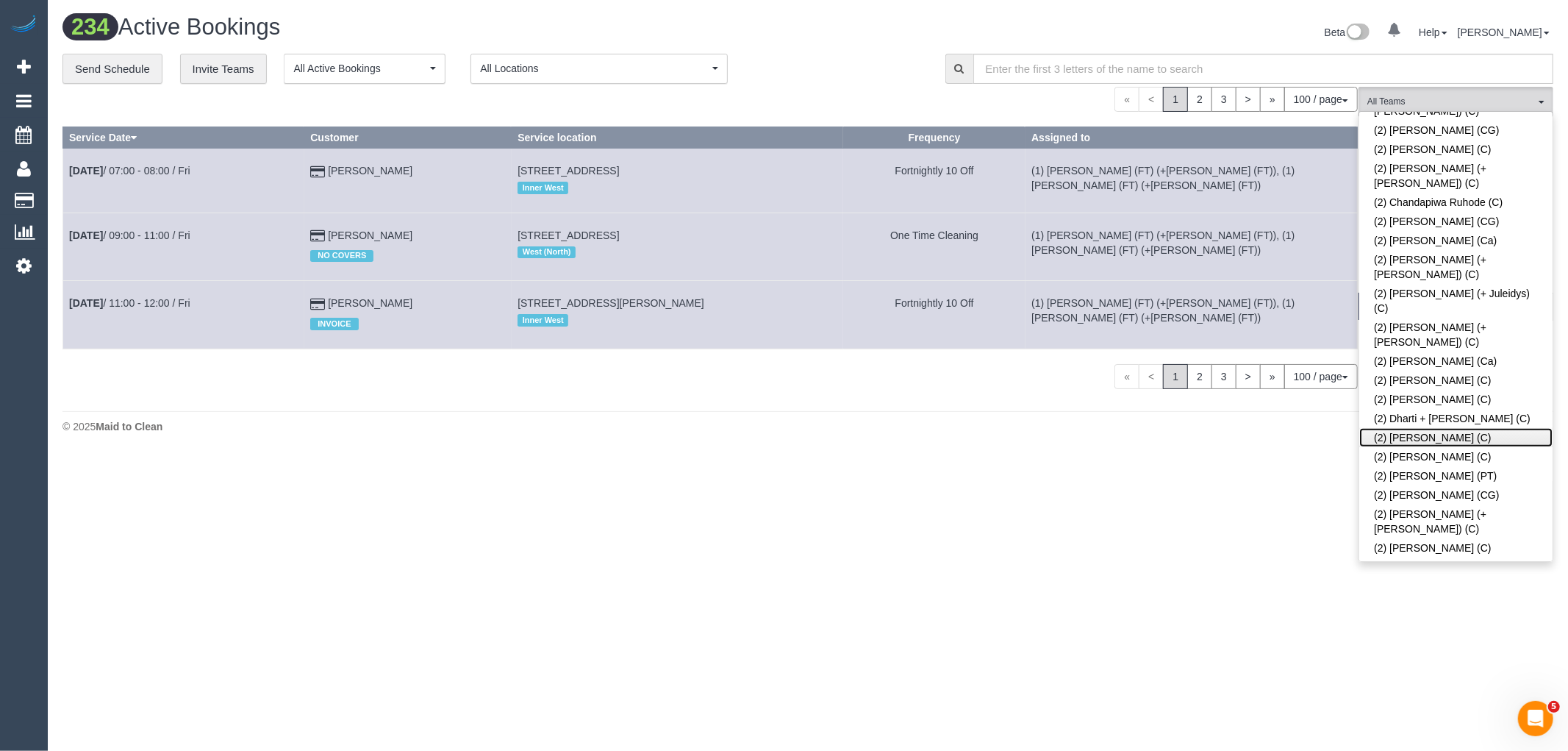
click at [1467, 428] on link "(2) Dinitha Gunawardana (C)" at bounding box center [1456, 437] width 194 height 19
click at [1458, 447] on link "(2) [PERSON_NAME] (C)" at bounding box center [1456, 456] width 194 height 19
click at [1460, 428] on link "(2) Dinitha Gunawardana (C)" at bounding box center [1456, 437] width 194 height 19
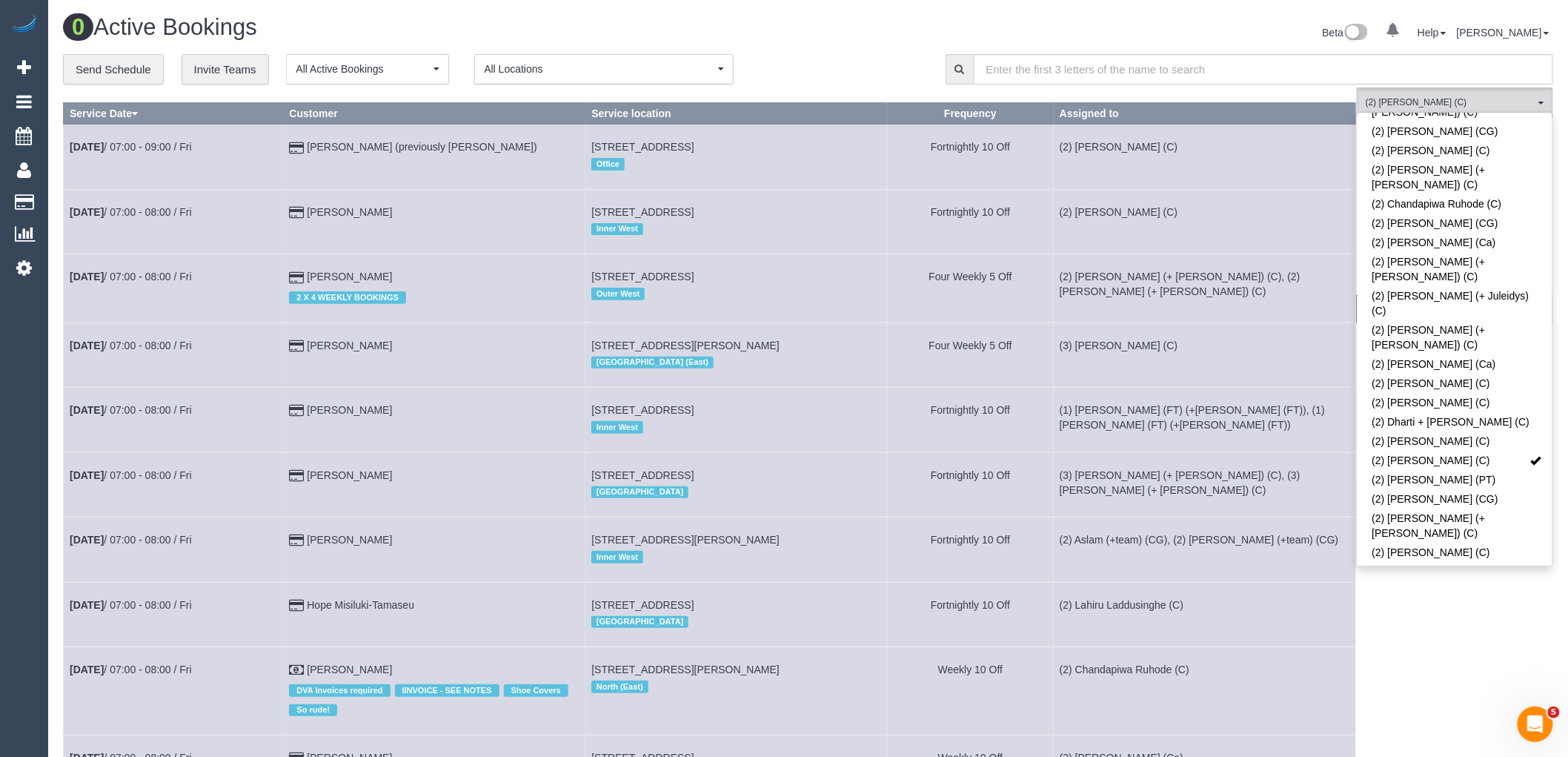
drag, startPoint x: 1193, startPoint y: 506, endPoint x: 1361, endPoint y: 393, distance: 202.5
click at [1194, 506] on td "(3) Jay (+ Smruti) (C), (3) Smruti (+ Jay) (C)" at bounding box center [1205, 484] width 303 height 64
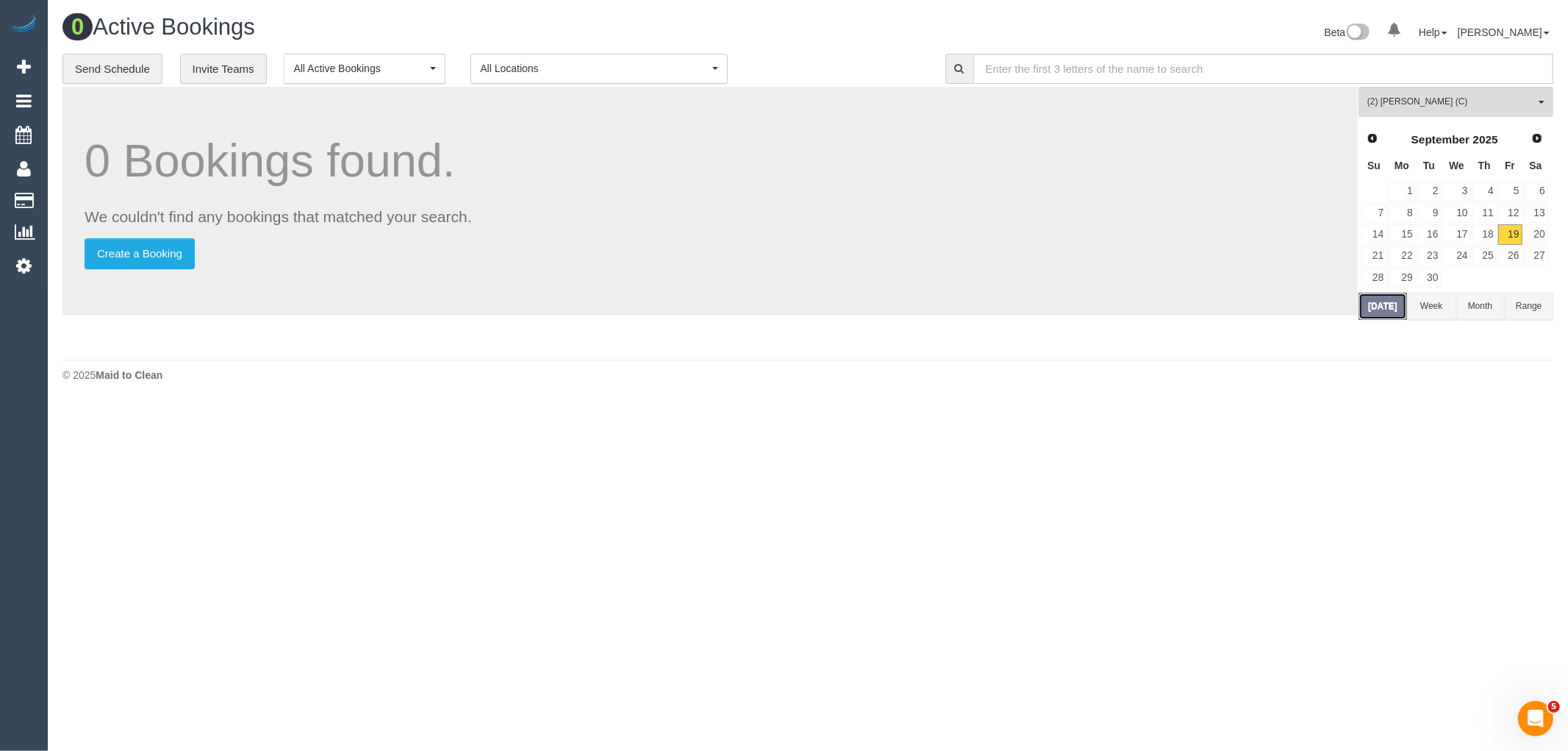
click at [1390, 312] on button "Today" at bounding box center [1382, 306] width 49 height 27
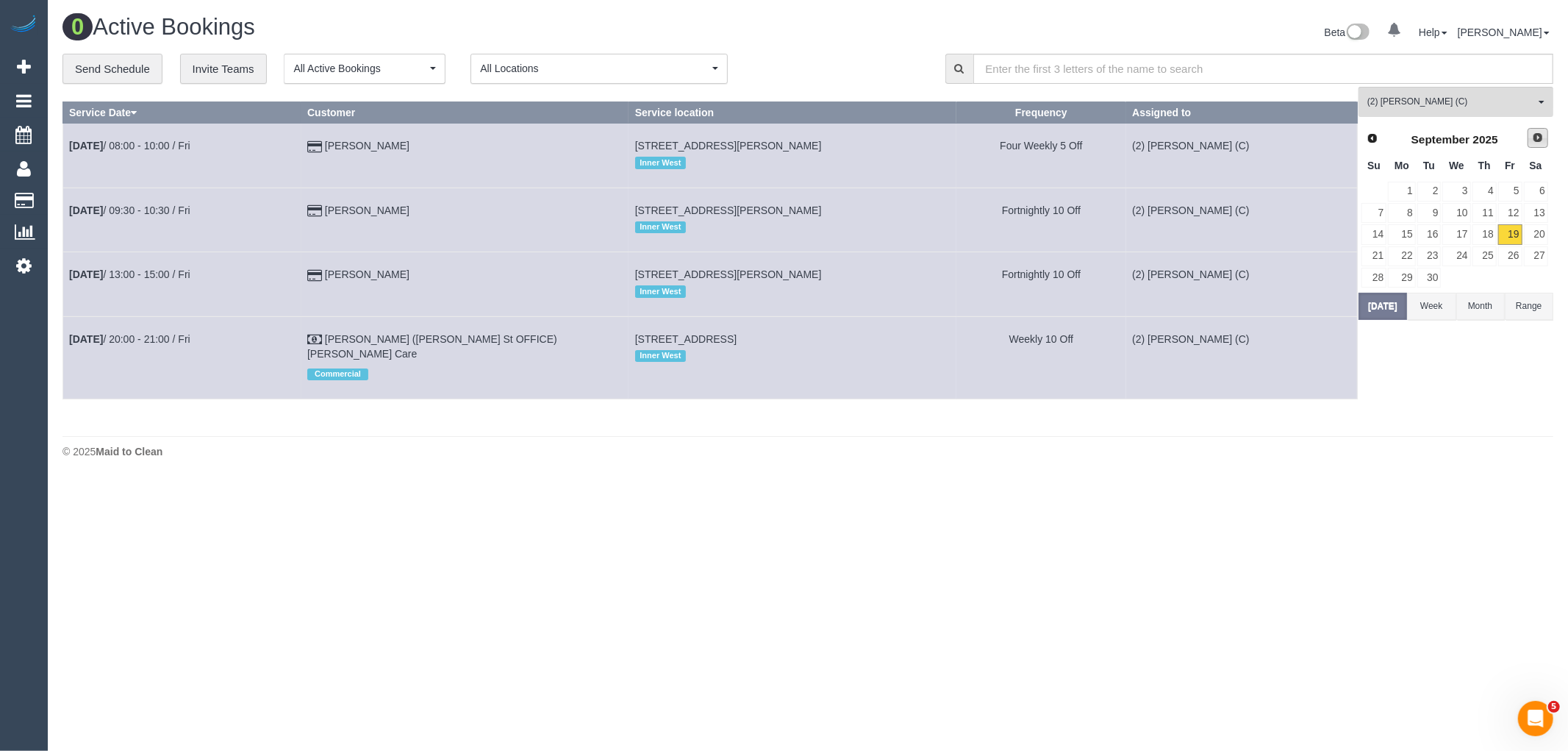
click at [1537, 139] on span "Next" at bounding box center [1538, 137] width 12 height 12
click at [1431, 211] on link "7" at bounding box center [1429, 213] width 24 height 20
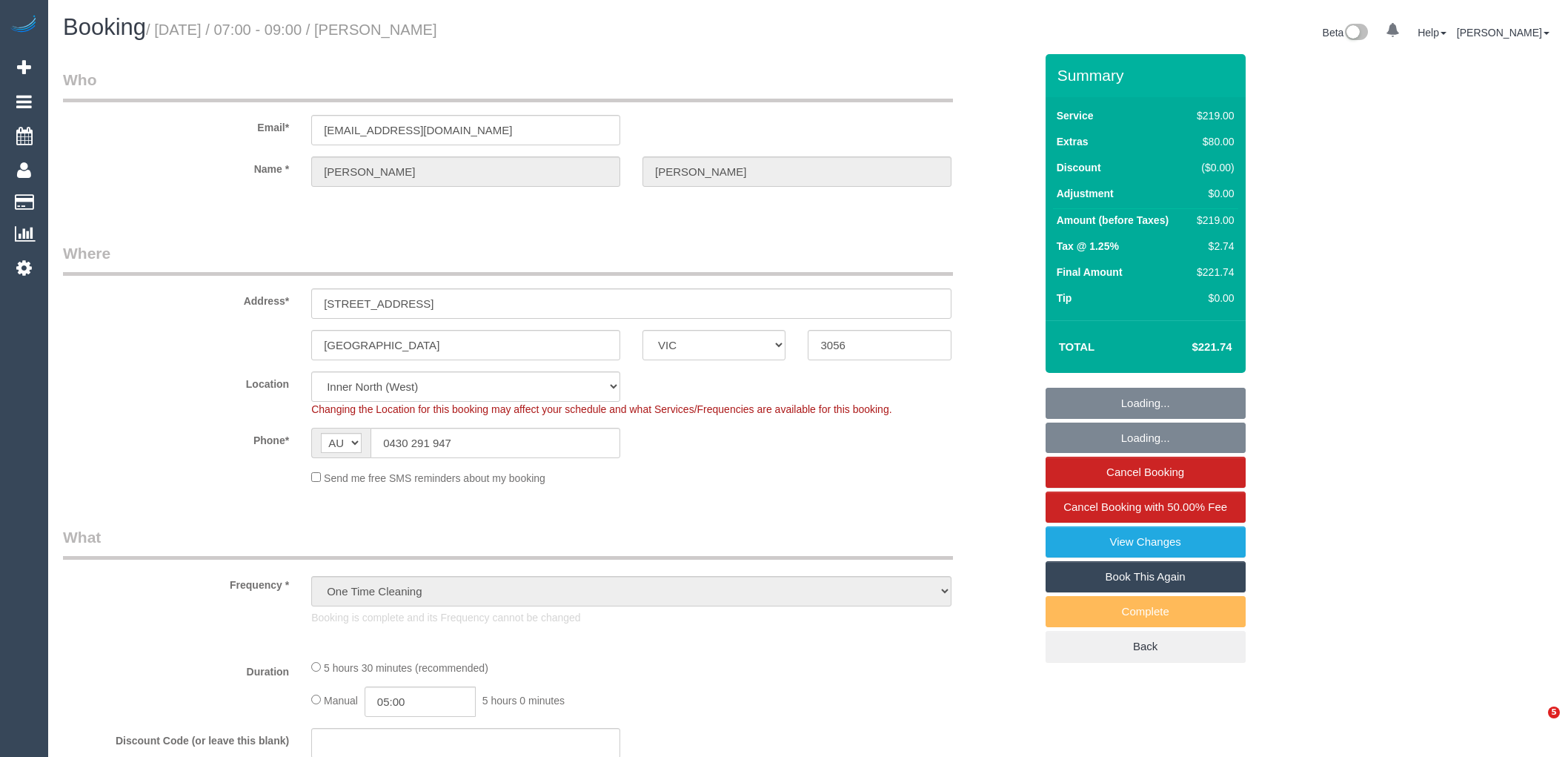
select select "VIC"
select select "object:681"
select select "number:28"
select select "number:15"
select select "number:19"
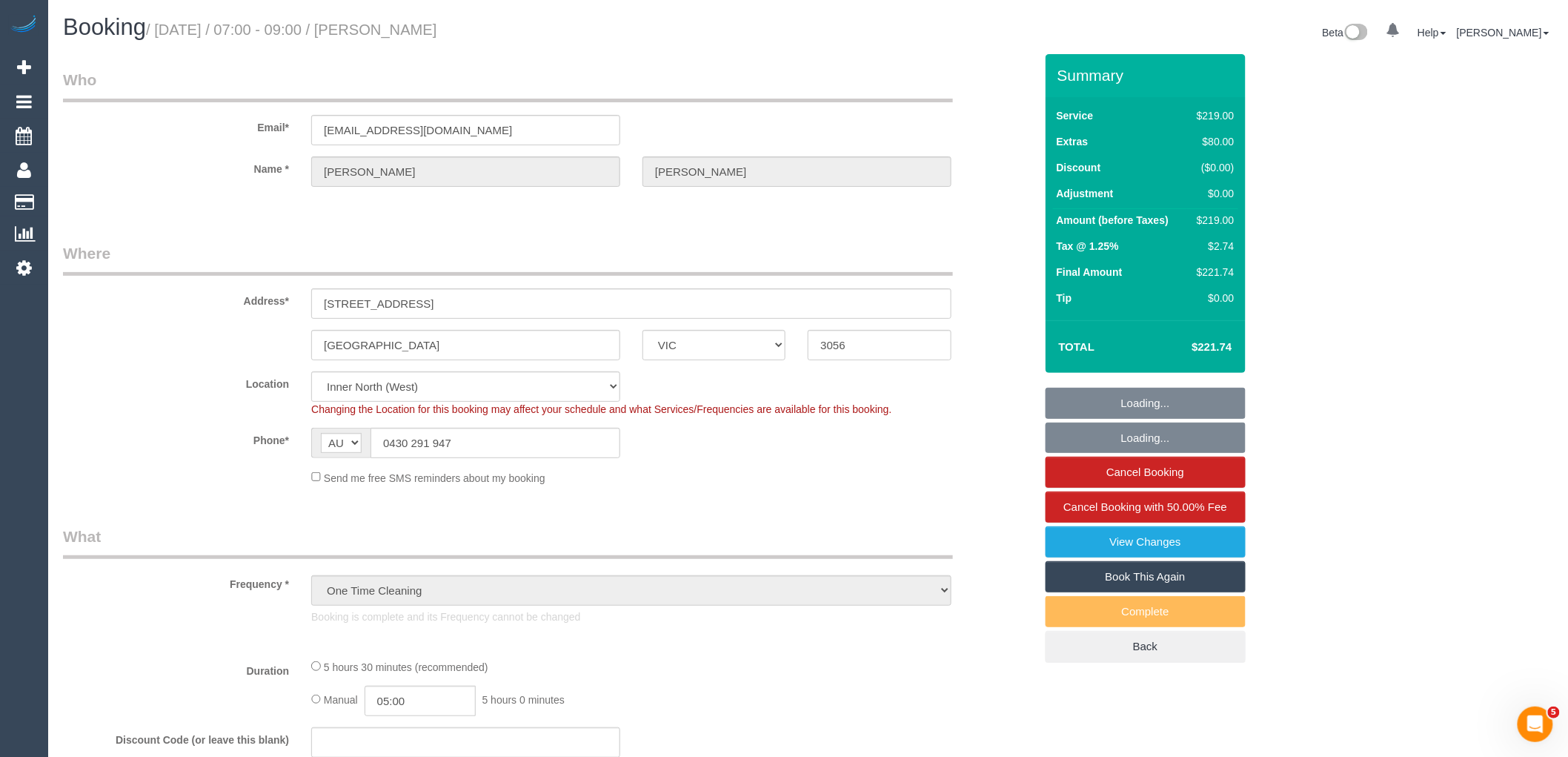
select select "number:22"
select select "number:26"
